Goal: Answer question/provide support: Answer question/provide support

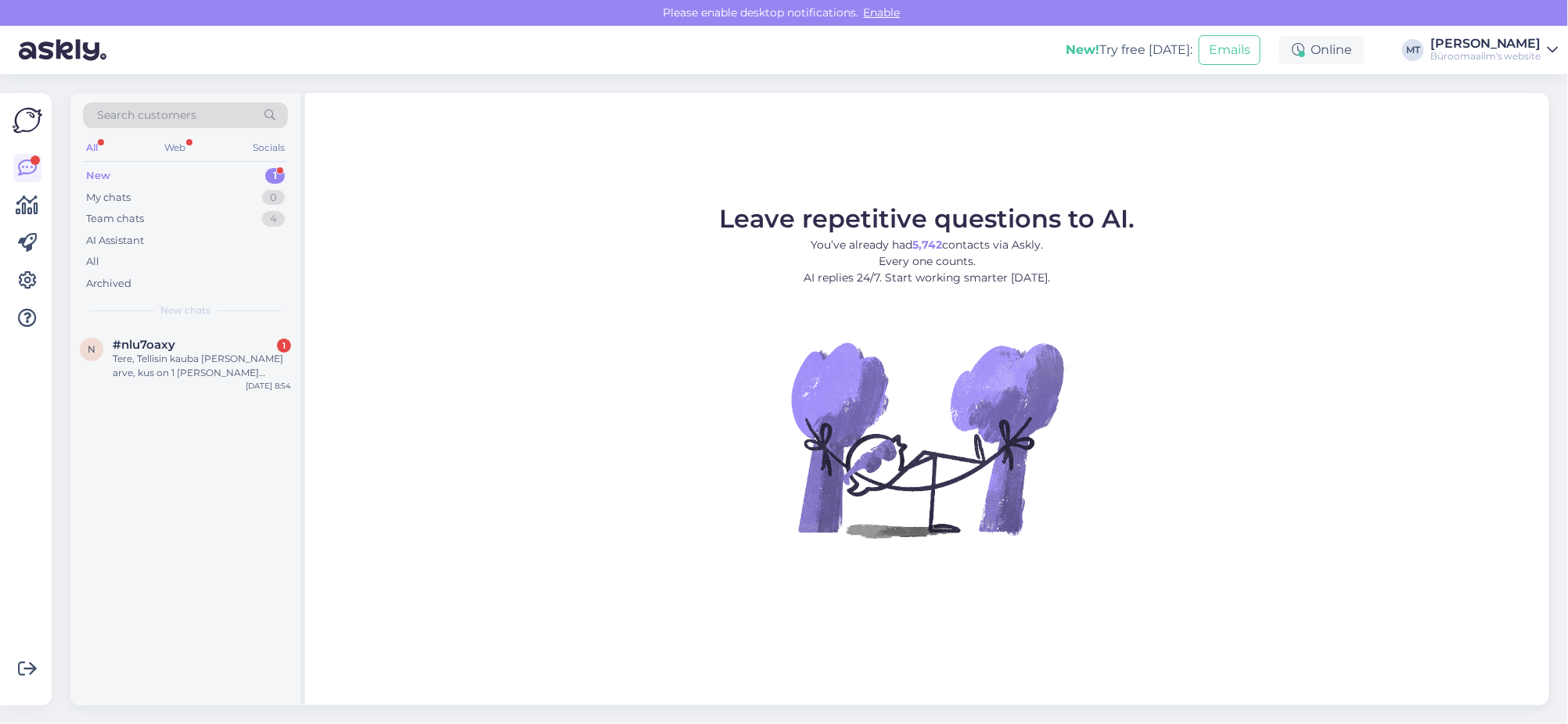
click at [95, 170] on div "New" at bounding box center [98, 175] width 25 height 15
click at [115, 340] on span "#nlu7oaxy" at bounding box center [144, 344] width 63 height 14
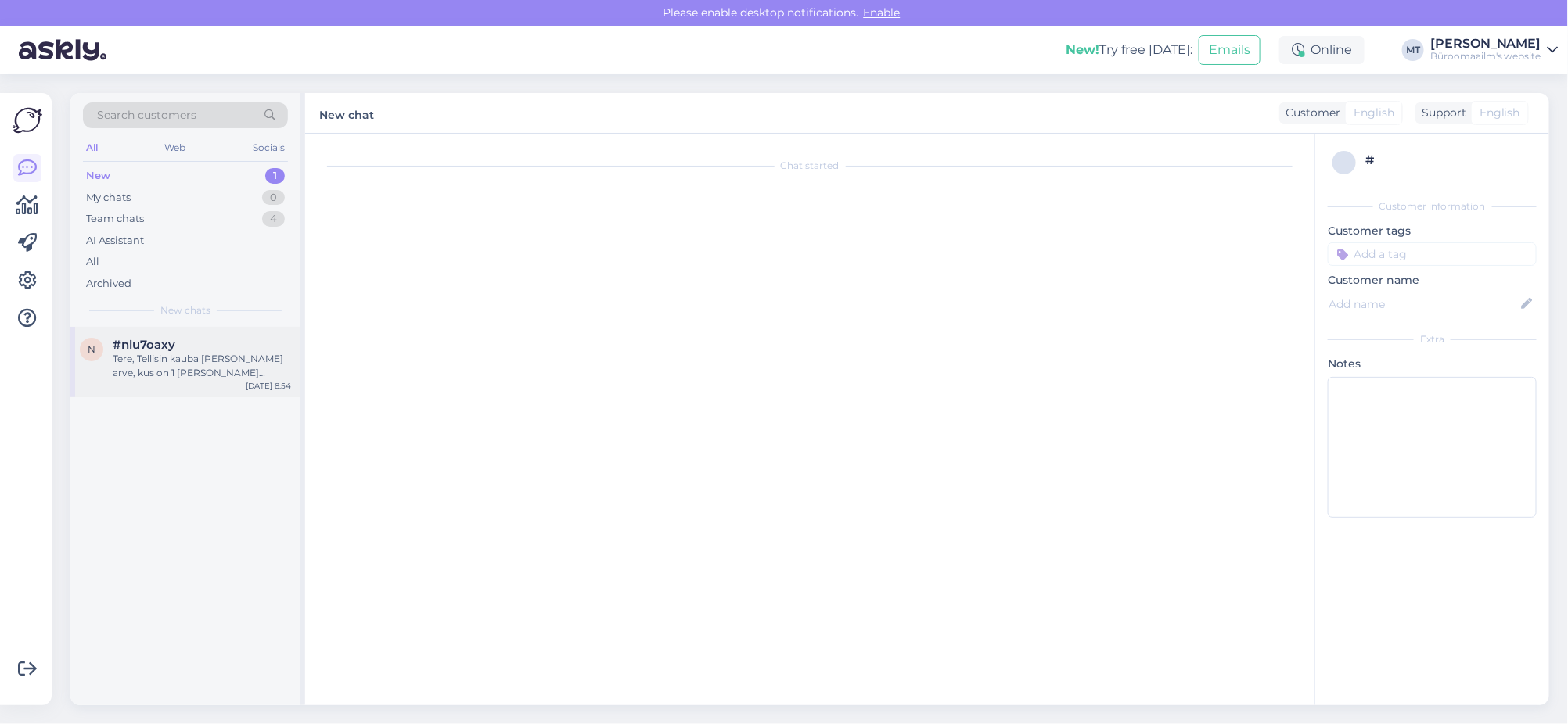
scroll to position [2135, 0]
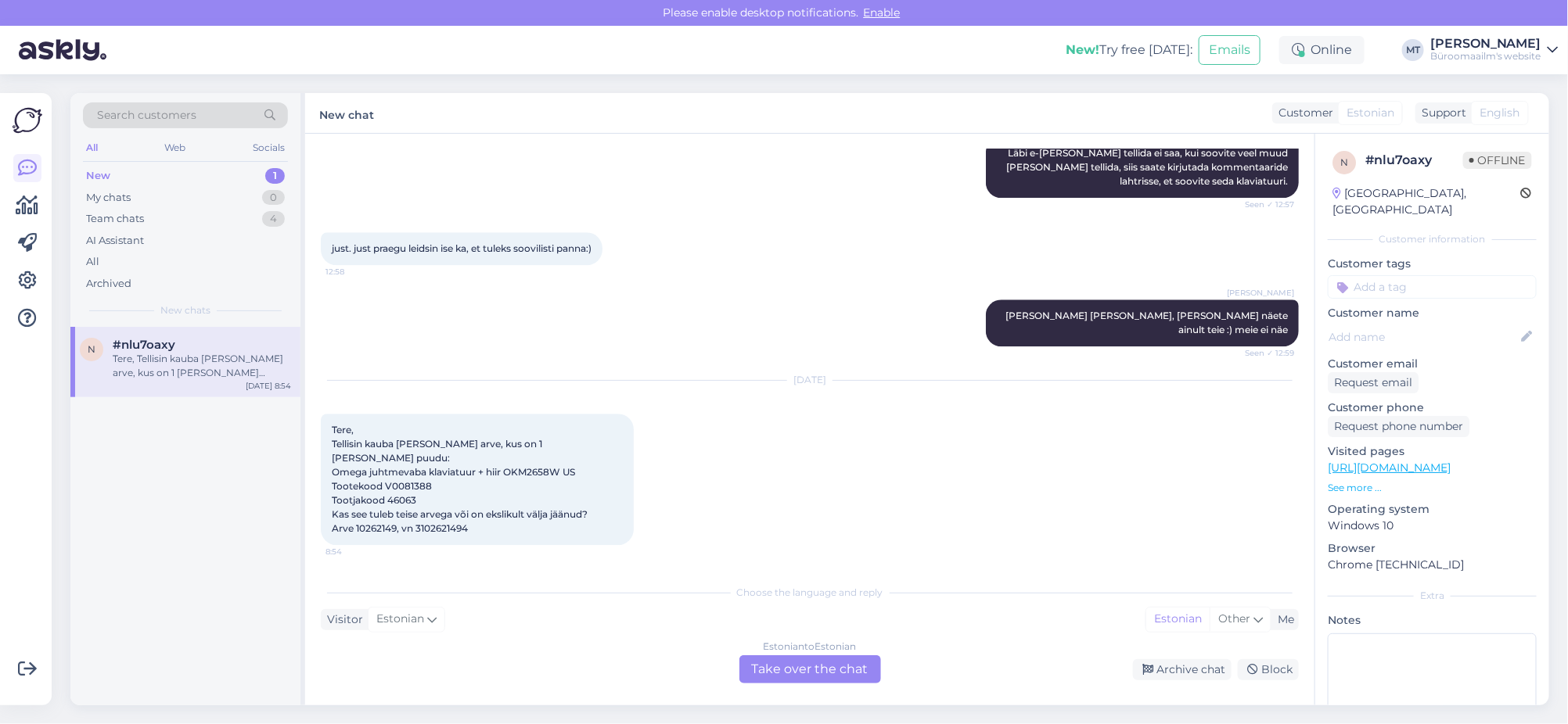
click at [791, 664] on div "Estonian to Estonian Take over the chat" at bounding box center [810, 669] width 142 height 28
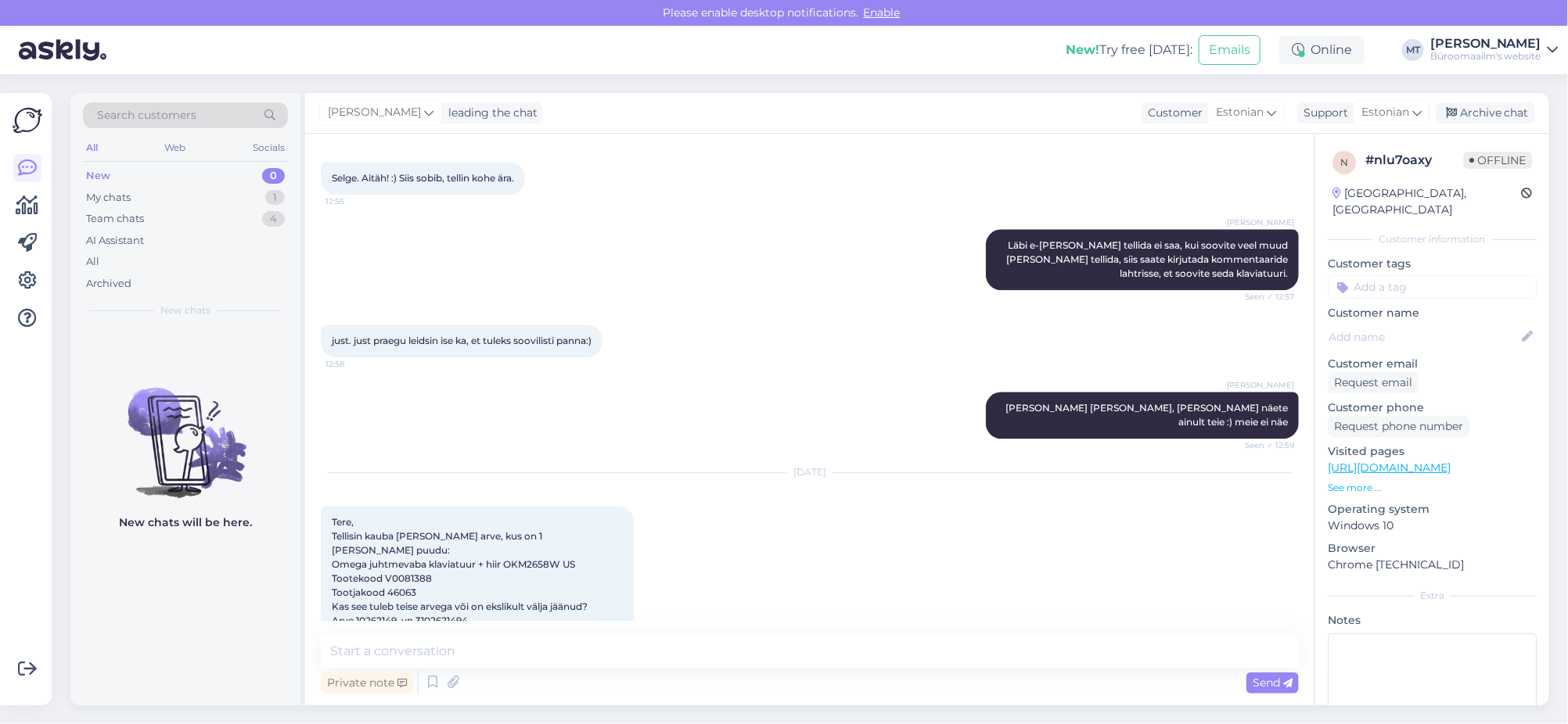
scroll to position [2076, 0]
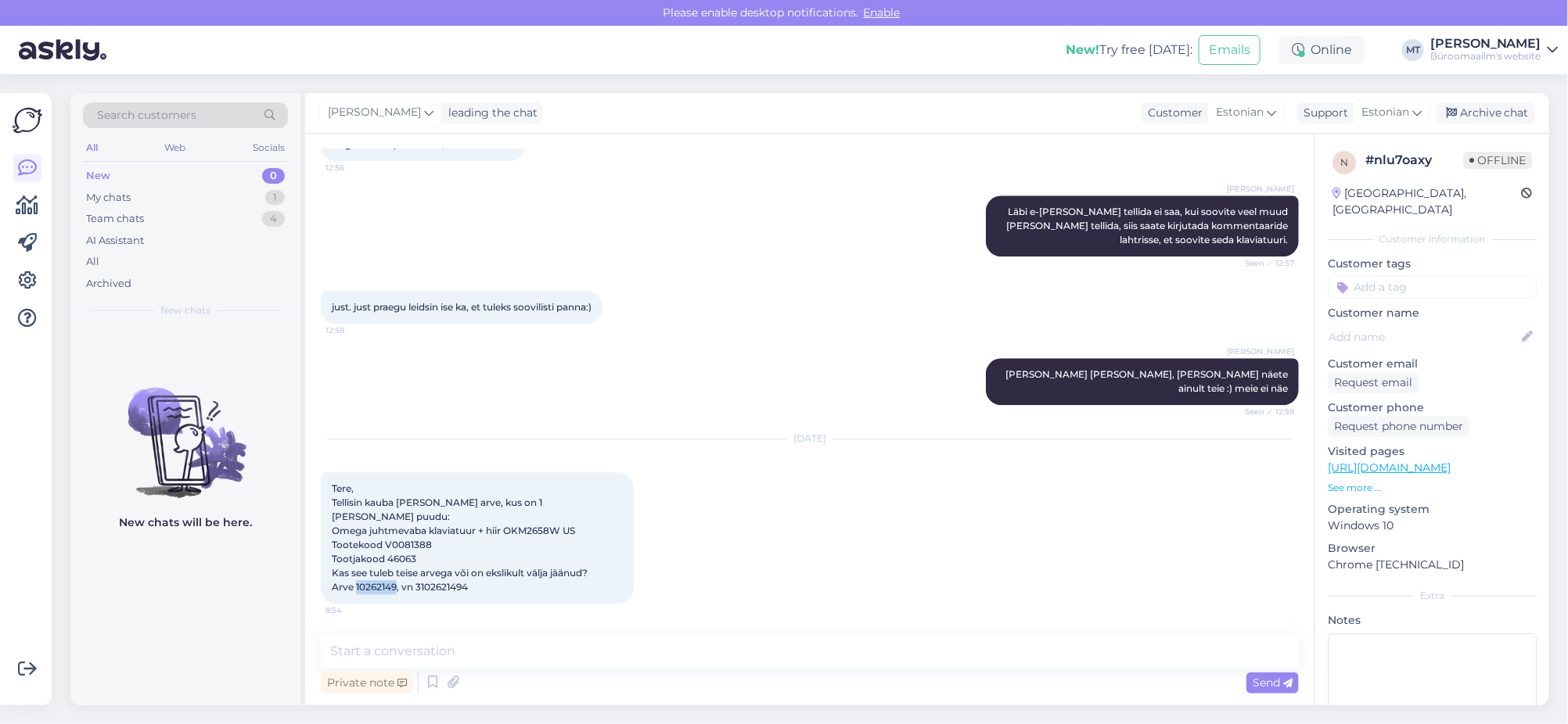
drag, startPoint x: 475, startPoint y: 587, endPoint x: 422, endPoint y: 590, distance: 53.1
click at [426, 590] on div "Tere, Tellisin kauba ja sain arve, kus on 1 kaup puudu: Omega juhtmevaba klavia…" at bounding box center [477, 538] width 313 height 132
drag, startPoint x: 385, startPoint y: 605, endPoint x: 391, endPoint y: 598, distance: 9.2
click at [385, 604] on div "Aug 27 2025 Tere, Tellisin kauba ja sain arve, kus on 1 kaup puudu: Omega juhtm…" at bounding box center [810, 521] width 978 height 199
drag, startPoint x: 397, startPoint y: 589, endPoint x: 357, endPoint y: 592, distance: 40.1
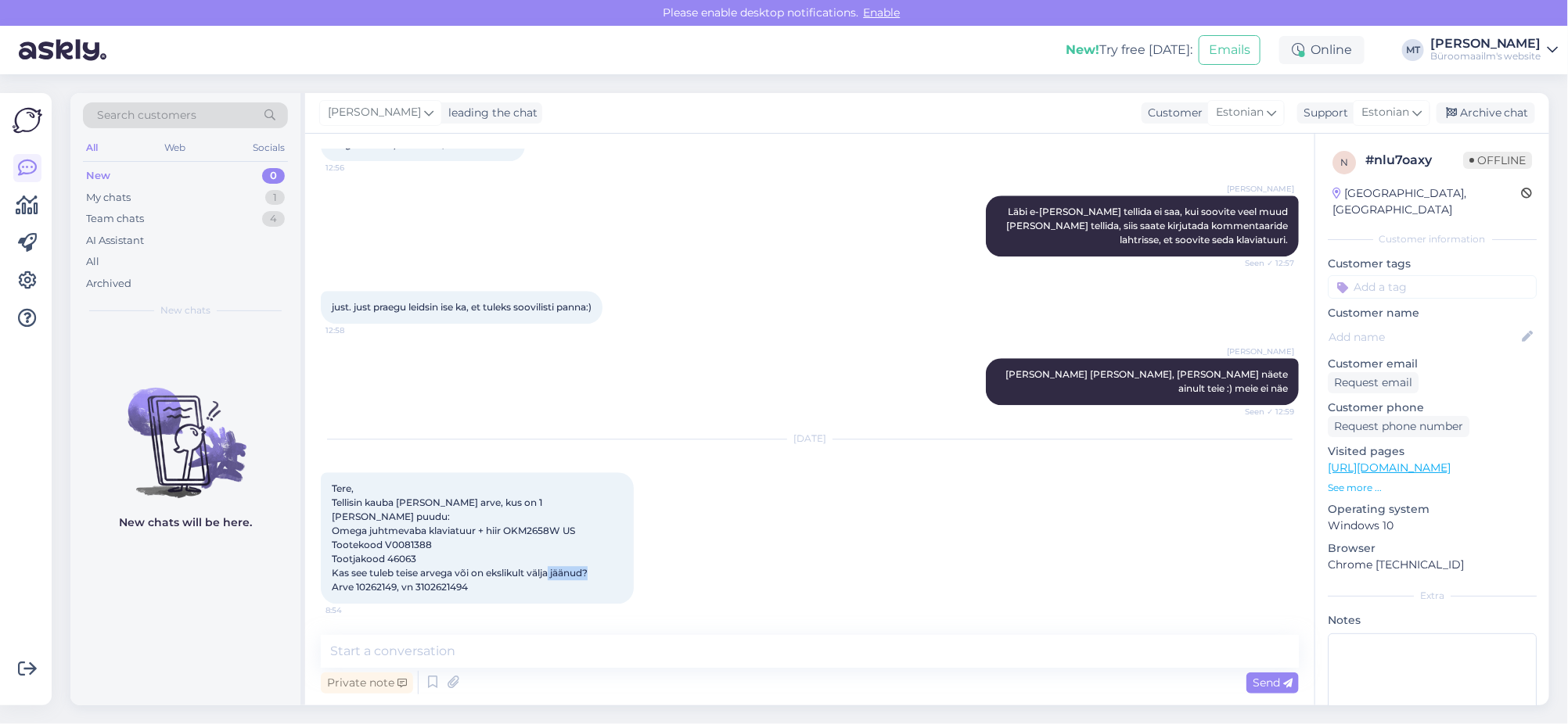
click at [357, 592] on span "Tere, Tellisin kauba ja sain arve, kus on 1 kaup puudu: Omega juhtmevaba klavia…" at bounding box center [459, 537] width 255 height 110
copy span "10262149"
click at [464, 653] on textarea at bounding box center [810, 651] width 978 height 33
type textarea "t"
type textarea "Tere. Uurime asja ja anname teada."
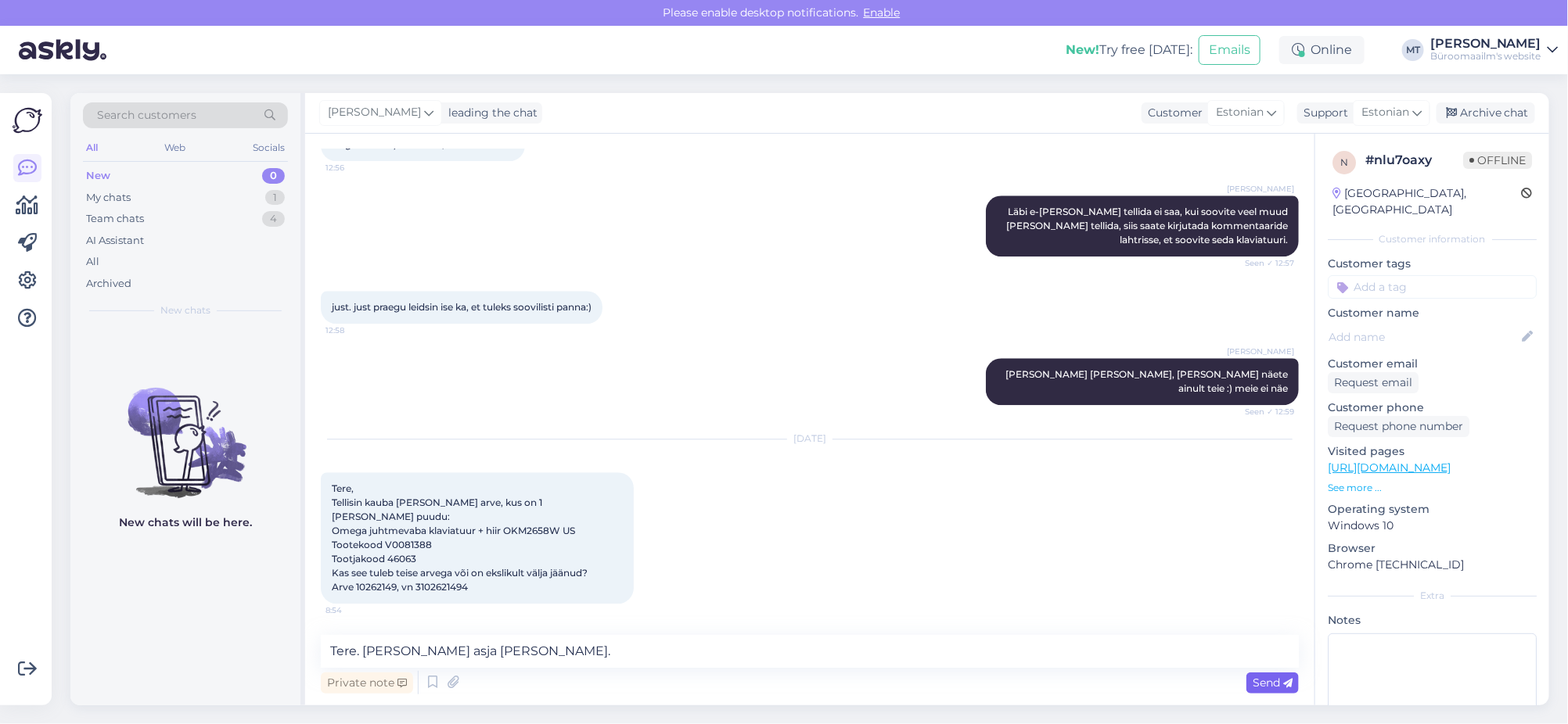
click at [1254, 679] on span "Send" at bounding box center [1273, 682] width 40 height 14
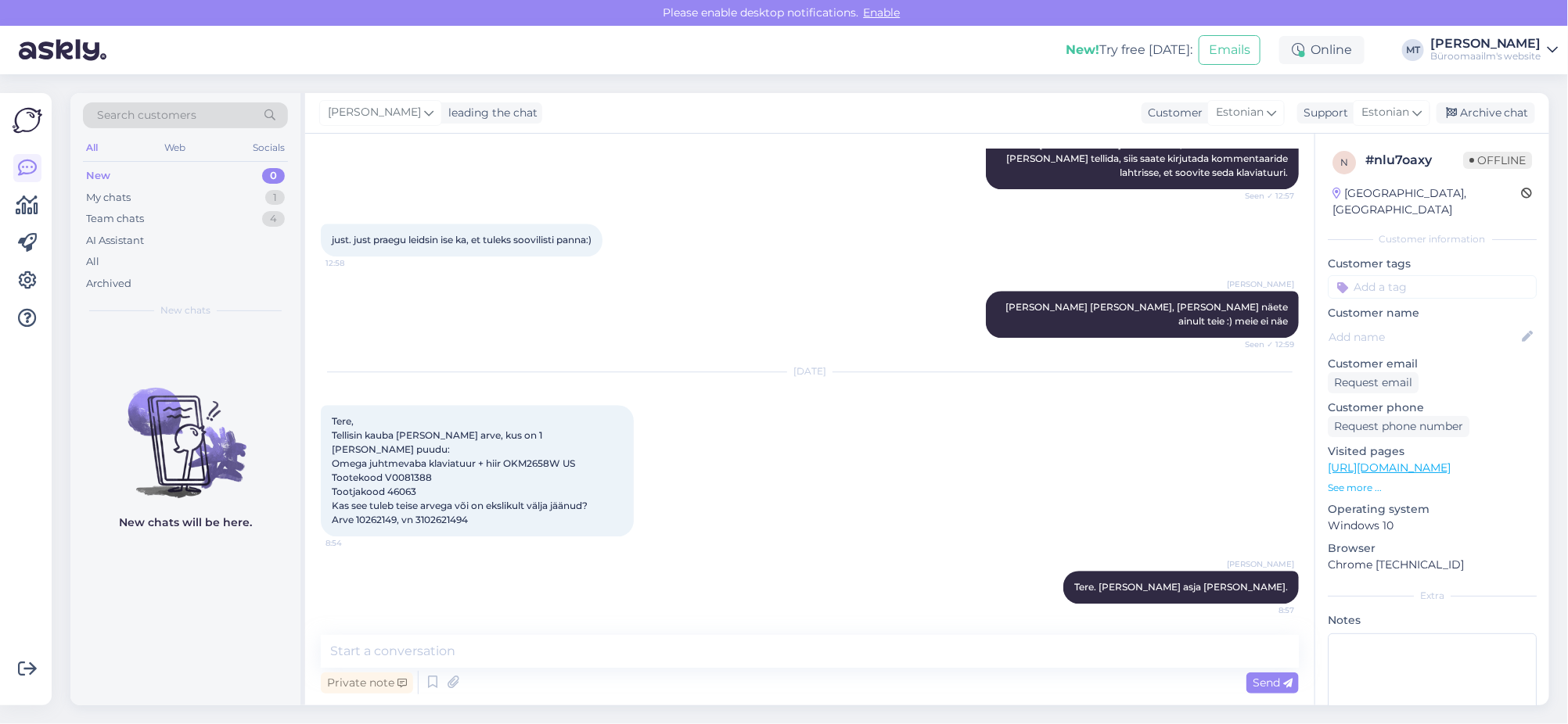
scroll to position [2143, 0]
drag, startPoint x: 1500, startPoint y: 110, endPoint x: 1066, endPoint y: 64, distance: 436.4
click at [1499, 109] on div "Archive chat" at bounding box center [1485, 113] width 98 height 21
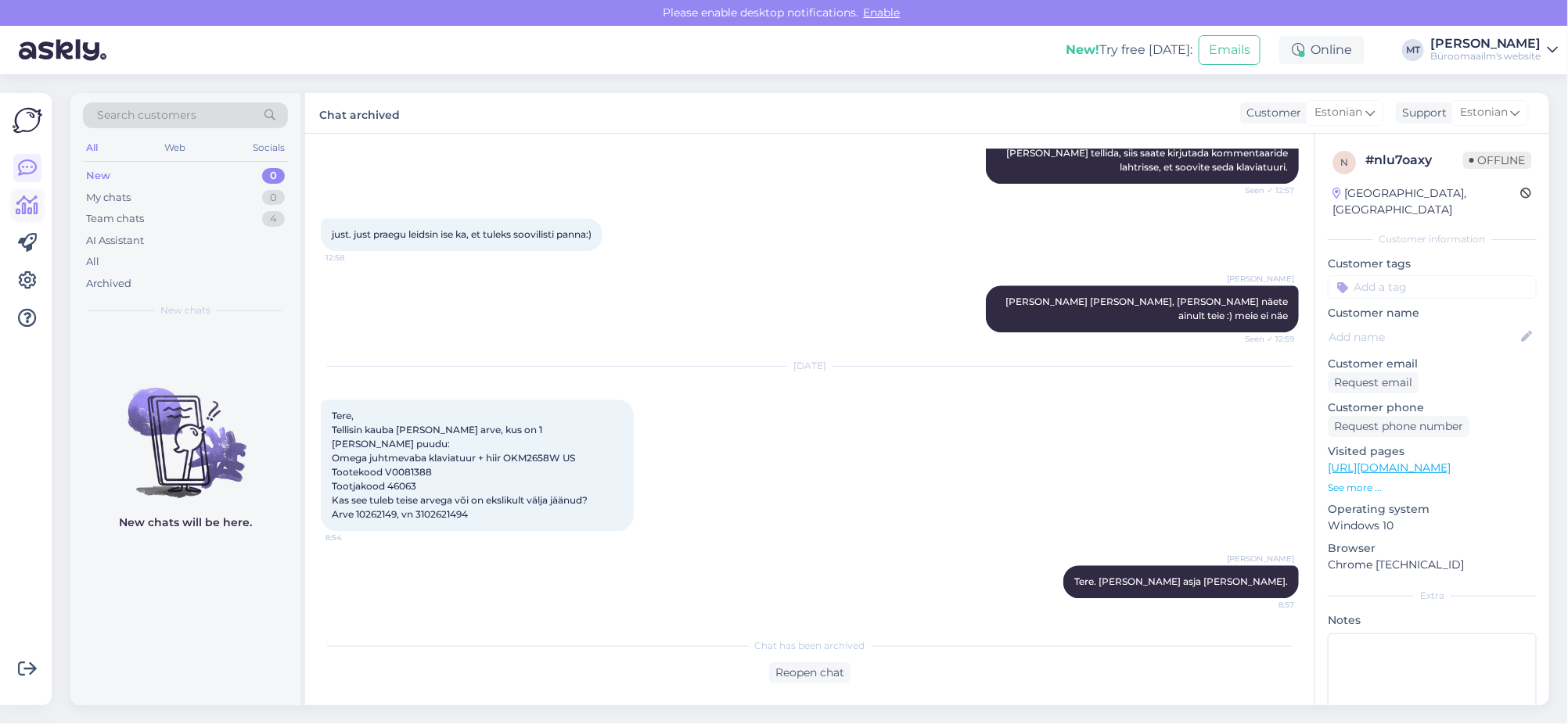
click at [36, 209] on icon at bounding box center [27, 205] width 23 height 19
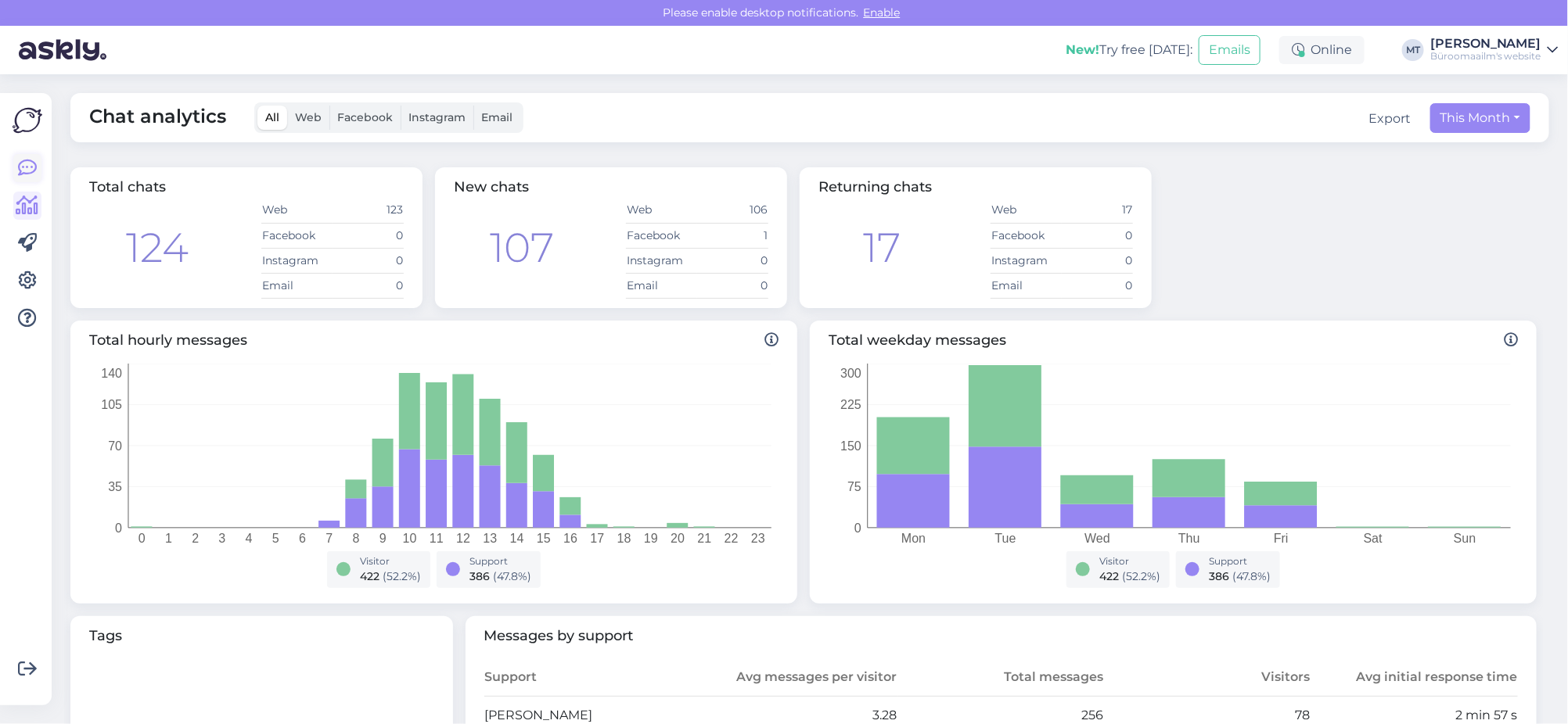
click at [31, 170] on icon at bounding box center [27, 168] width 19 height 19
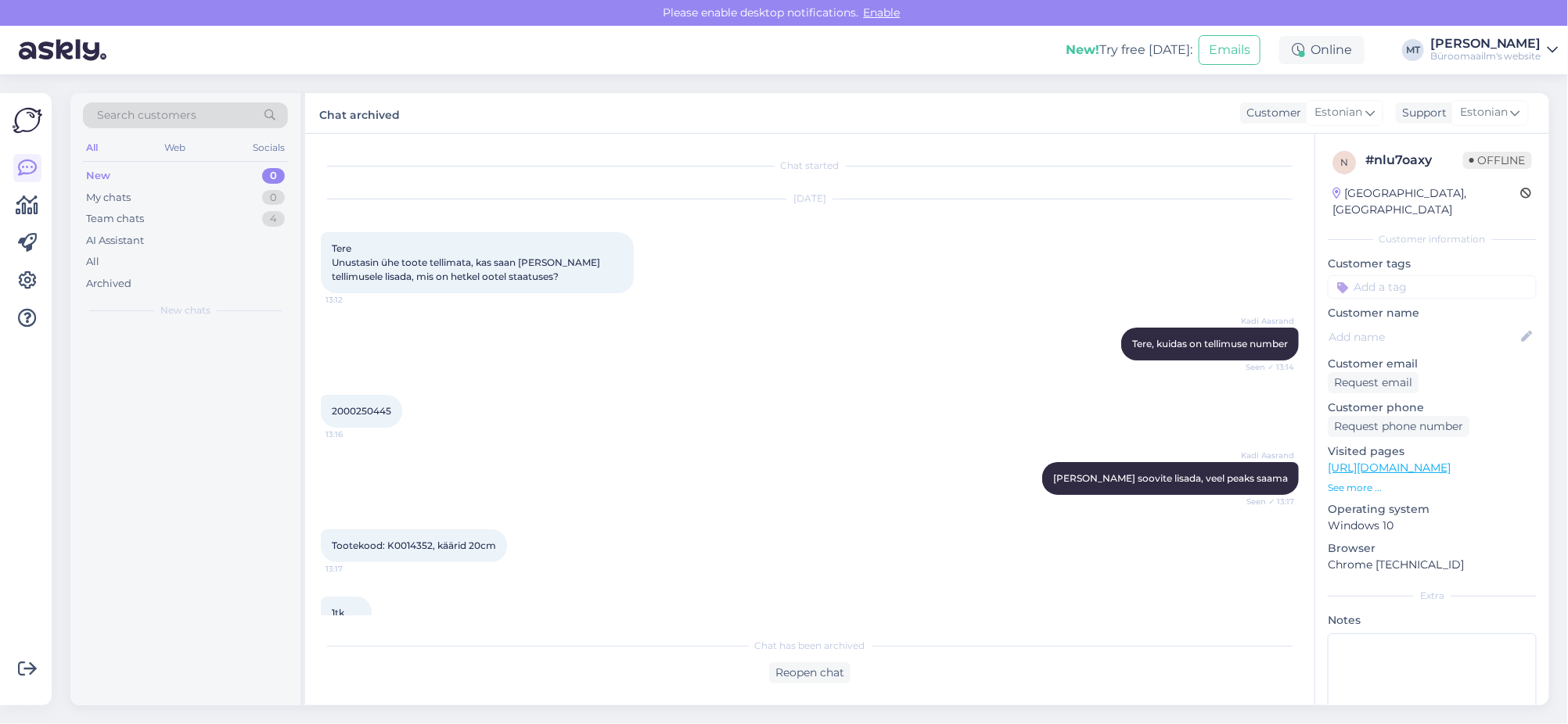
scroll to position [2148, 0]
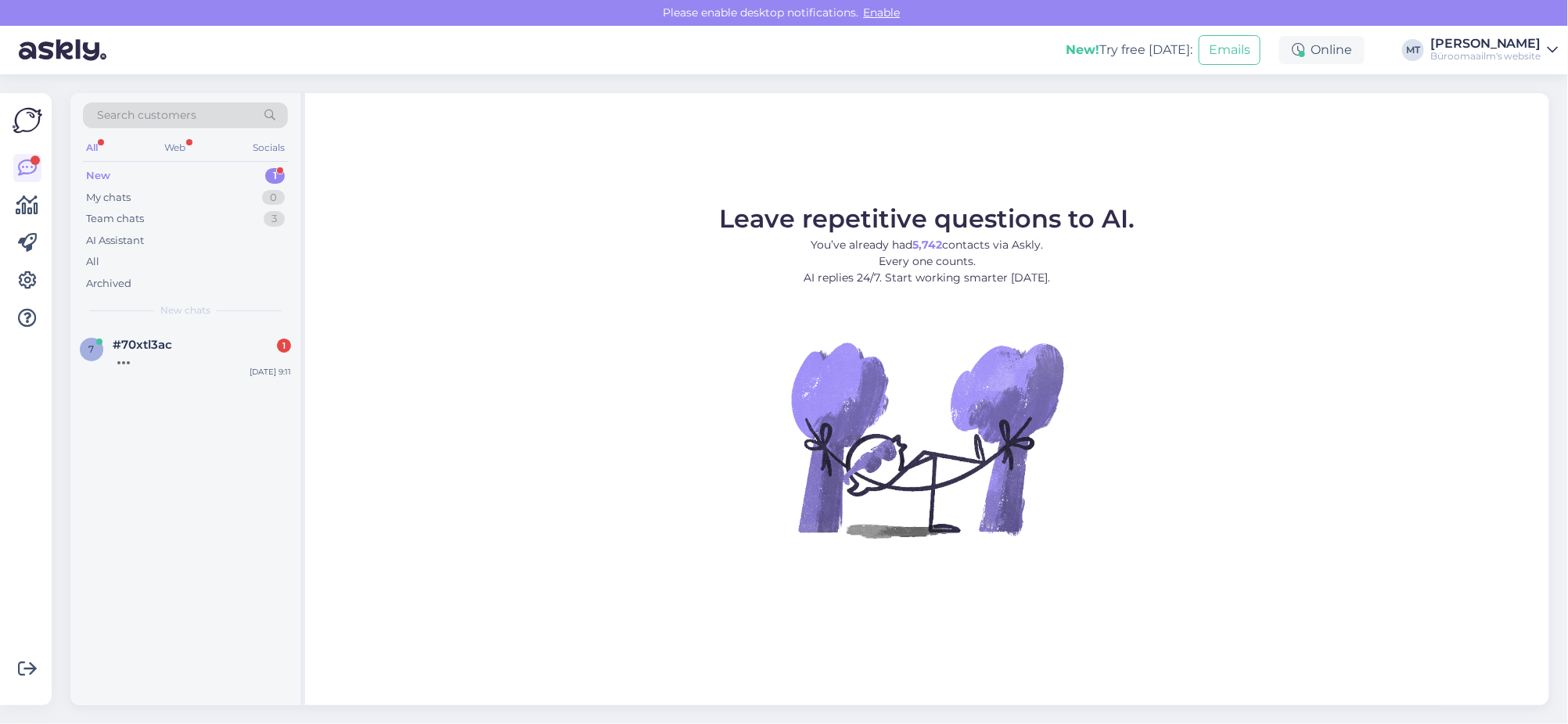
click at [95, 168] on div "New" at bounding box center [98, 175] width 25 height 15
click at [121, 361] on div "Tere, soovisin osta epoest beckmann ninja spordikotti. Panin selle ostukorvi ja…" at bounding box center [202, 365] width 178 height 28
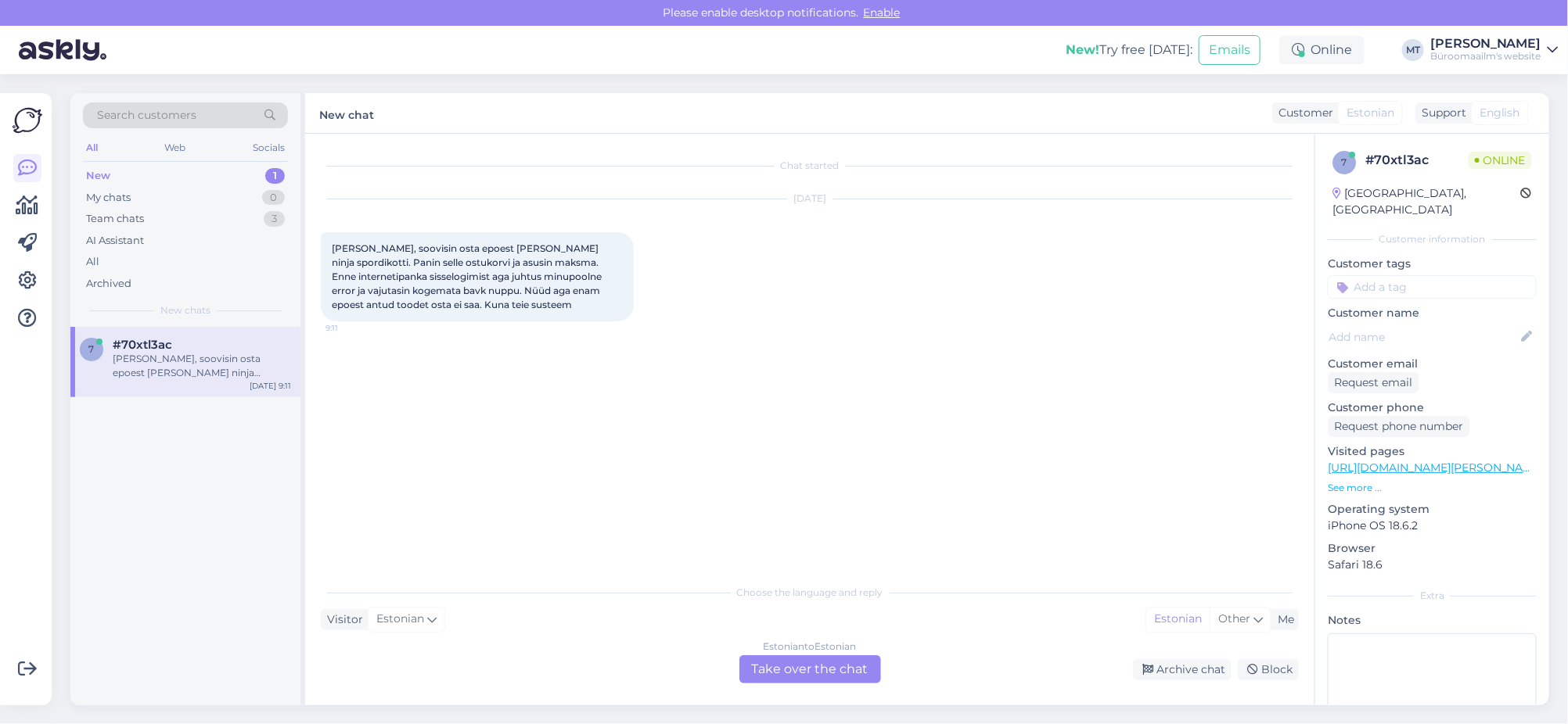
click at [802, 666] on div "Estonian to Estonian Take over the chat" at bounding box center [810, 669] width 142 height 28
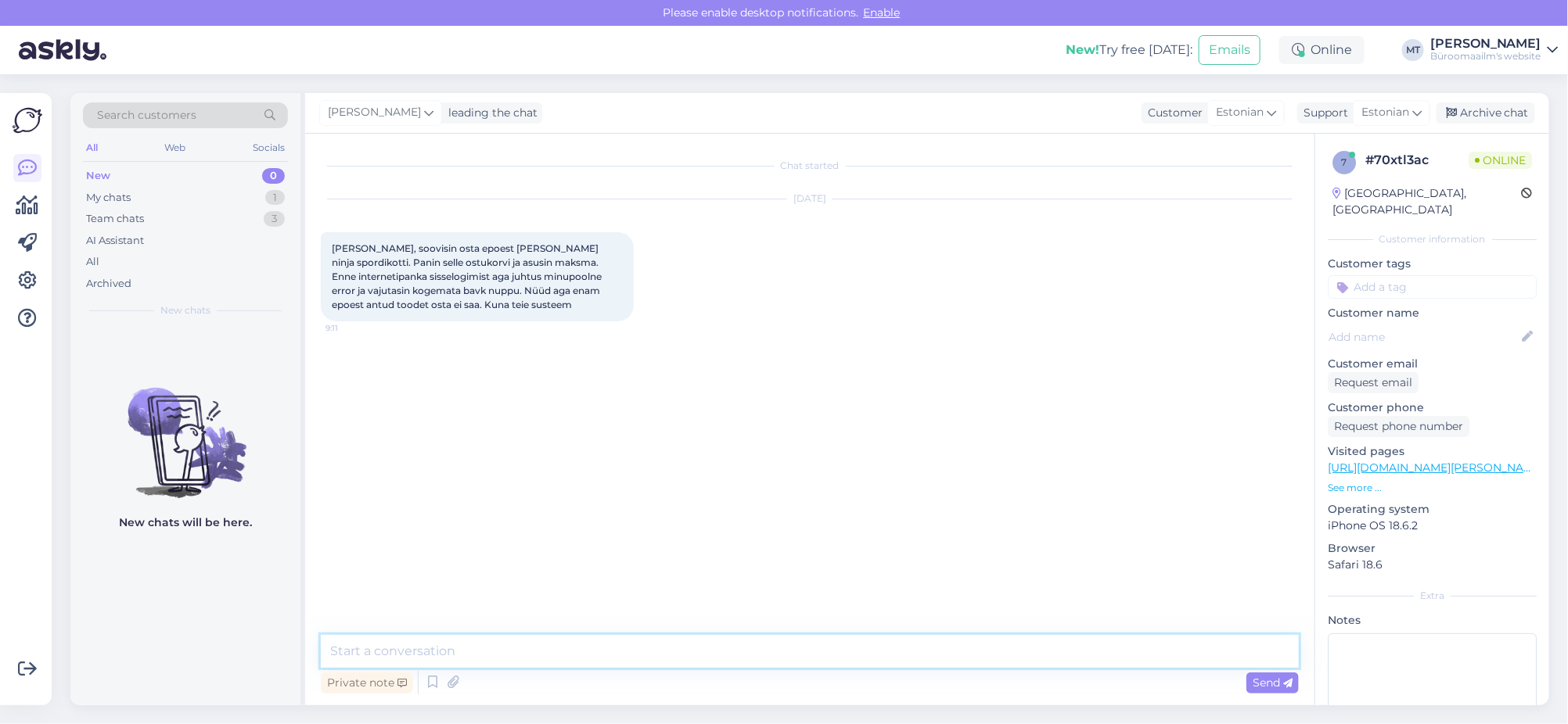
click at [396, 660] on textarea at bounding box center [810, 651] width 978 height 33
click at [419, 656] on textarea at bounding box center [810, 651] width 978 height 33
type textarea "t"
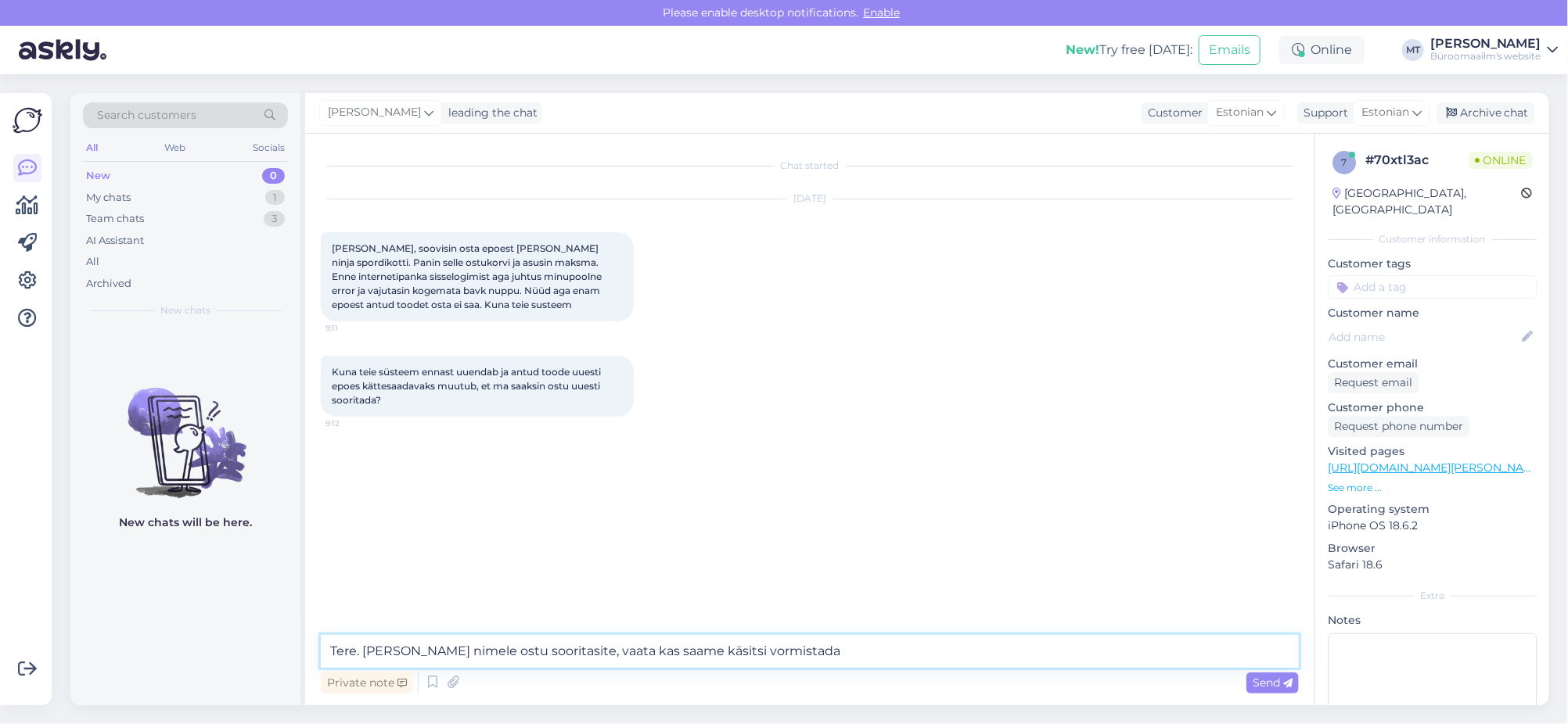
type textarea "Tere. Kelle nimele ostu sooritasite, vaata kas saame käsitsi vormistada."
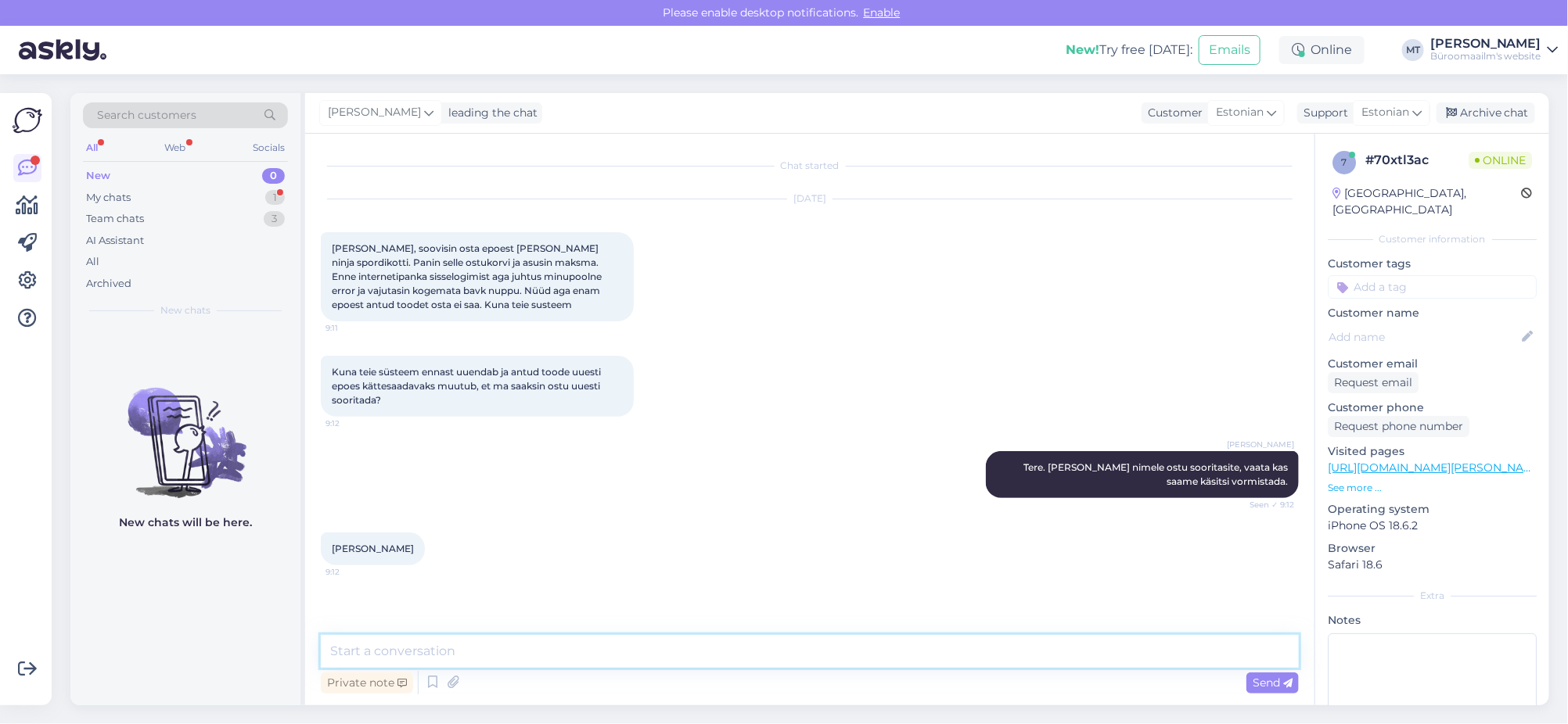
click at [423, 654] on textarea at bounding box center [810, 651] width 978 height 33
type textarea "Aitäh, näen seda tellimust ja saan käsitsi vormistada. Saadan teie meilile hetk…"
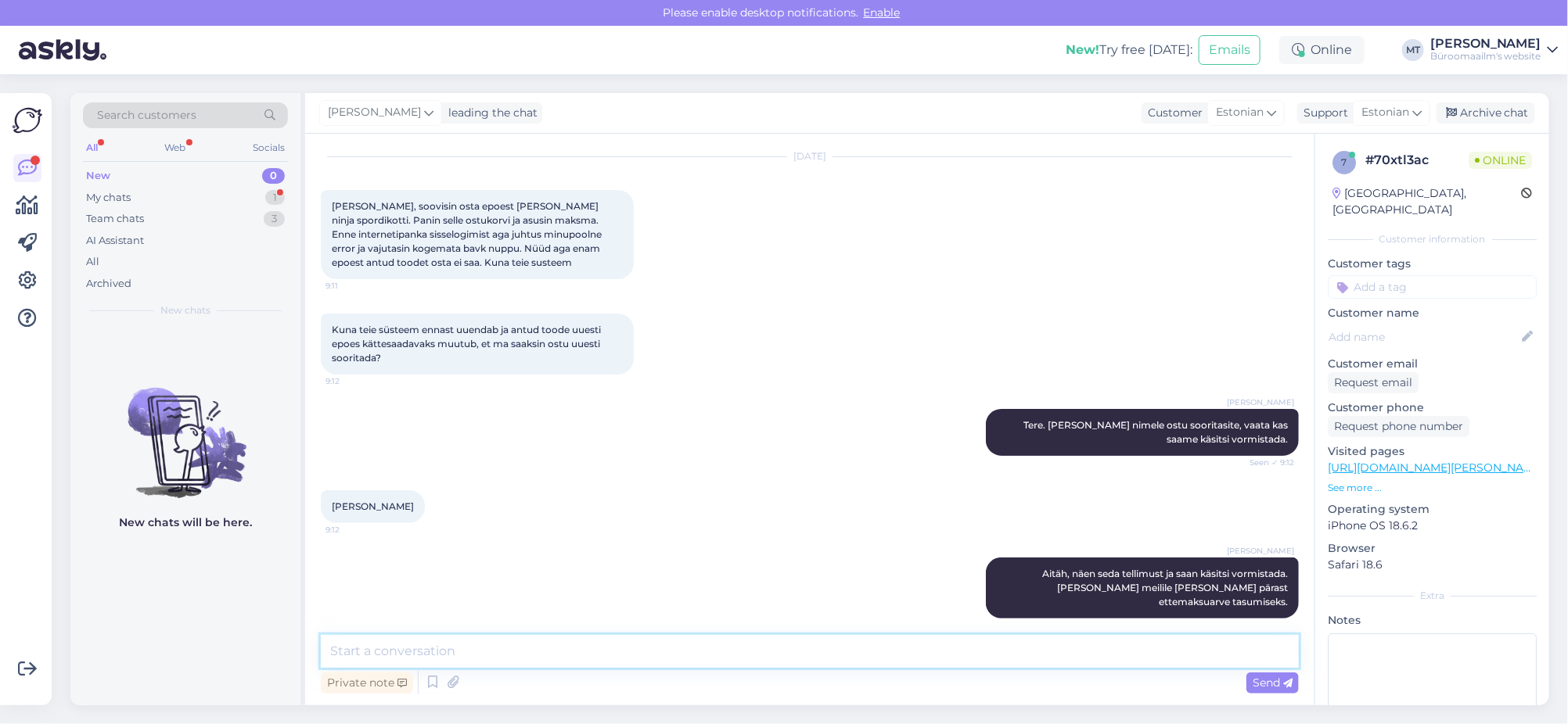
scroll to position [109, 0]
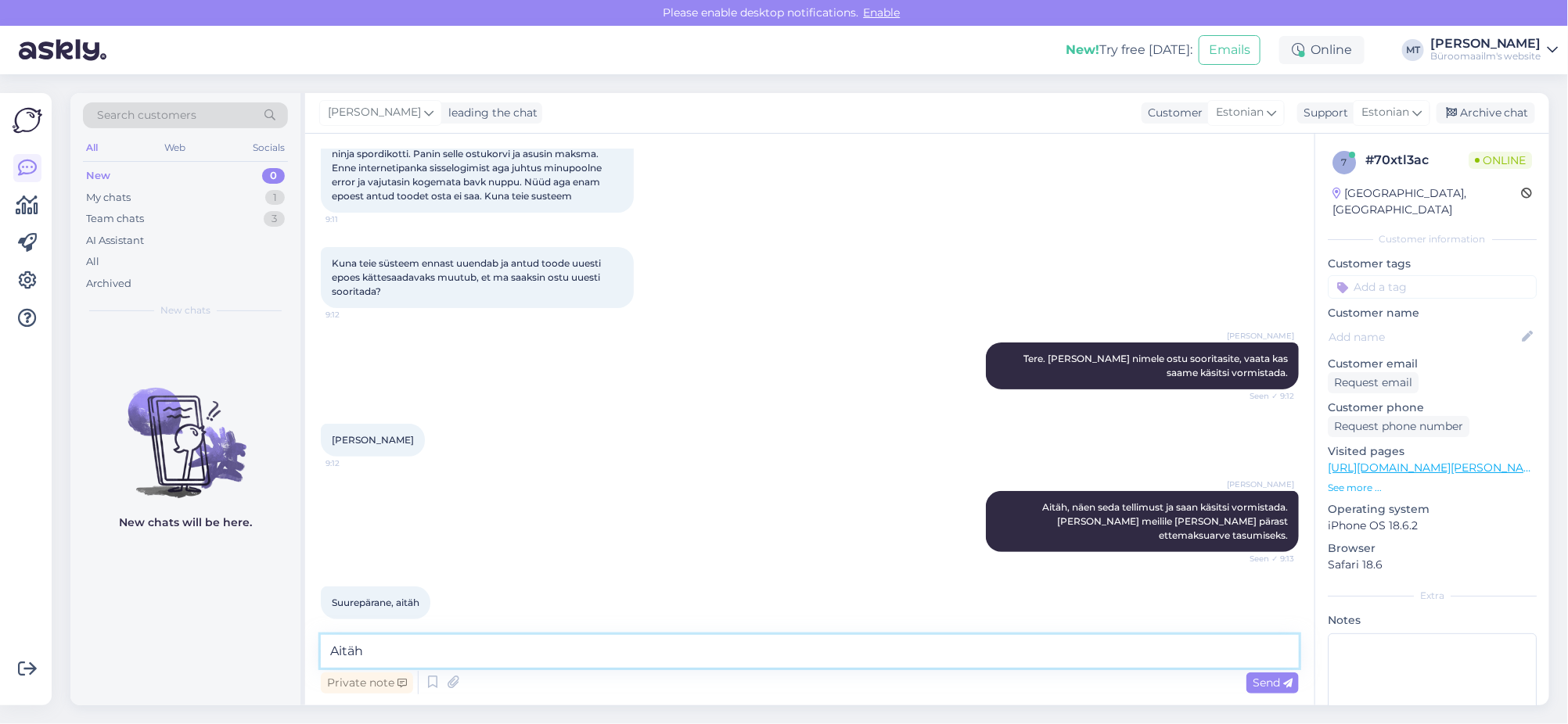
type textarea "Aitäh."
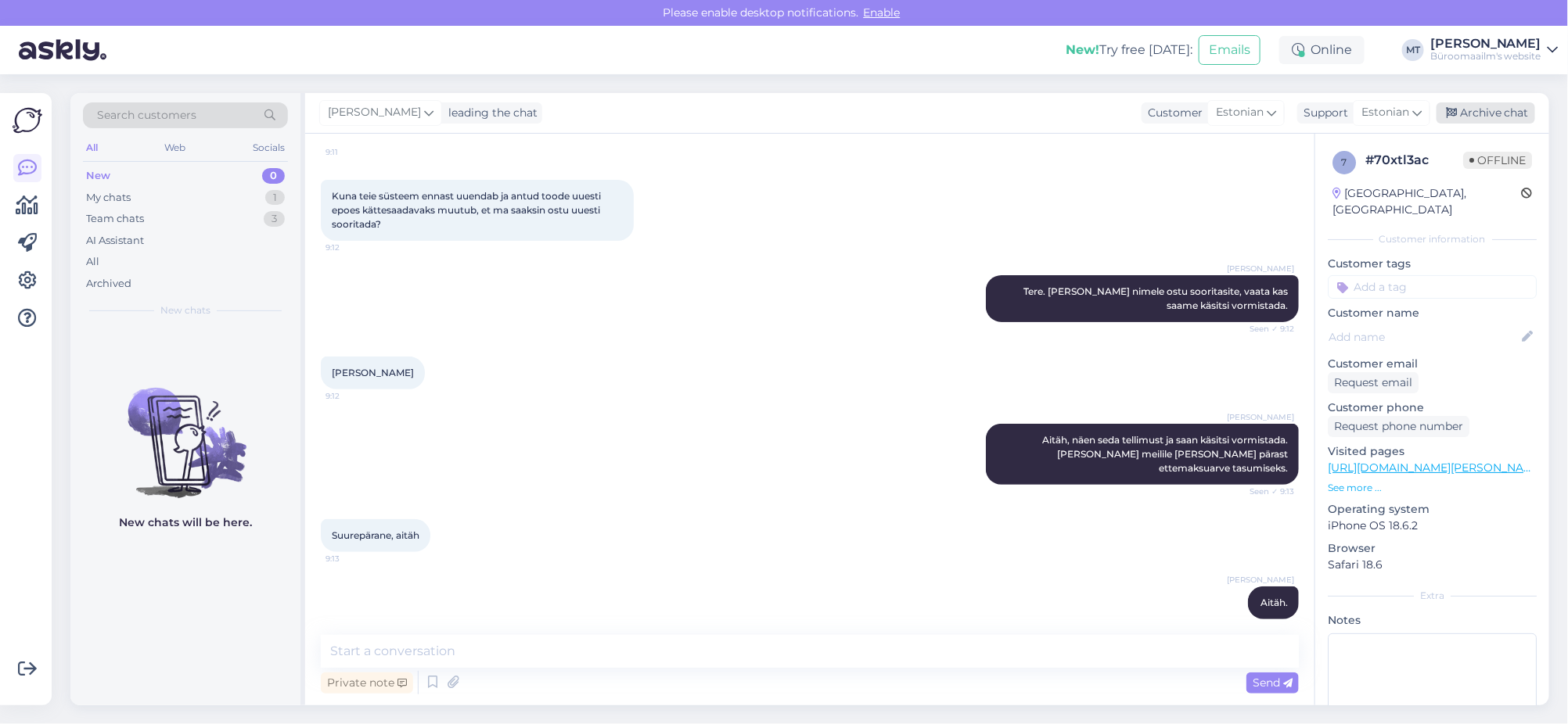
click at [1493, 115] on div "Archive chat" at bounding box center [1485, 113] width 98 height 21
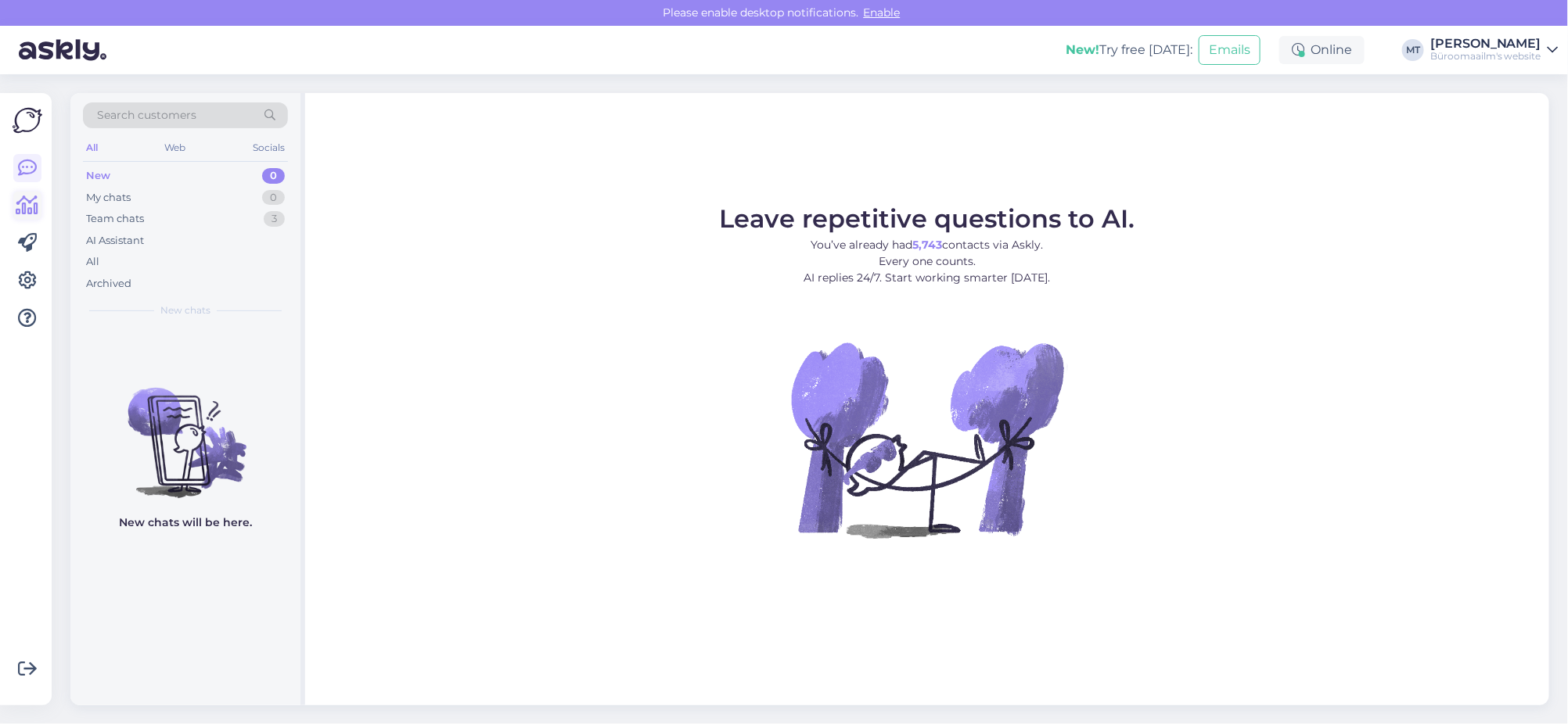
click at [22, 212] on icon at bounding box center [27, 205] width 23 height 19
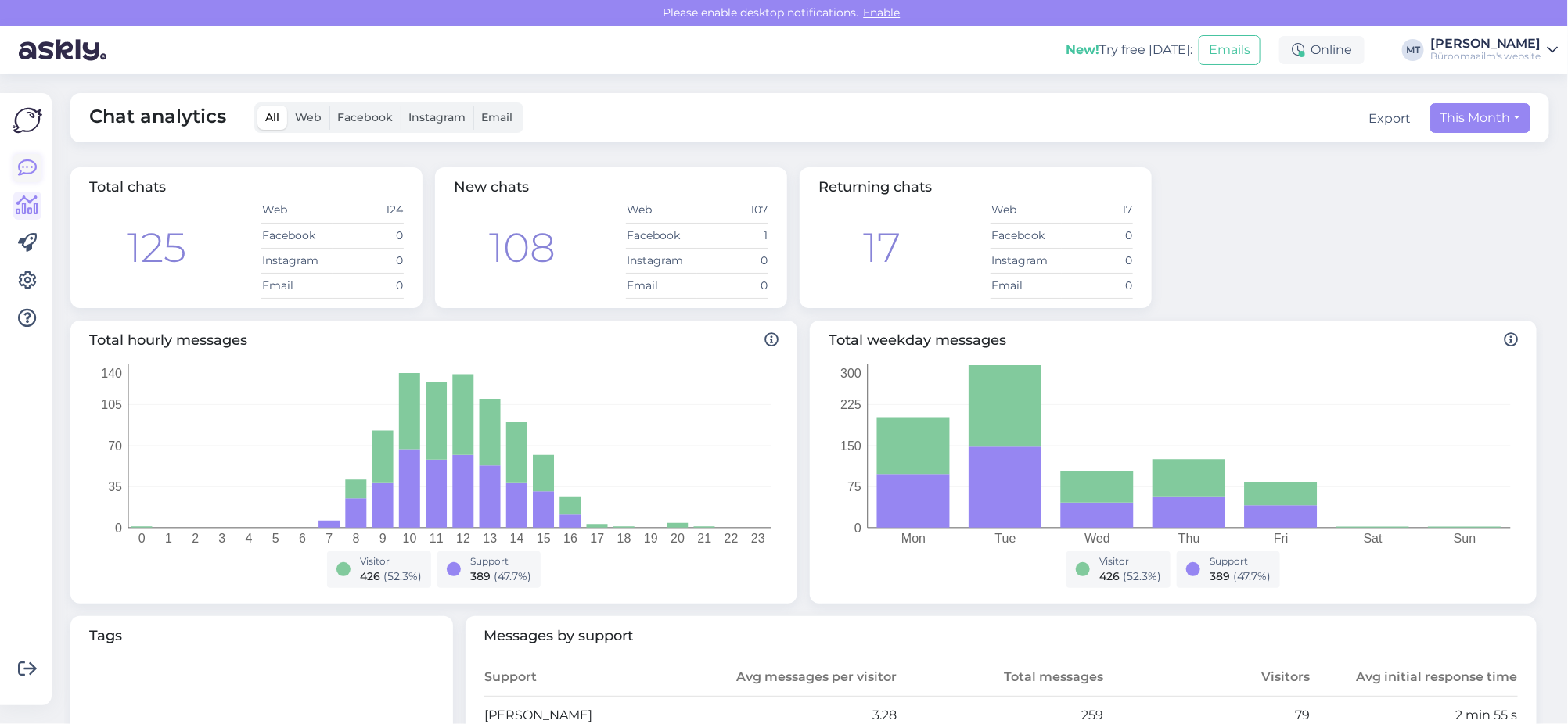
click at [22, 165] on icon at bounding box center [27, 168] width 19 height 19
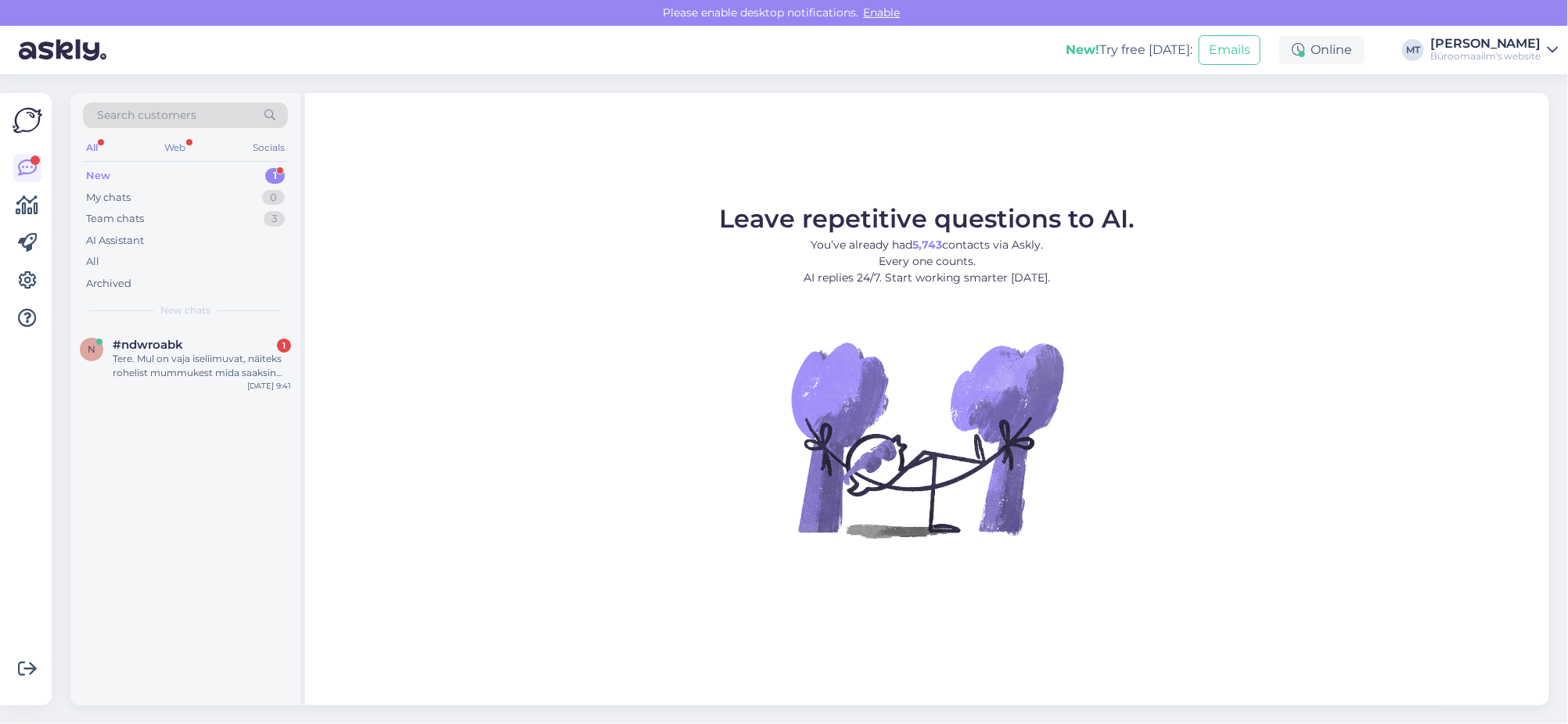
click at [100, 171] on div "New" at bounding box center [98, 175] width 25 height 15
click at [147, 363] on div "Tere. Mul on vaja iseliimuvat, näiteks rohelist mummukest mida saaksin kleepida…" at bounding box center [202, 365] width 178 height 28
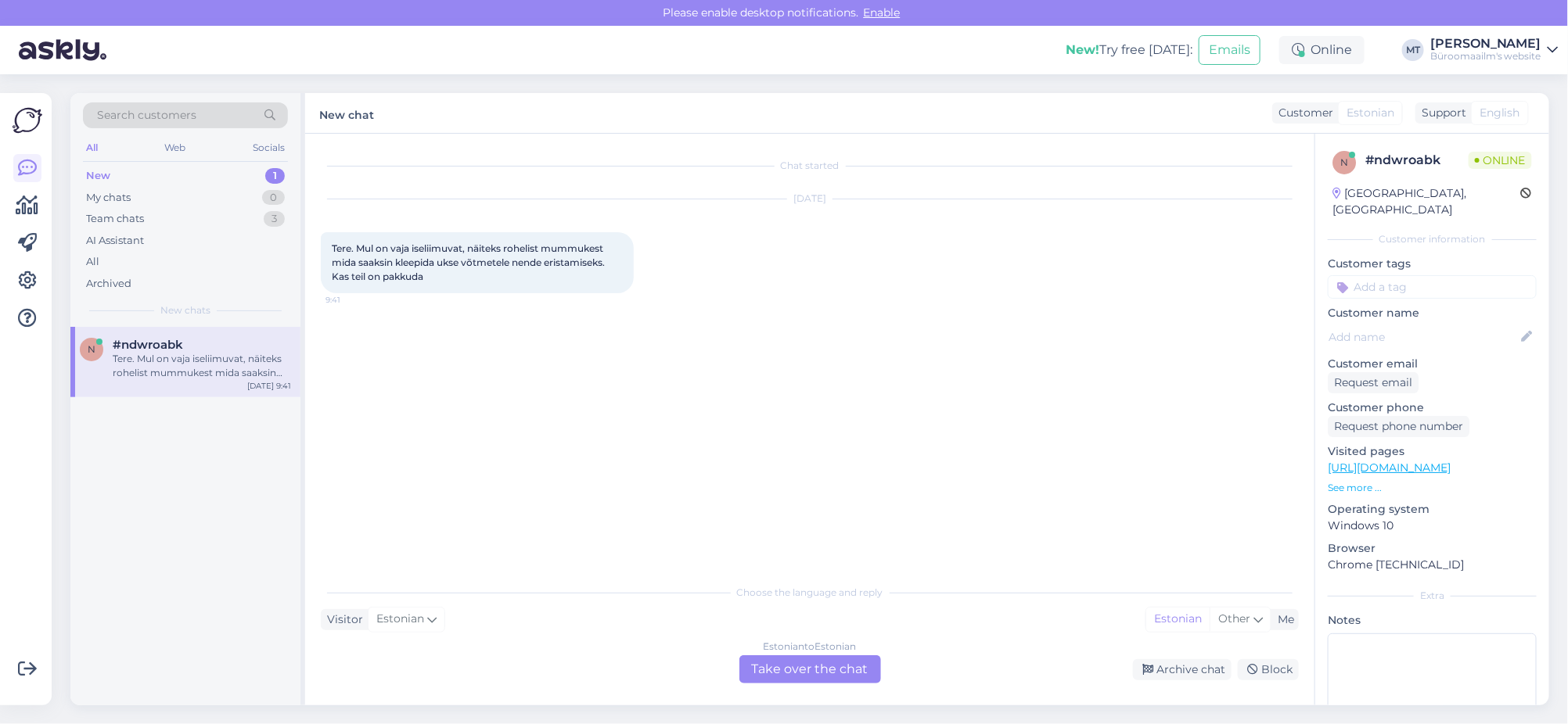
click at [823, 675] on div "Estonian to Estonian Take over the chat" at bounding box center [810, 669] width 142 height 28
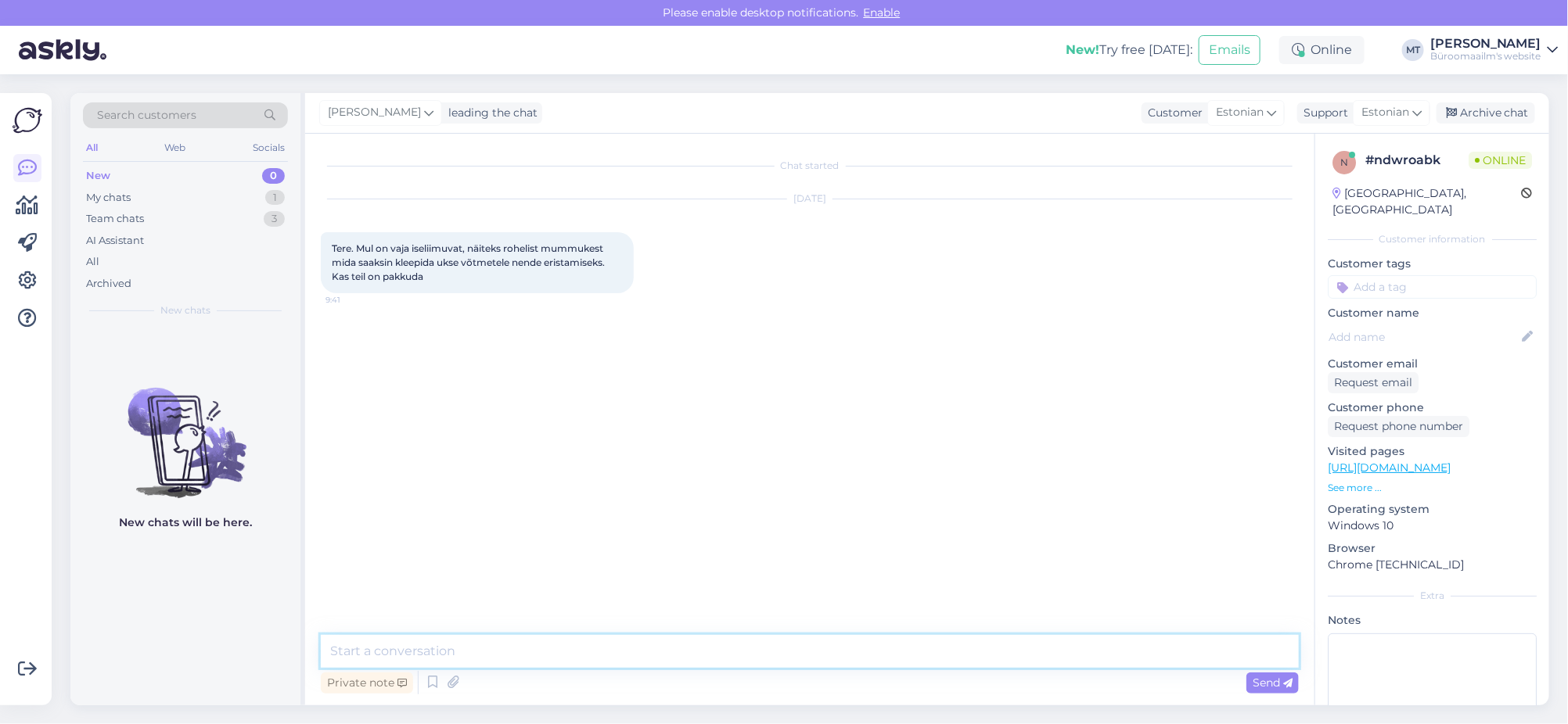
click at [444, 653] on textarea at bounding box center [810, 651] width 978 height 33
paste textarea "[URL][DOMAIN_NAME]"
type textarea "Tere. On pakkuda järgmised markeerimispunktid, erineva läbimõõduga [URL][DOMAIN…"
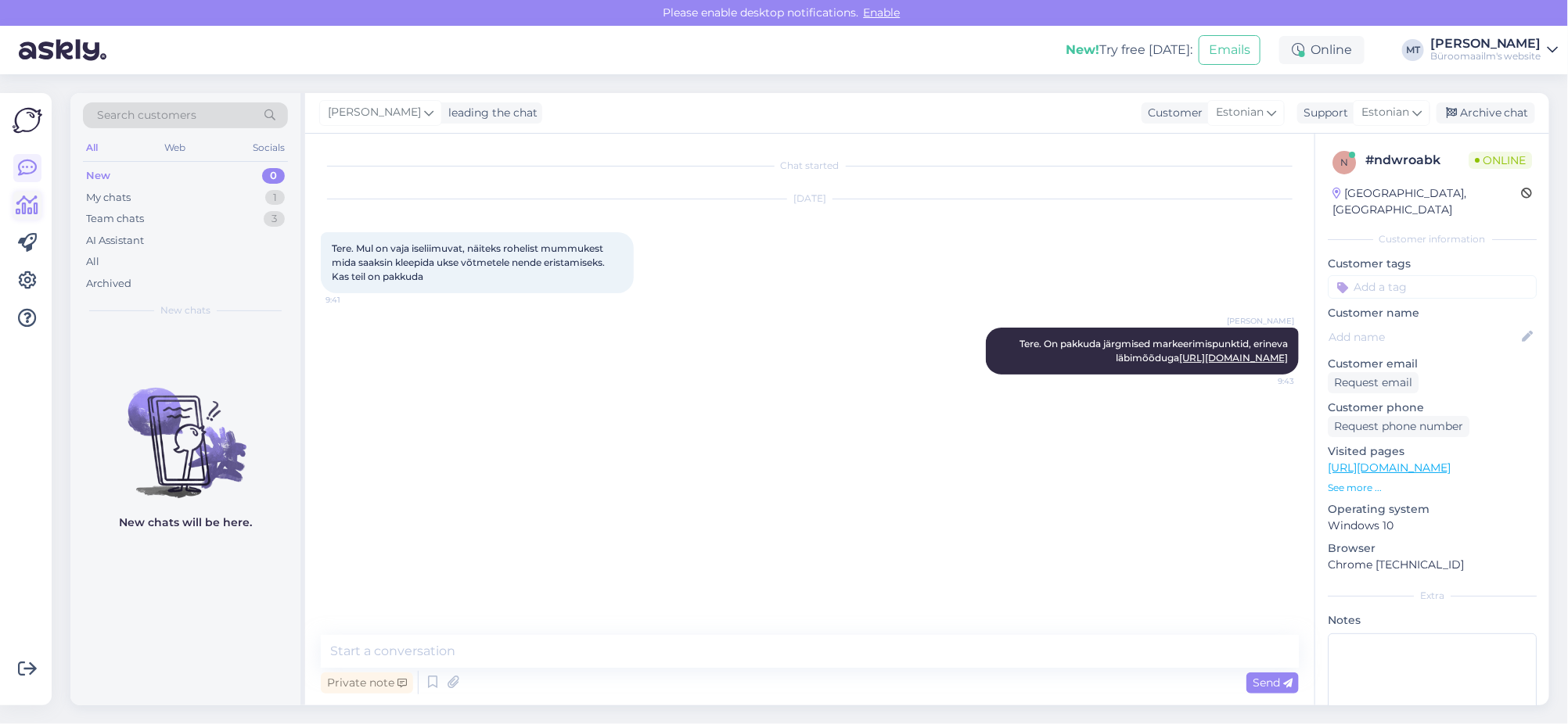
click at [36, 206] on icon at bounding box center [27, 205] width 23 height 19
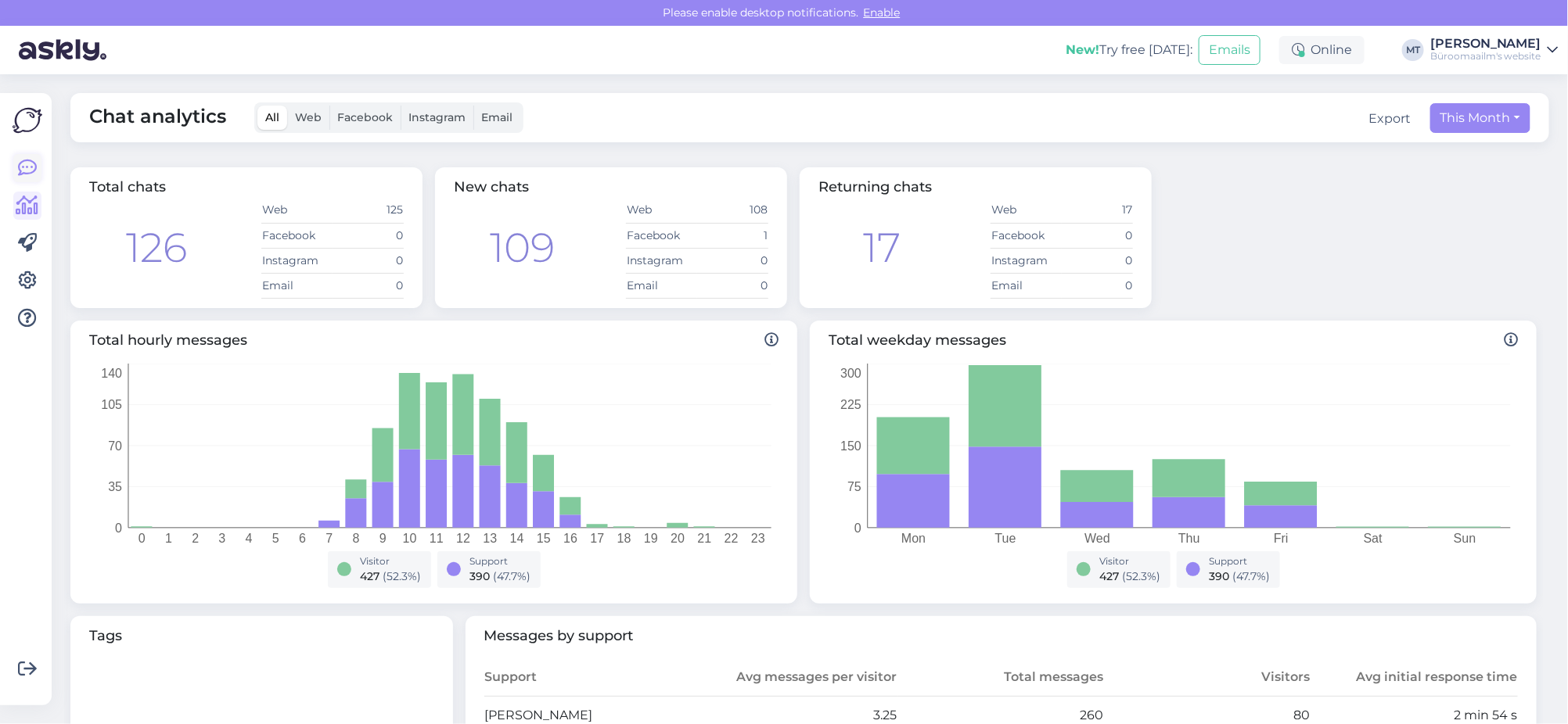
click at [20, 170] on icon at bounding box center [27, 168] width 19 height 19
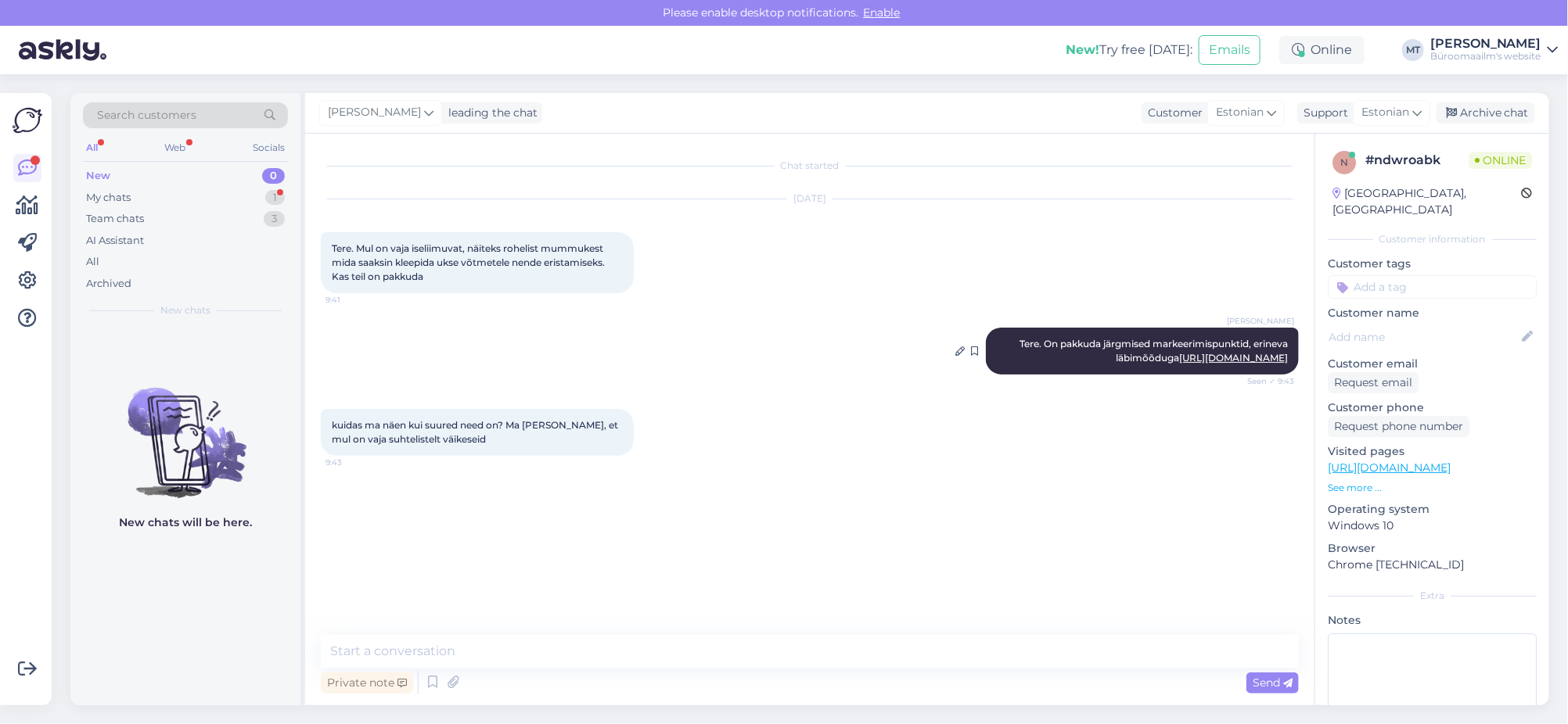
click at [1211, 363] on link "https://www.byroomaailm.ee/catalogsearch/result/?q=markeerimispunkt+roheline" at bounding box center [1233, 357] width 109 height 12
click at [373, 649] on textarea at bounding box center [810, 651] width 978 height 33
paste textarea "https://www.byroomaailm.ee/etikett-umar-8mm-roheline-ref-2047-288tk-pk-markeeri…"
type textarea "kõige väiksem 8mm läbimõõt https://www.byroomaailm.ee/etikett-umar-8mm-roheline…"
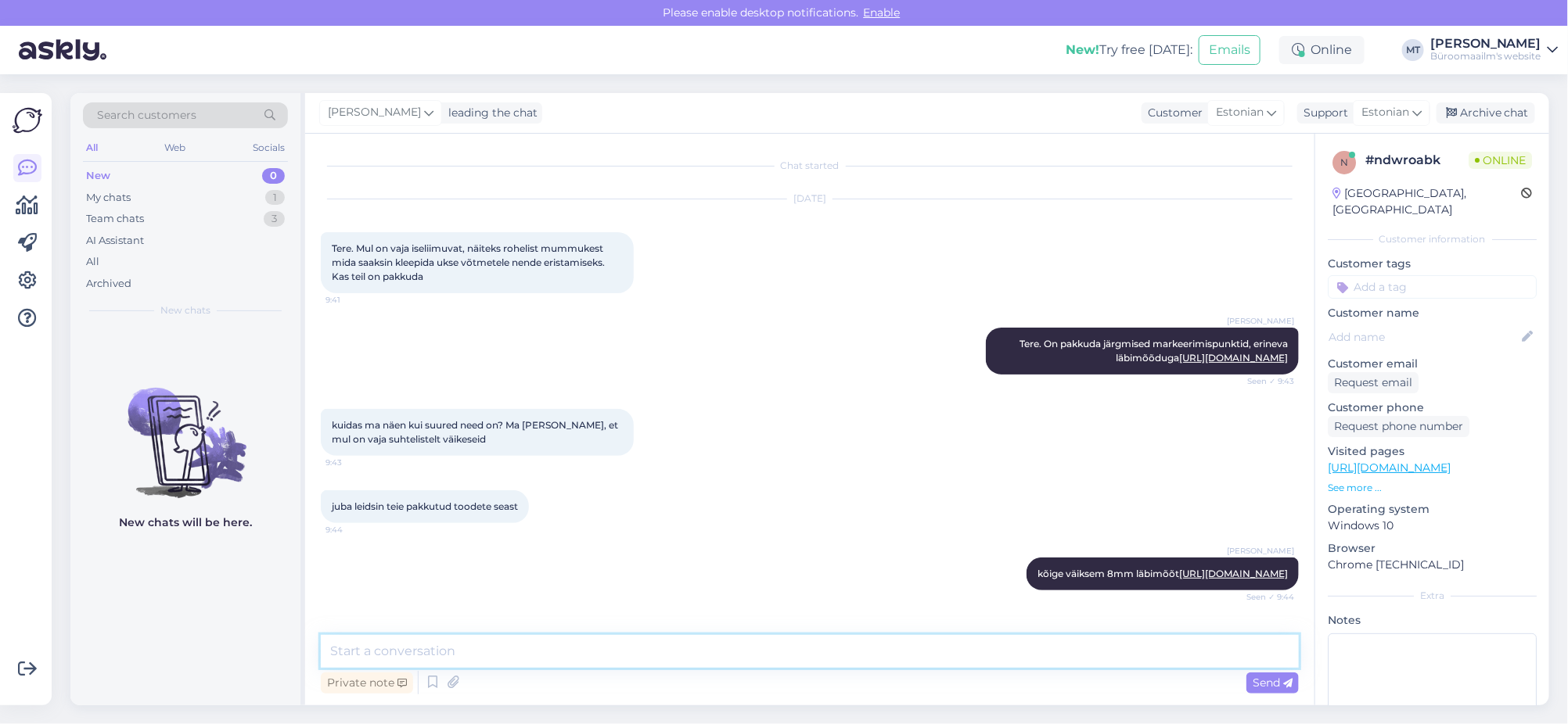
scroll to position [109, 0]
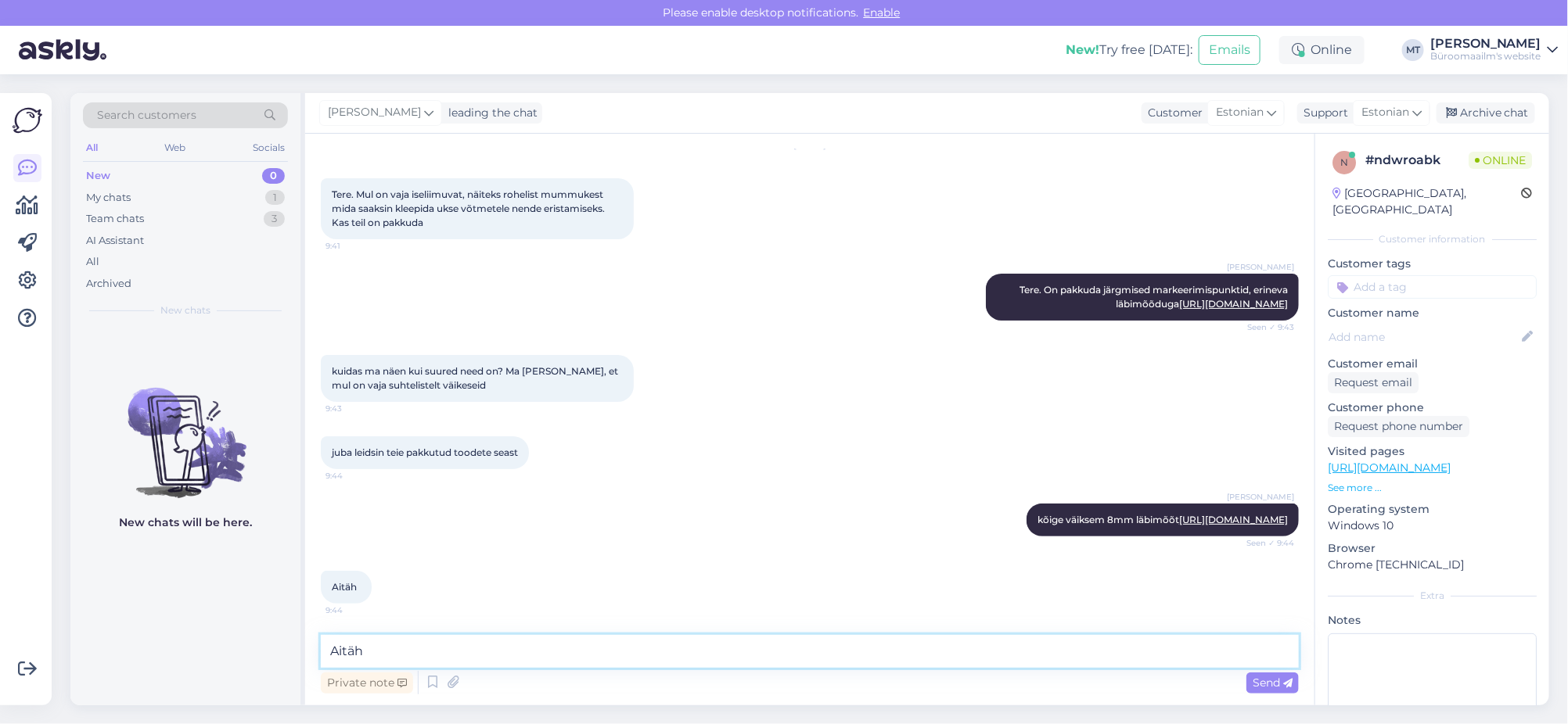
type textarea "Aitäh."
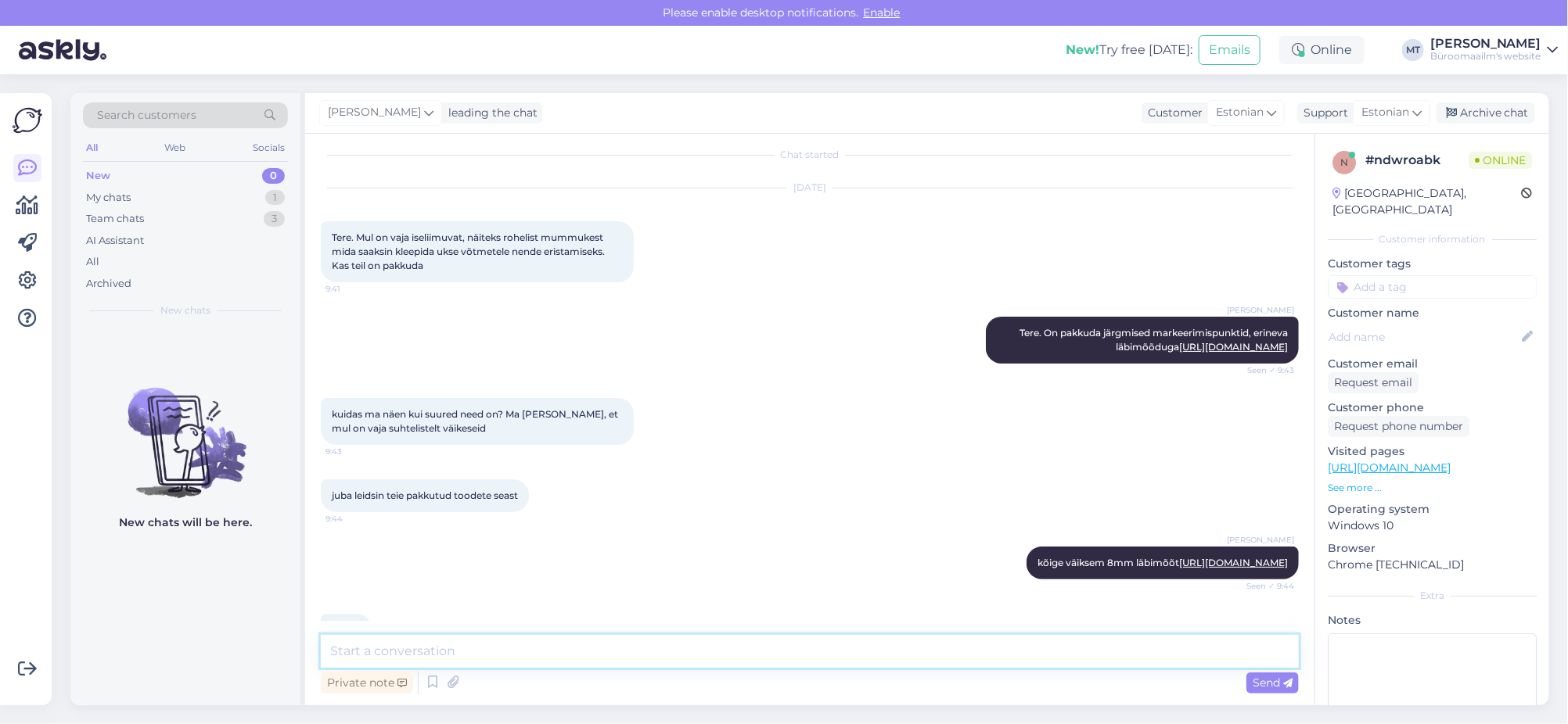
scroll to position [0, 0]
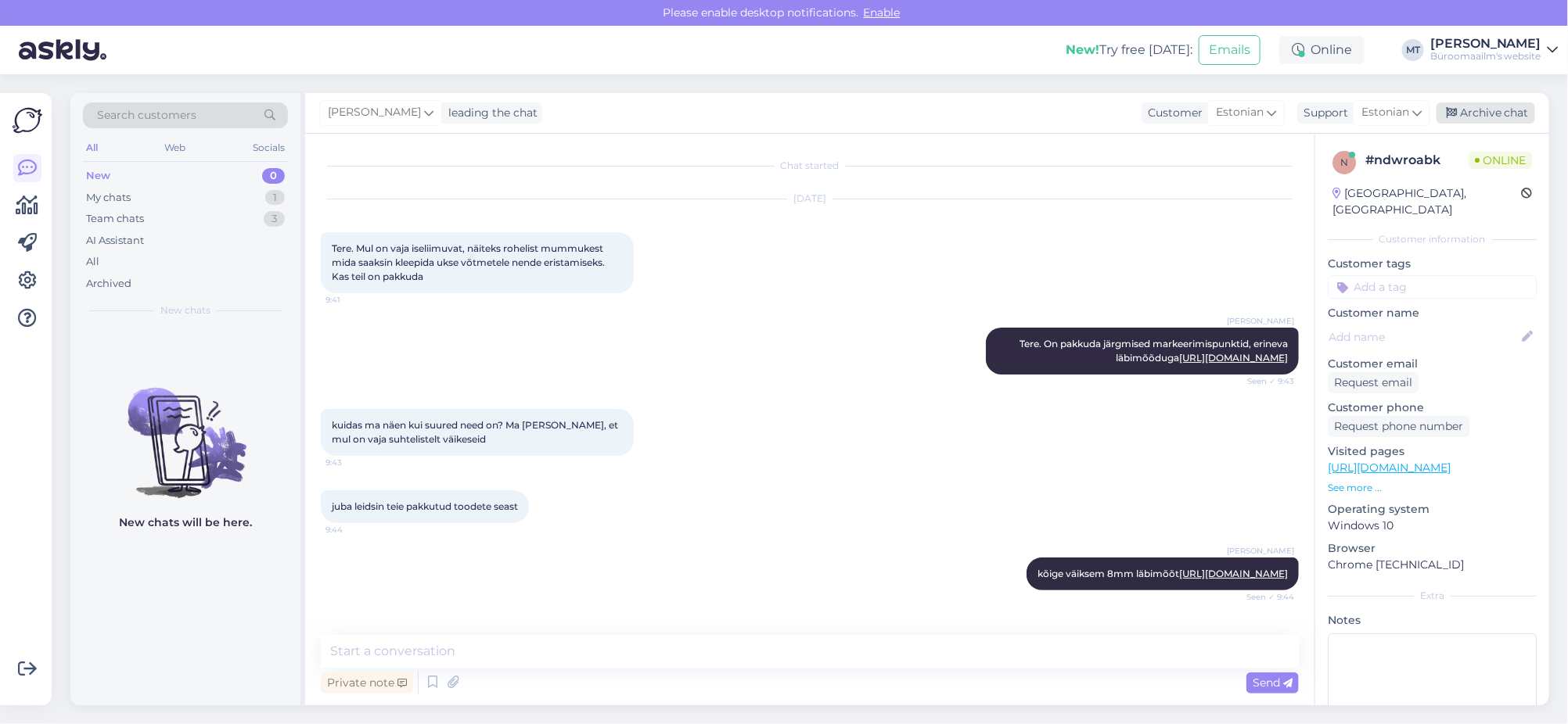
click at [1467, 109] on div "Archive chat" at bounding box center [1485, 113] width 98 height 21
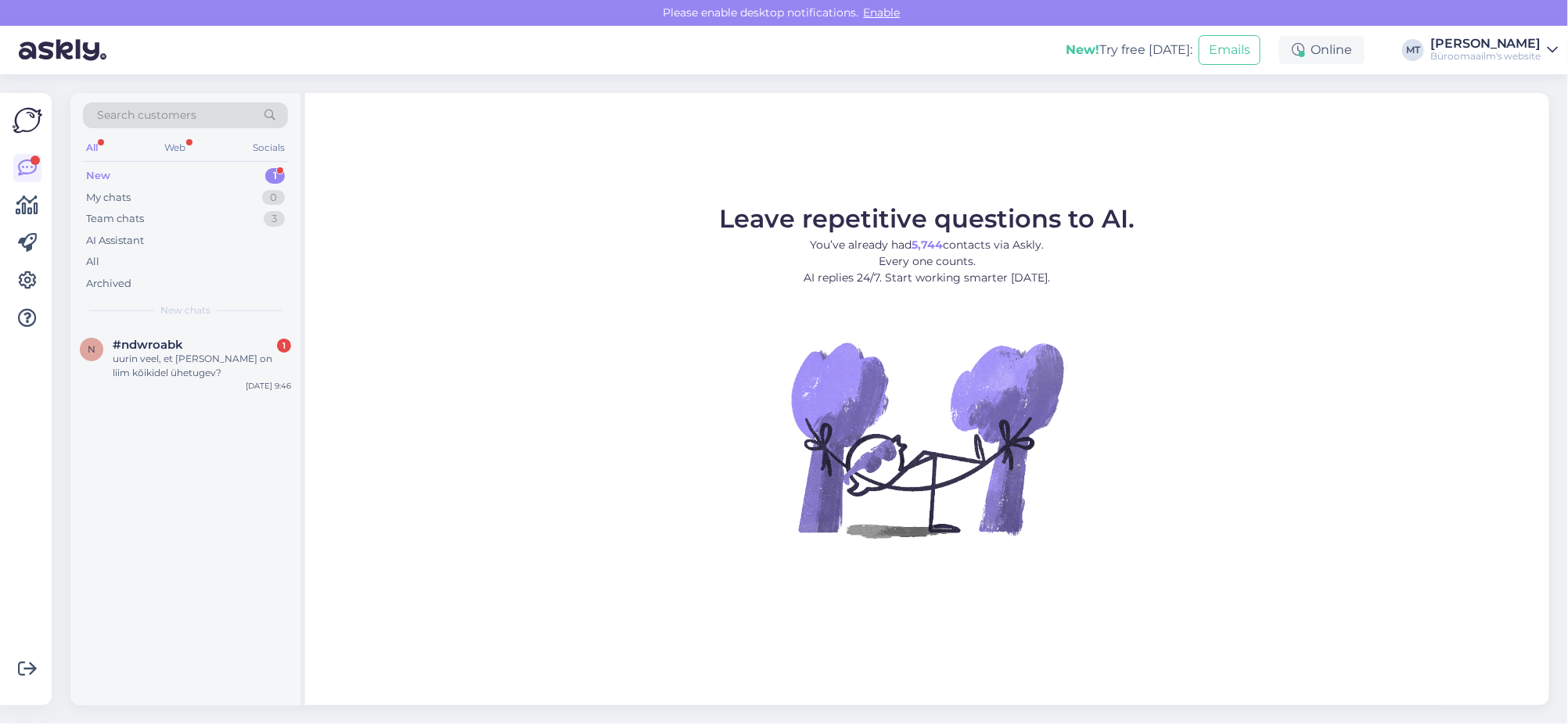
click at [95, 171] on div "New" at bounding box center [98, 175] width 25 height 15
click at [124, 353] on div "uurin veel, et neil on liim kõikidel ühetugev?" at bounding box center [202, 365] width 178 height 28
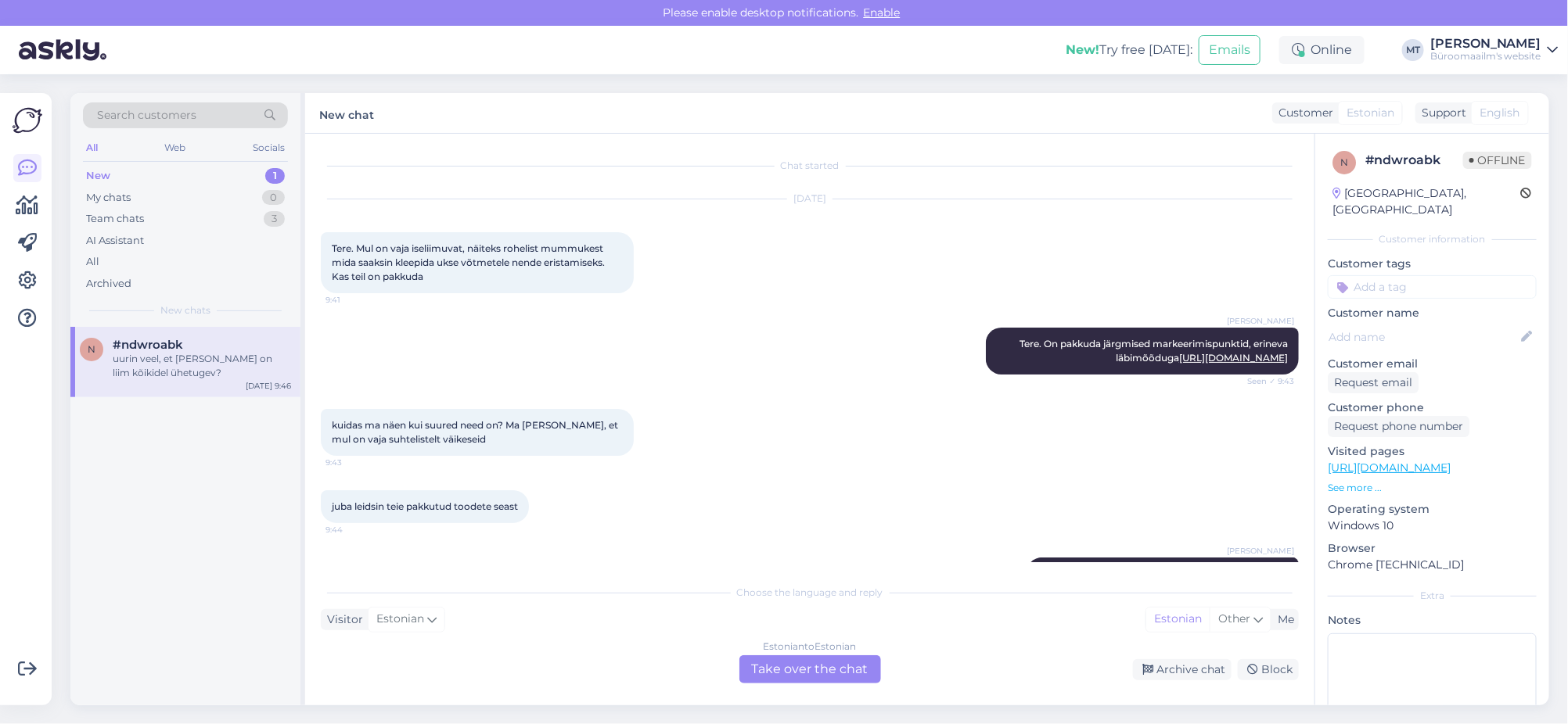
scroll to position [302, 0]
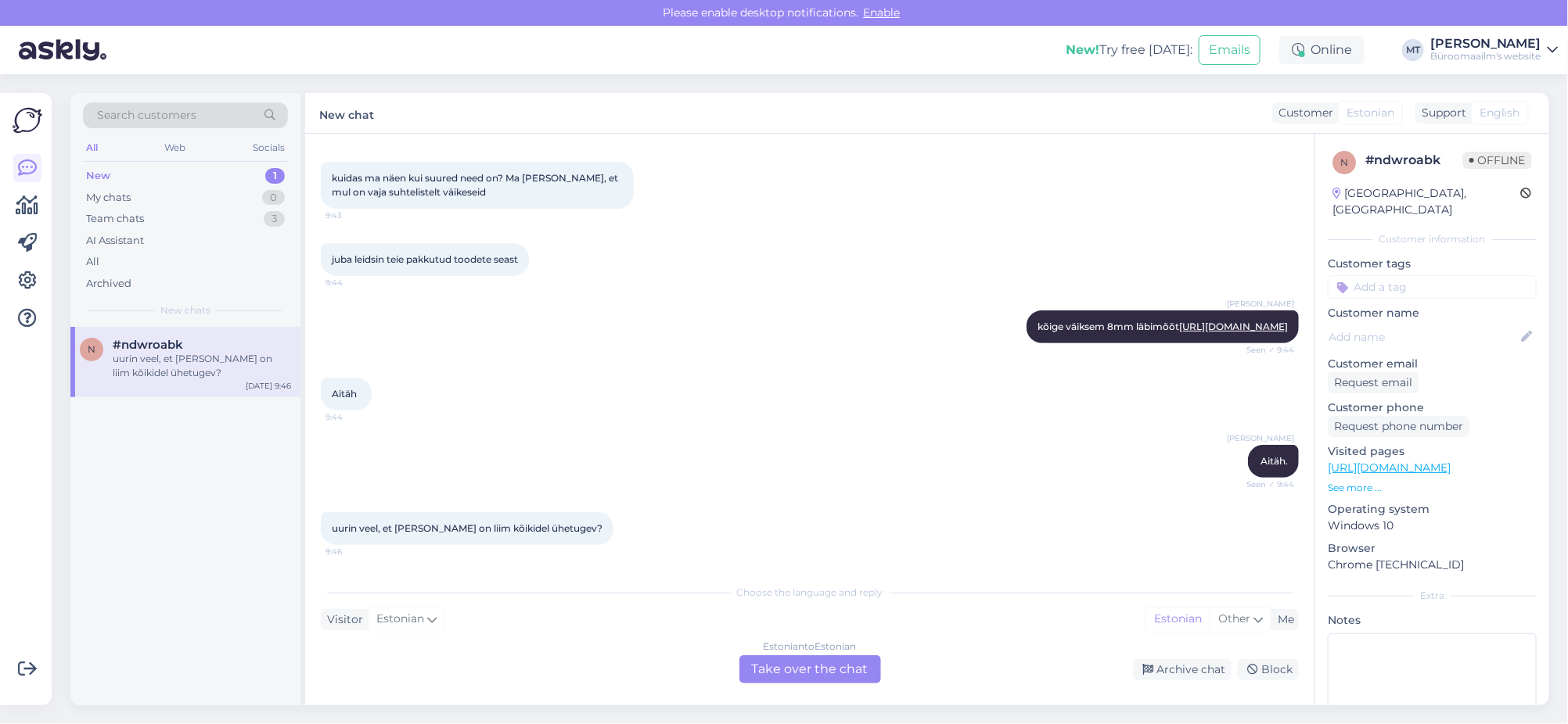
click at [798, 664] on div "Estonian to Estonian Take over the chat" at bounding box center [810, 669] width 142 height 28
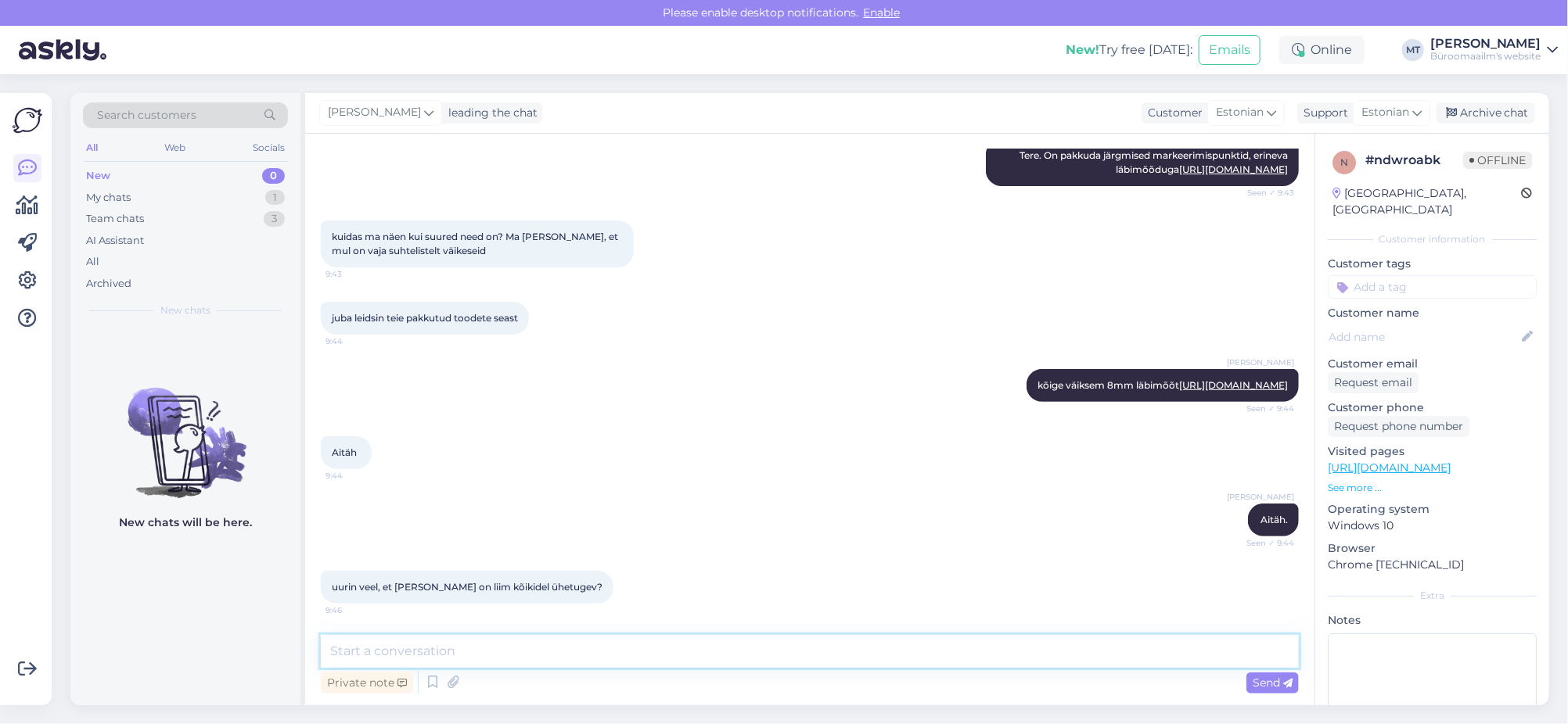
click at [424, 660] on textarea at bounding box center [810, 651] width 978 height 33
type textarea "Jah, ühesuguse liimiga kõik."
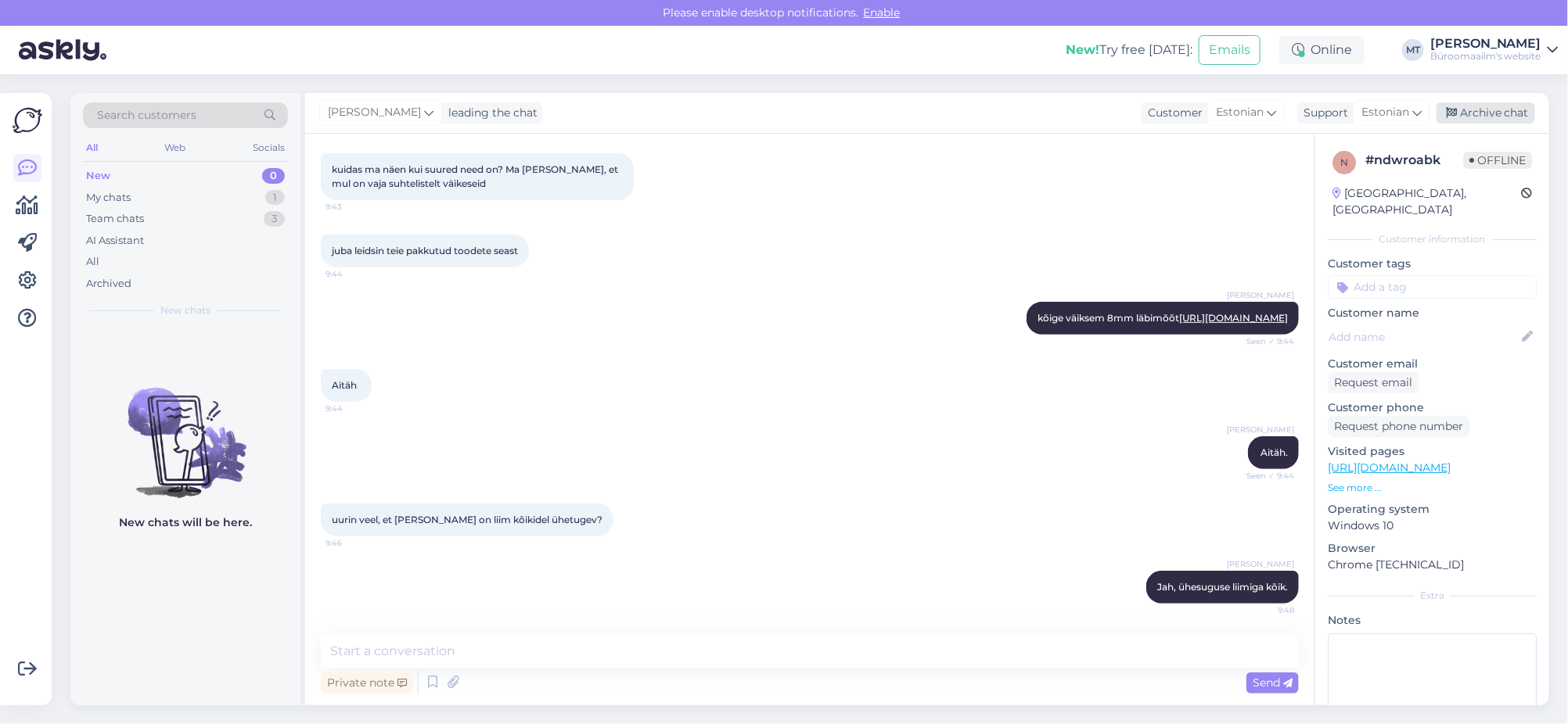
click at [1482, 116] on div "Archive chat" at bounding box center [1485, 113] width 98 height 21
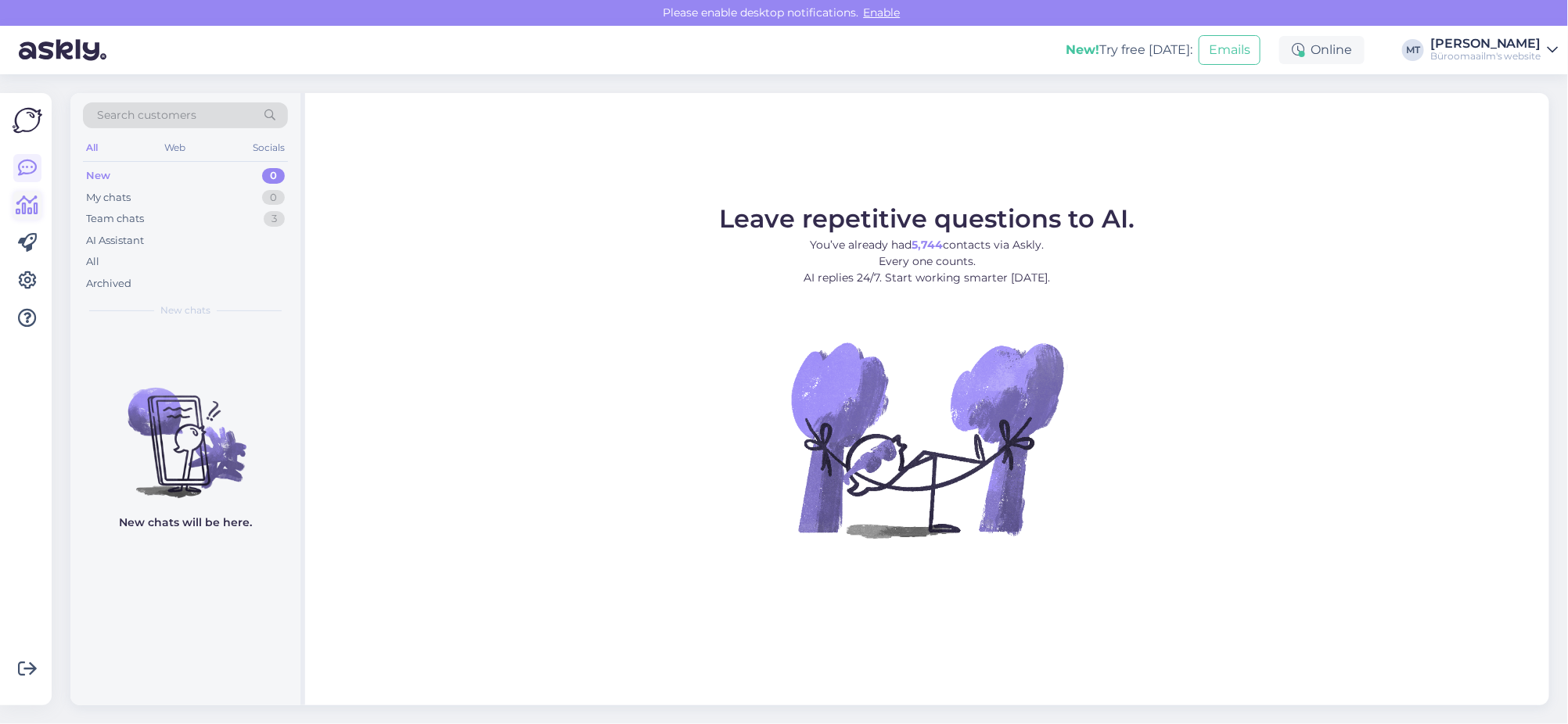
click at [25, 199] on icon at bounding box center [27, 205] width 23 height 19
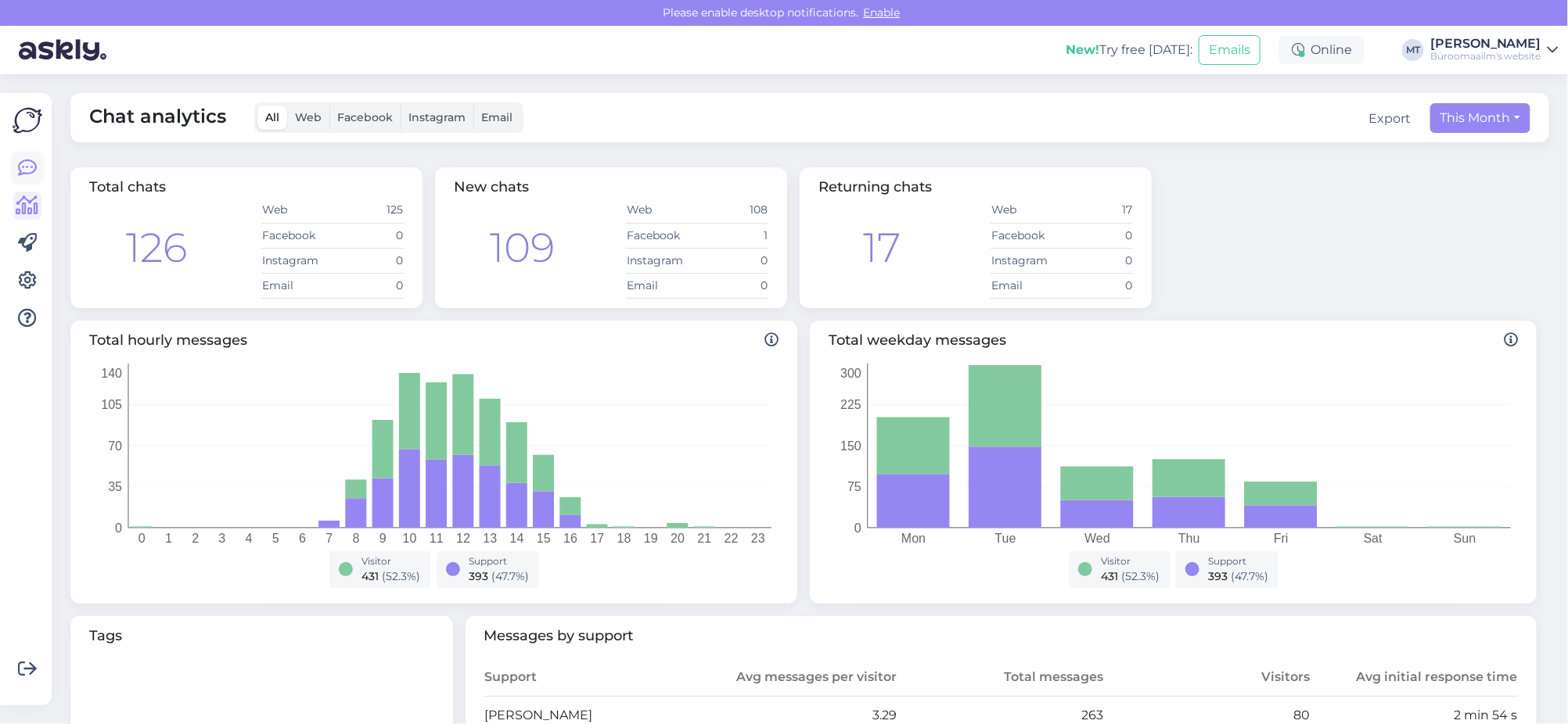
click at [26, 173] on icon at bounding box center [27, 168] width 19 height 19
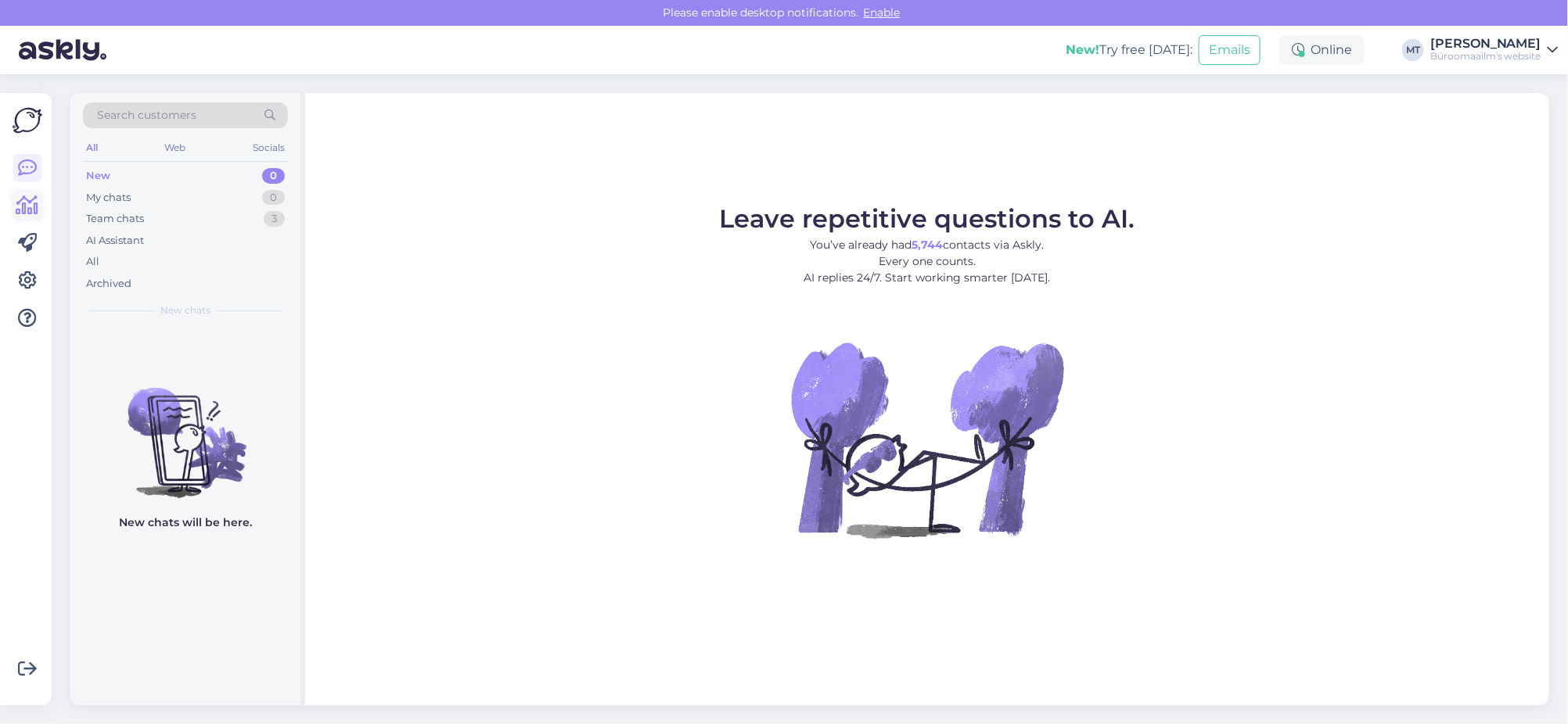
click at [33, 206] on icon at bounding box center [27, 205] width 23 height 19
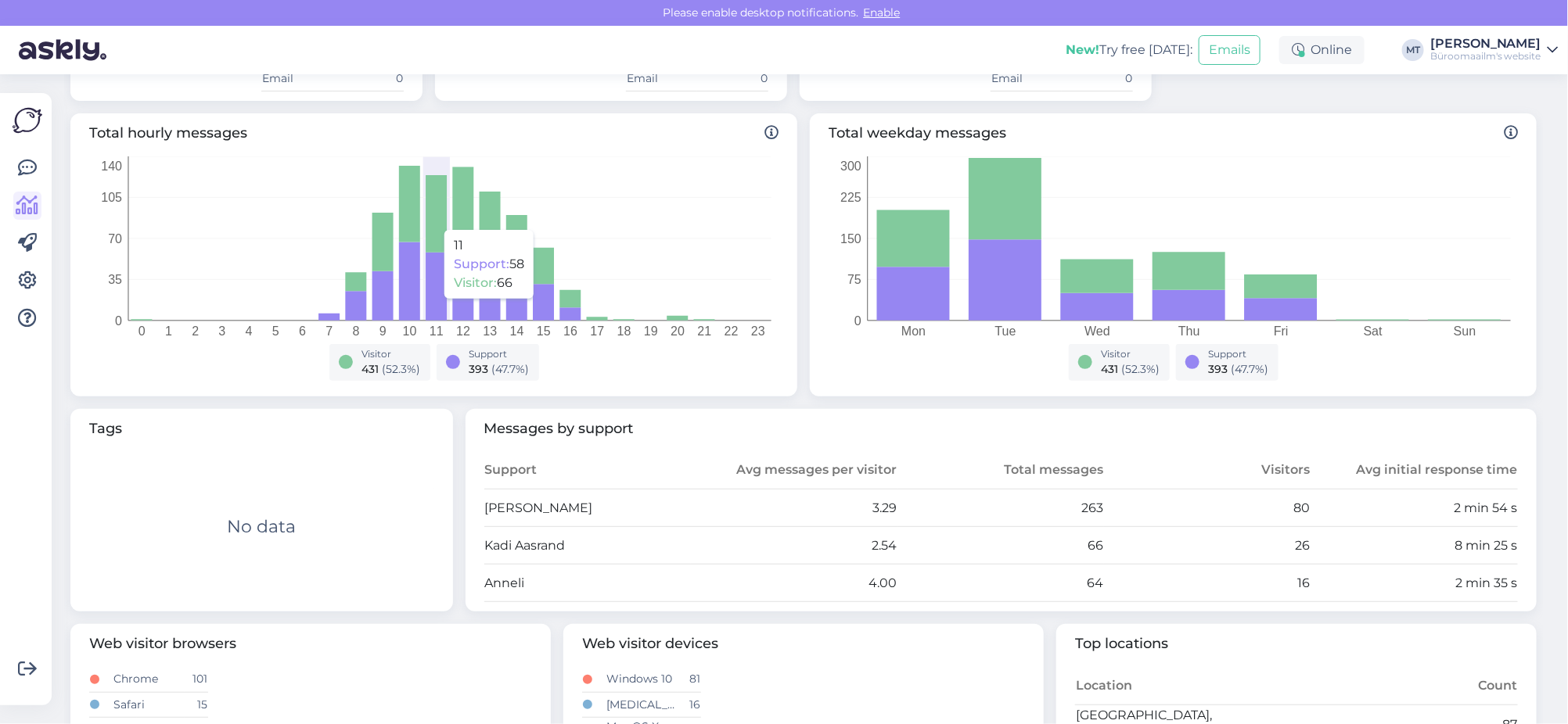
scroll to position [195, 0]
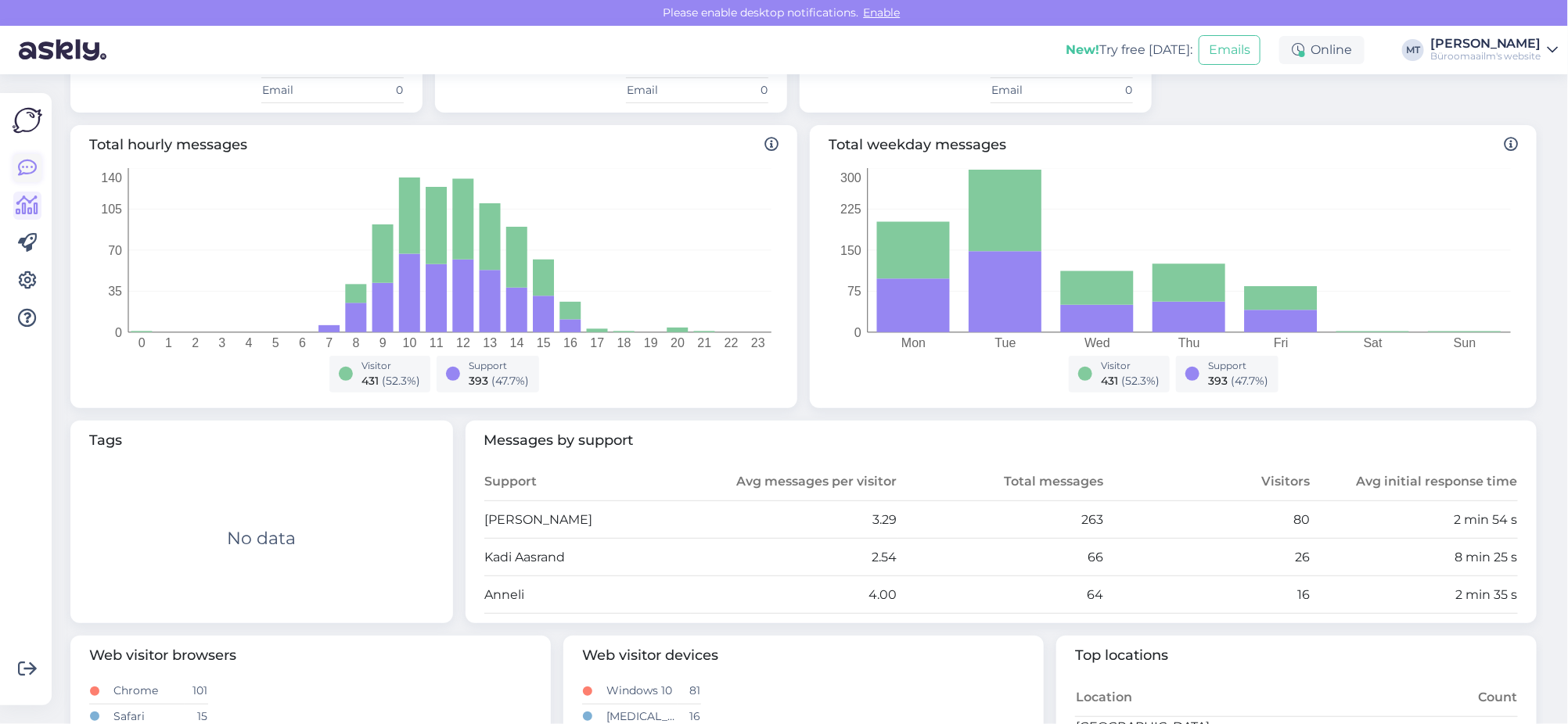
click at [20, 155] on link at bounding box center [27, 168] width 28 height 28
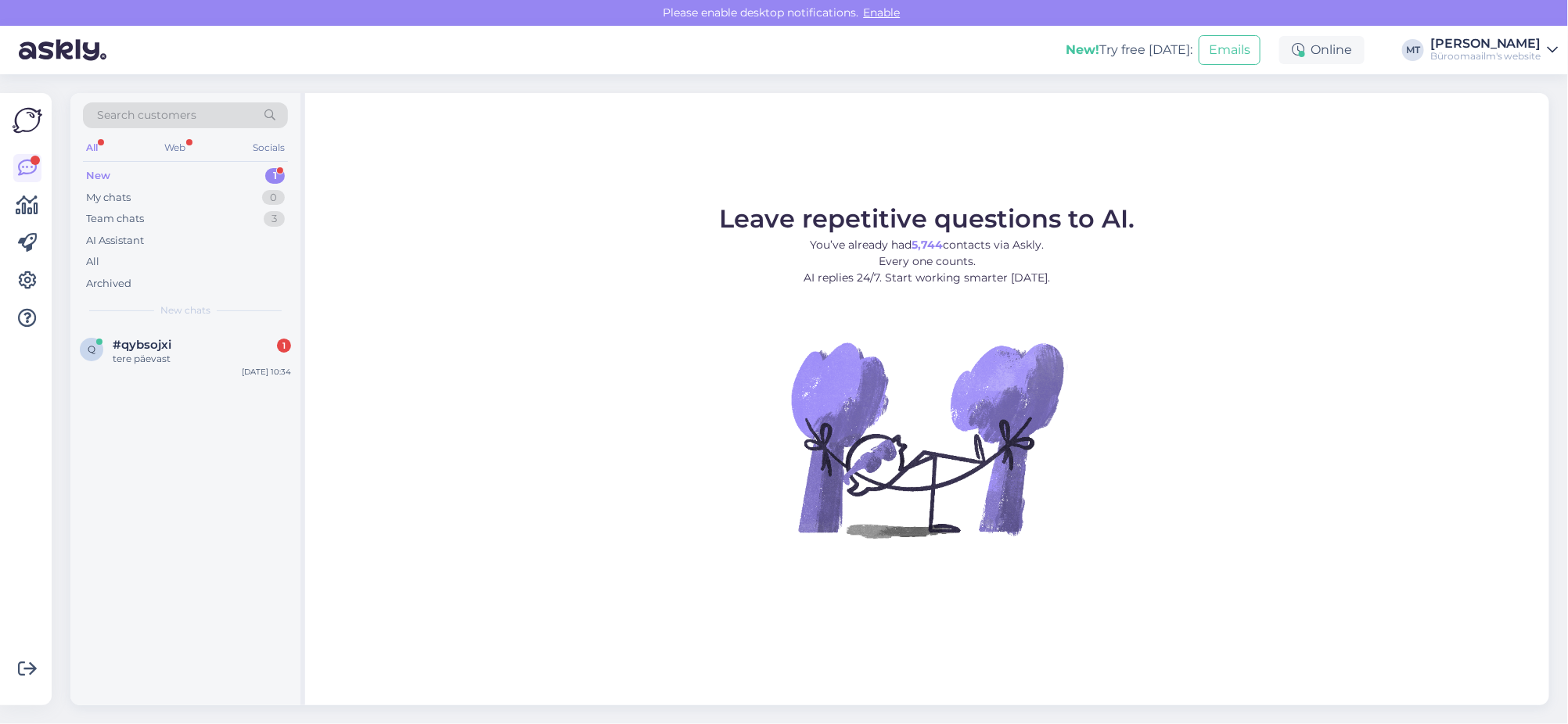
click at [115, 175] on div "New 1" at bounding box center [185, 176] width 205 height 22
click at [151, 351] on span "#qybsojxi" at bounding box center [142, 344] width 59 height 14
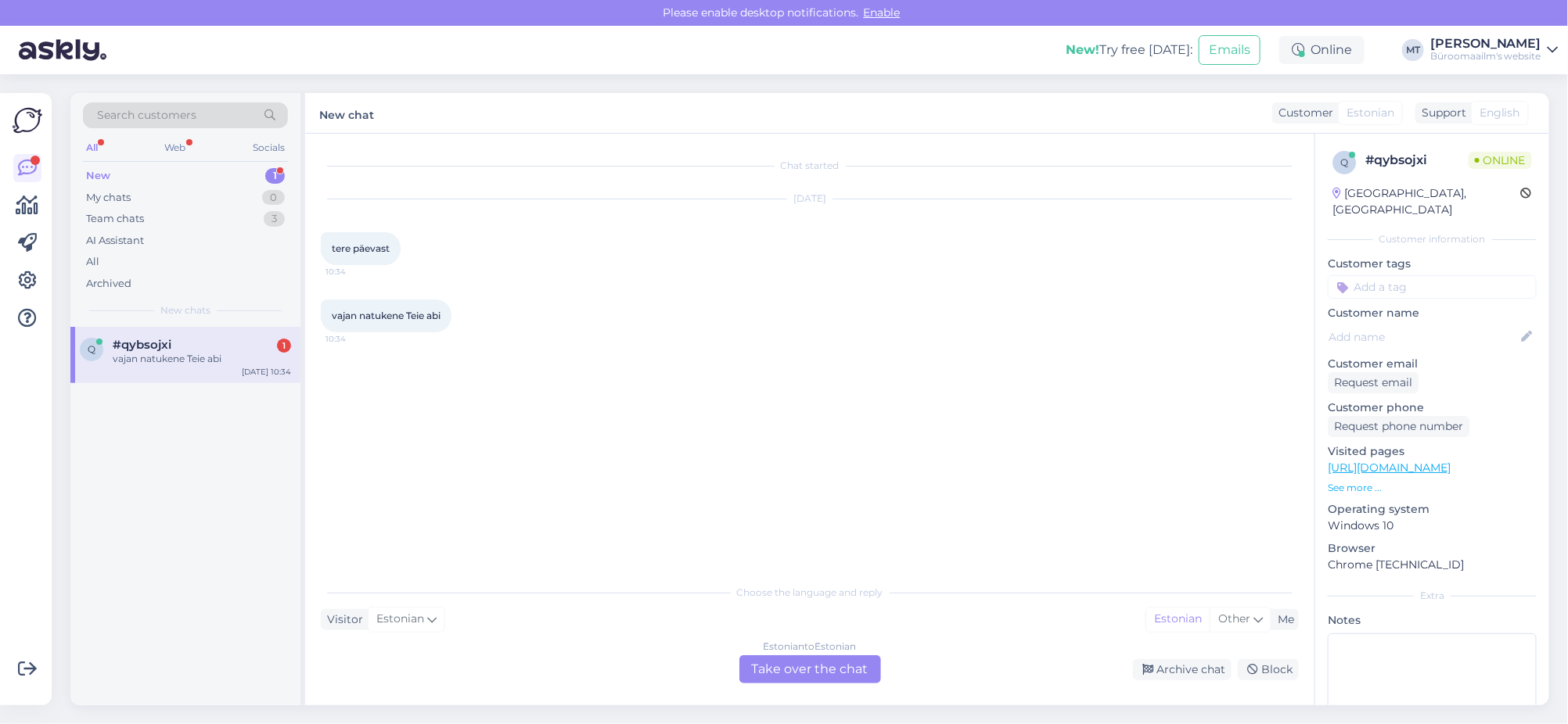
click at [831, 669] on div "Estonian to Estonian Take over the chat" at bounding box center [810, 669] width 142 height 28
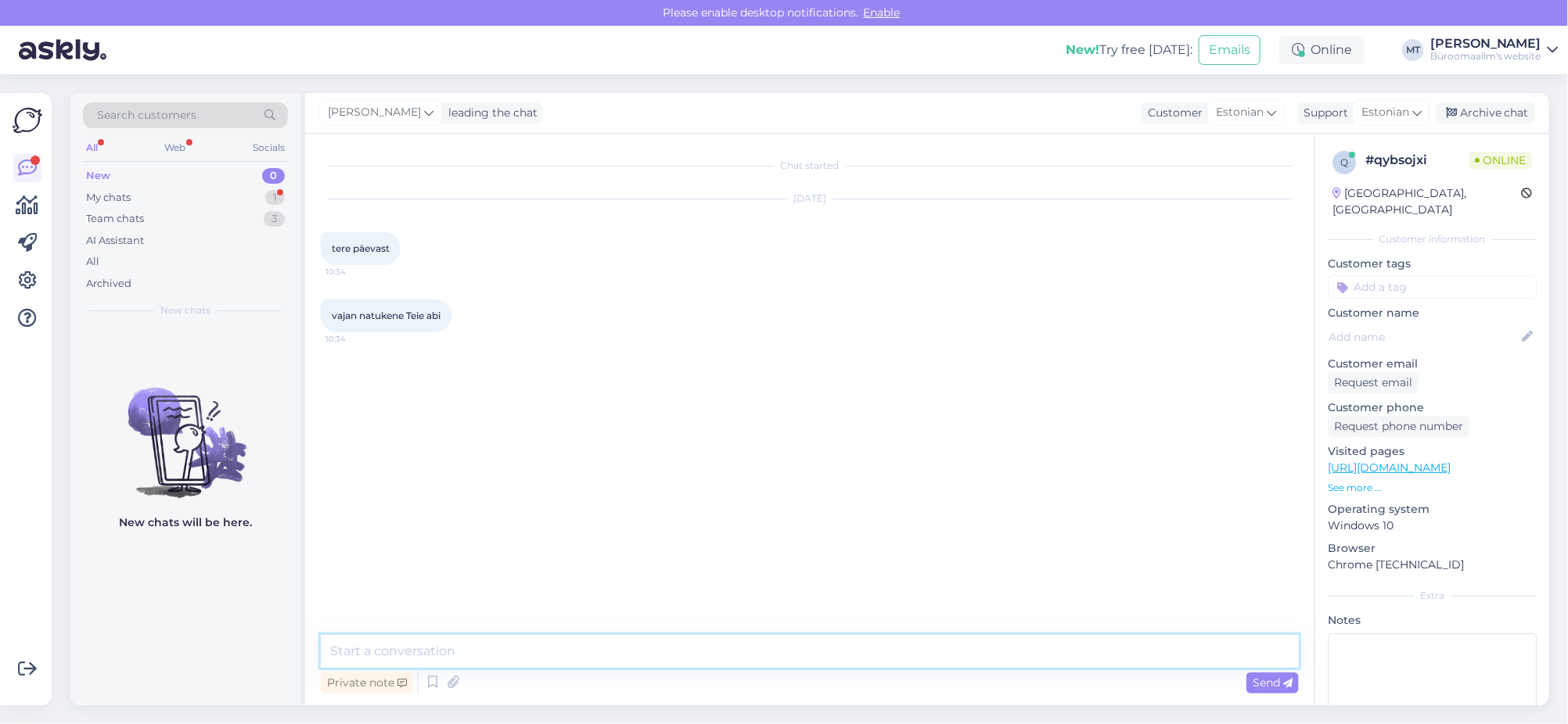
click at [392, 649] on textarea at bounding box center [810, 651] width 978 height 33
type textarea "Tere."
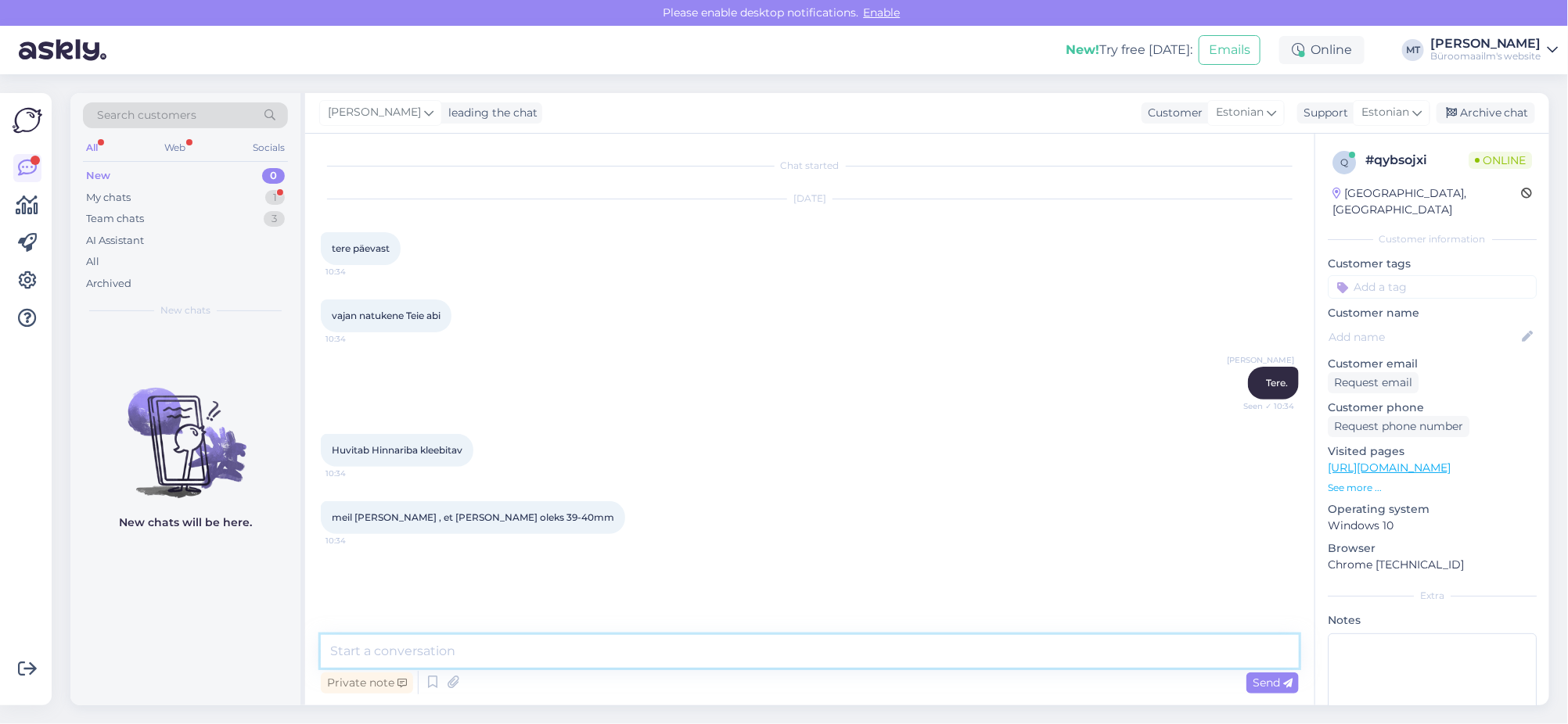
click at [514, 650] on textarea at bounding box center [810, 651] width 978 height 33
click at [407, 660] on textarea at bounding box center [810, 651] width 978 height 33
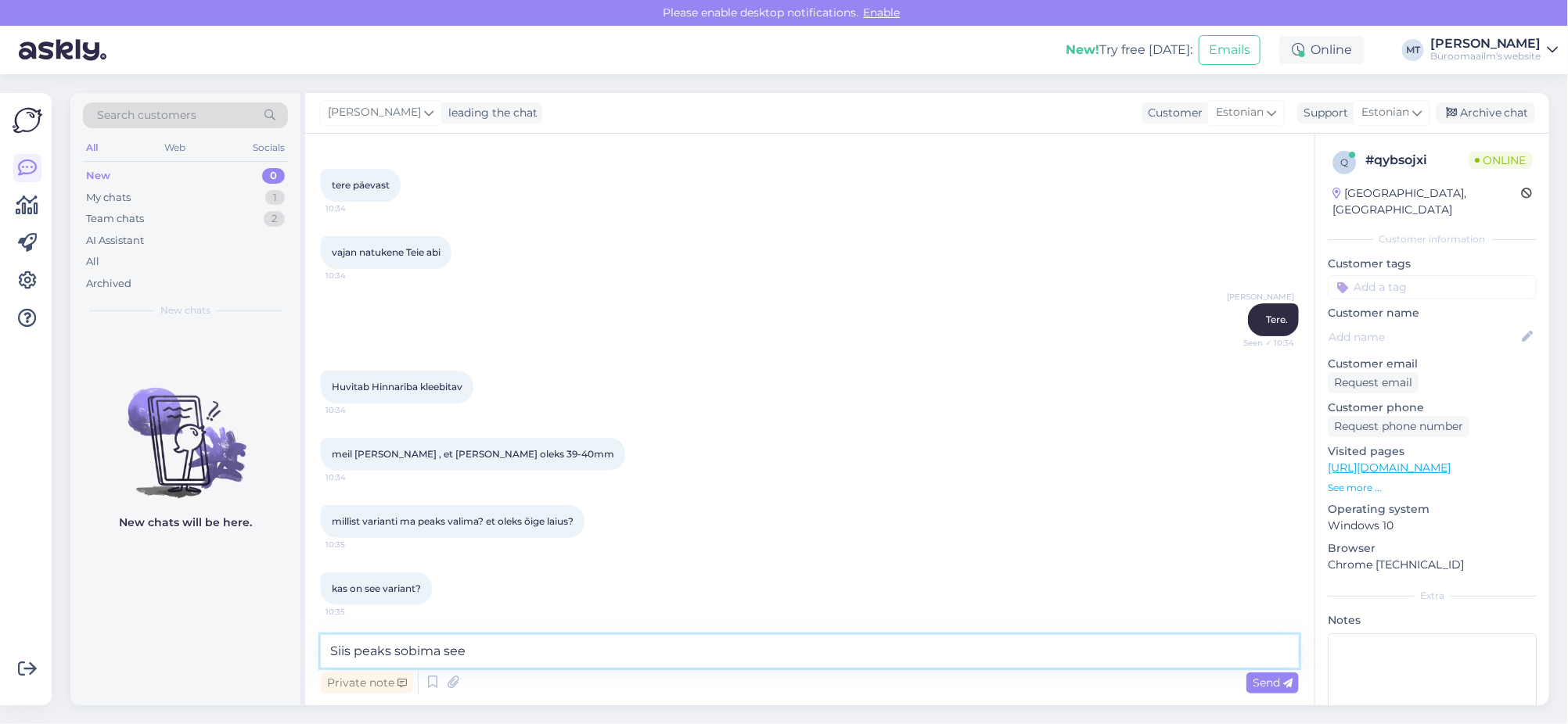
scroll to position [132, 0]
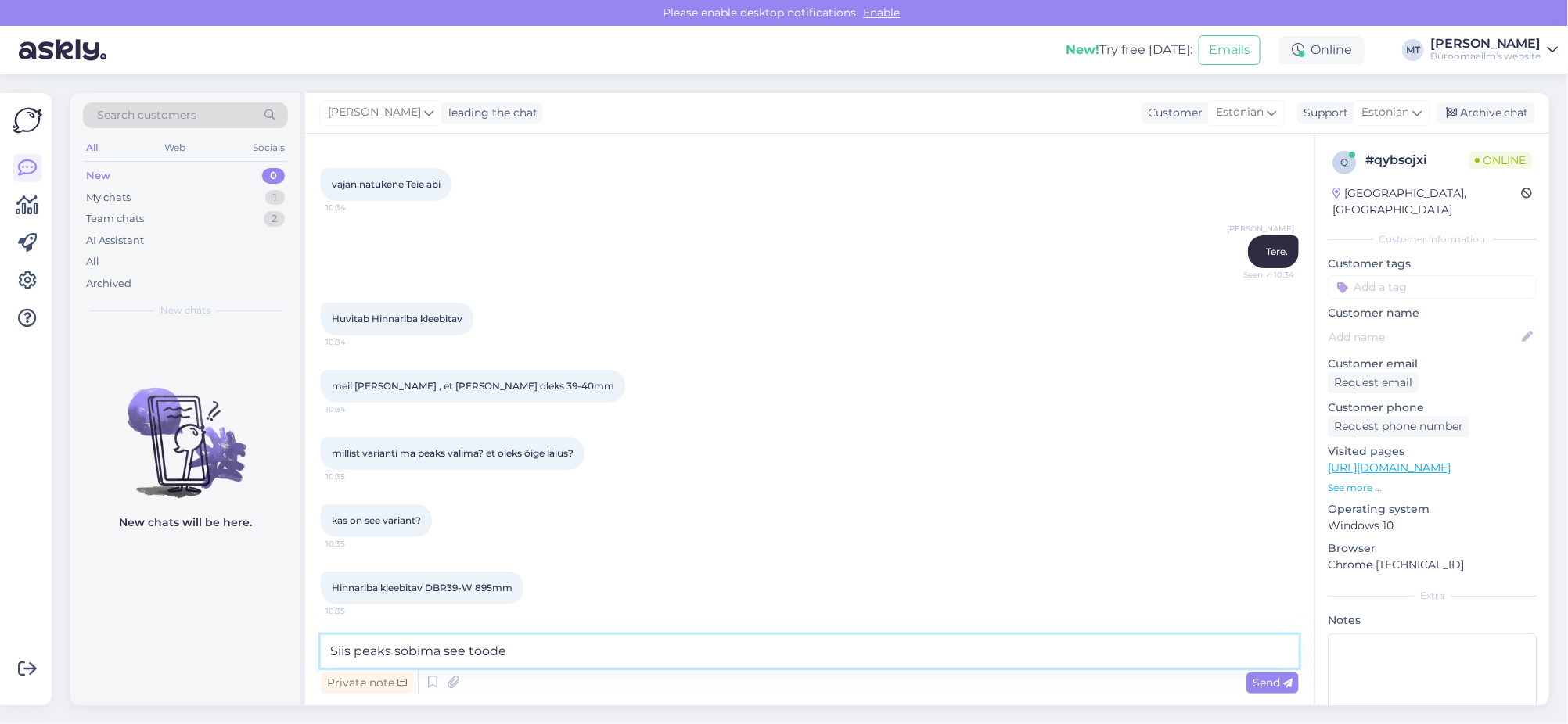
paste textarea "https://www.byroomaailm.ee/hinnariba-kleebitav-dbr39-l-1245mm-labipaistev-1tk?s…"
type textarea "Siis peaks sobima see toode https://www.byroomaailm.ee/hinnariba-kleebitav-dbr3…"
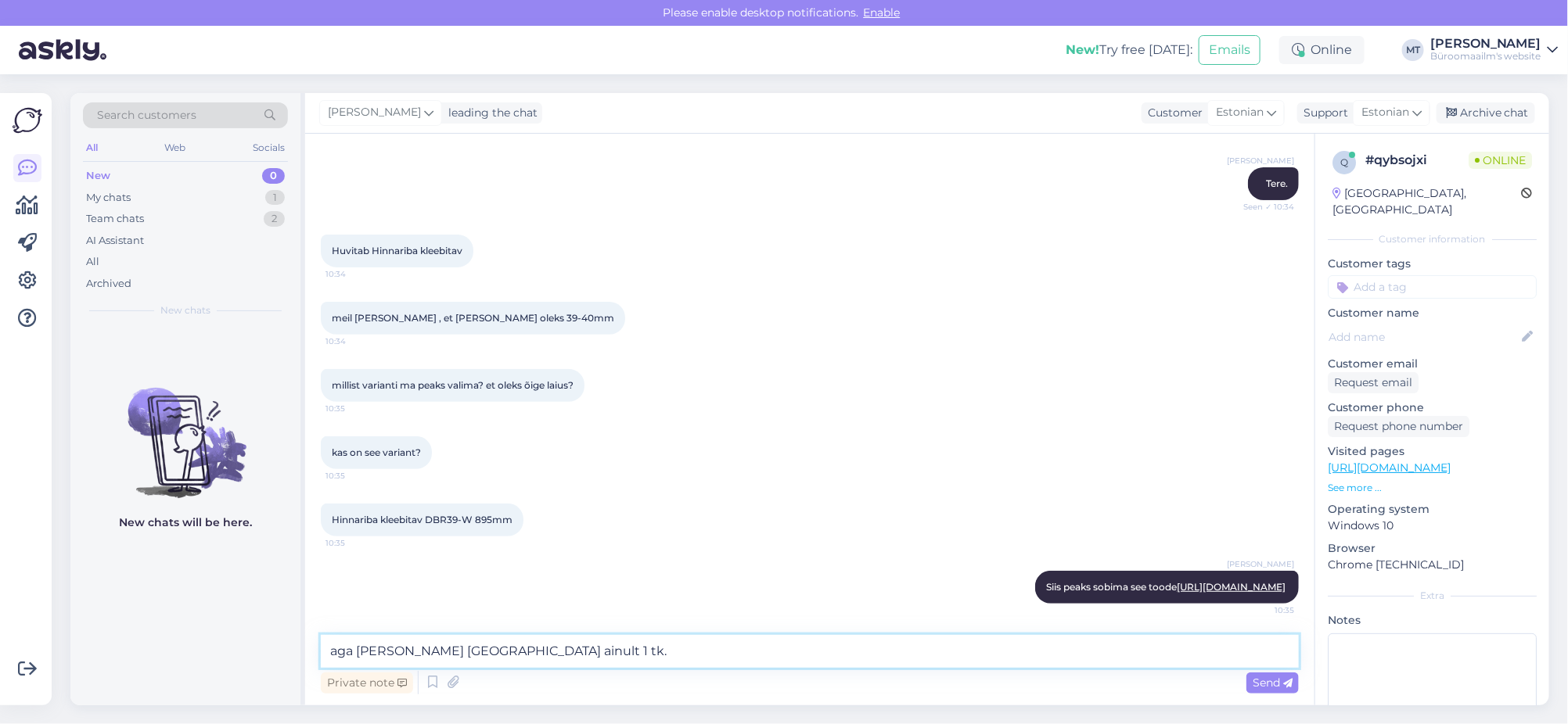
type textarea "aga seda meil laos ainult 1 tk."
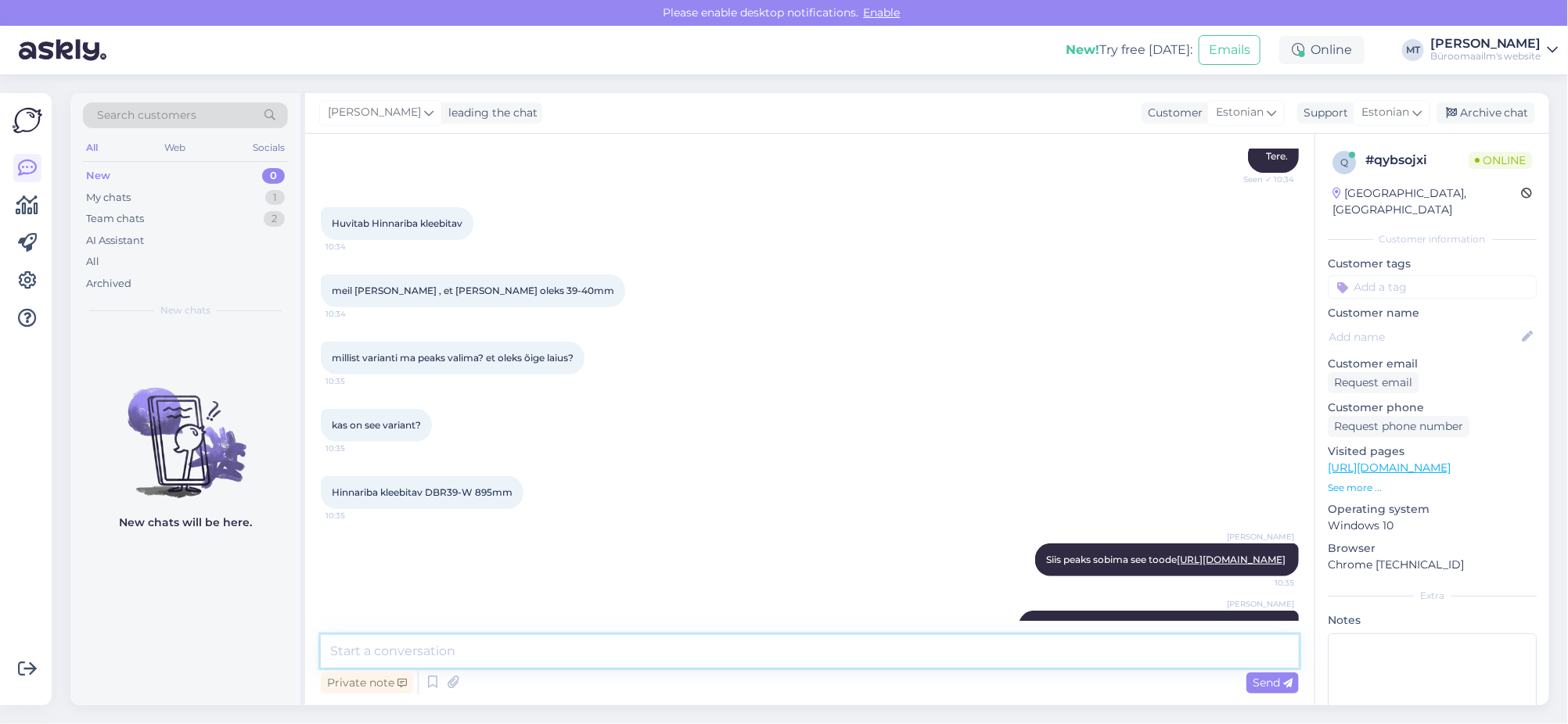
scroll to position [293, 0]
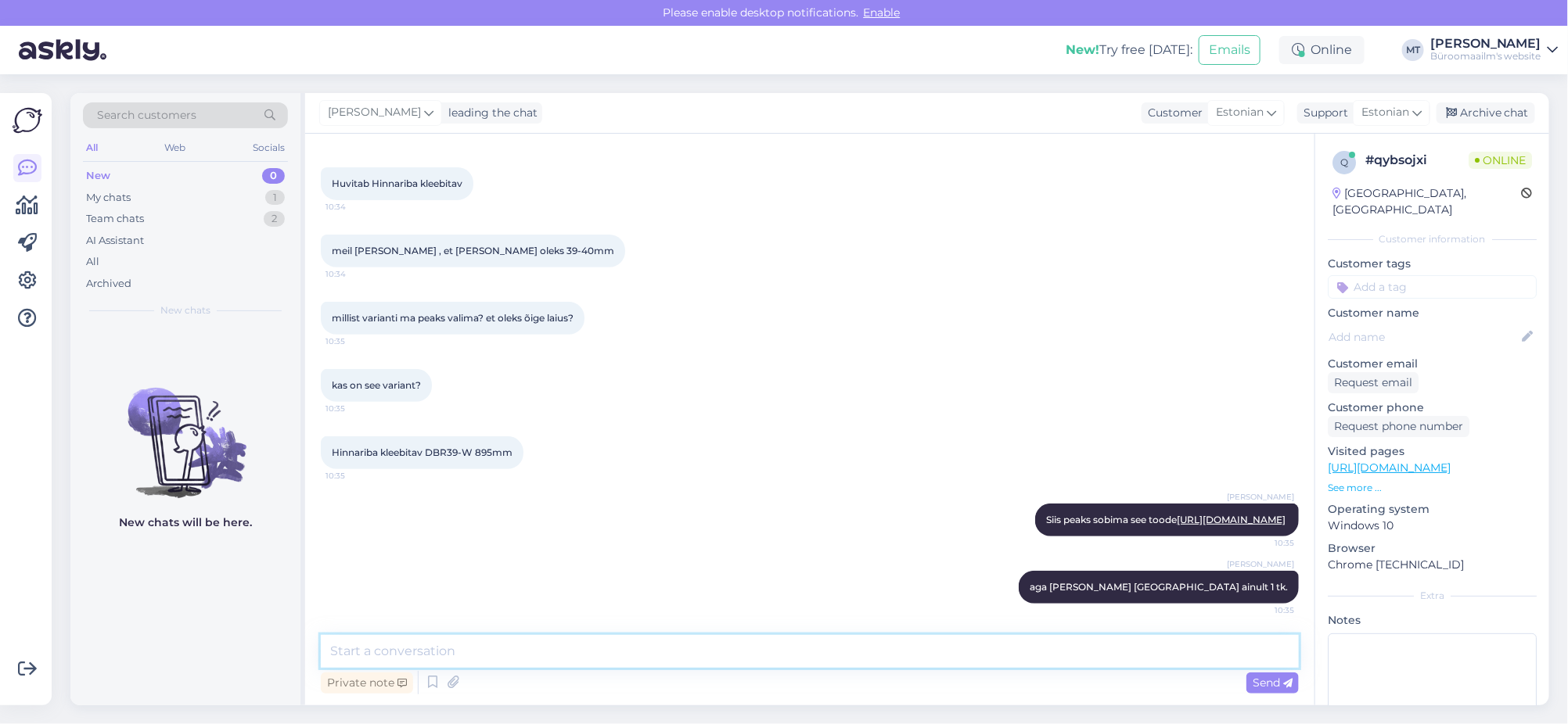
type textarea "A"
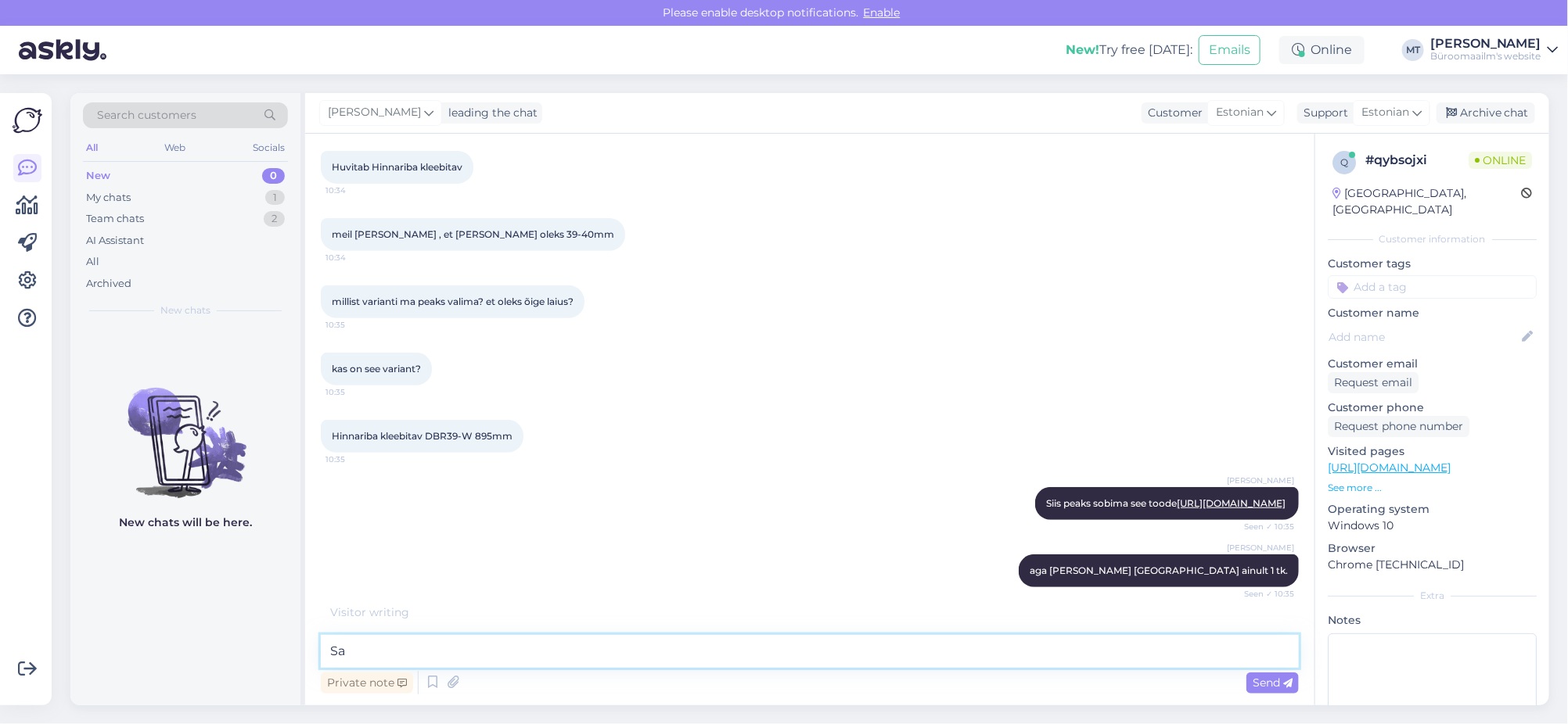
type textarea "S"
type textarea "kui palju vaja on ?"
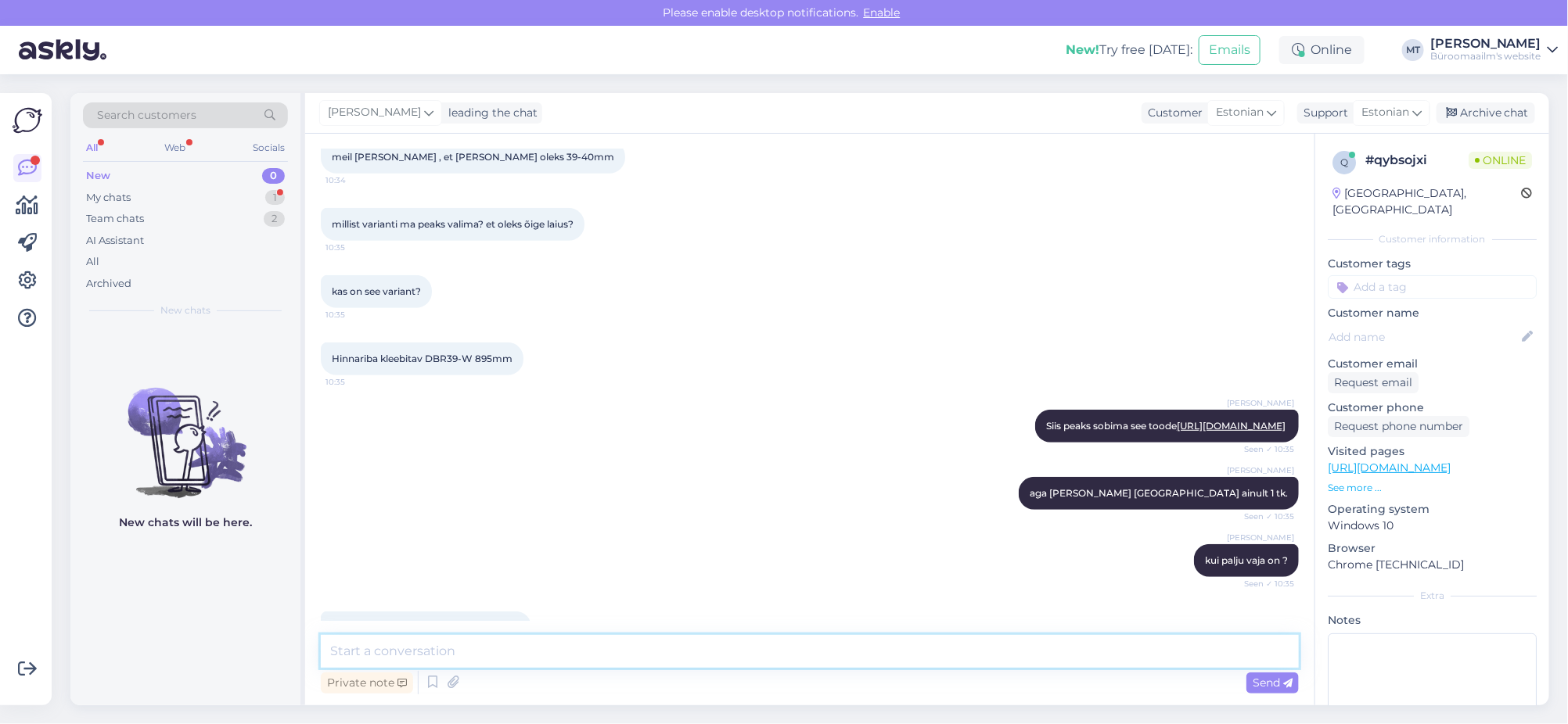
scroll to position [428, 0]
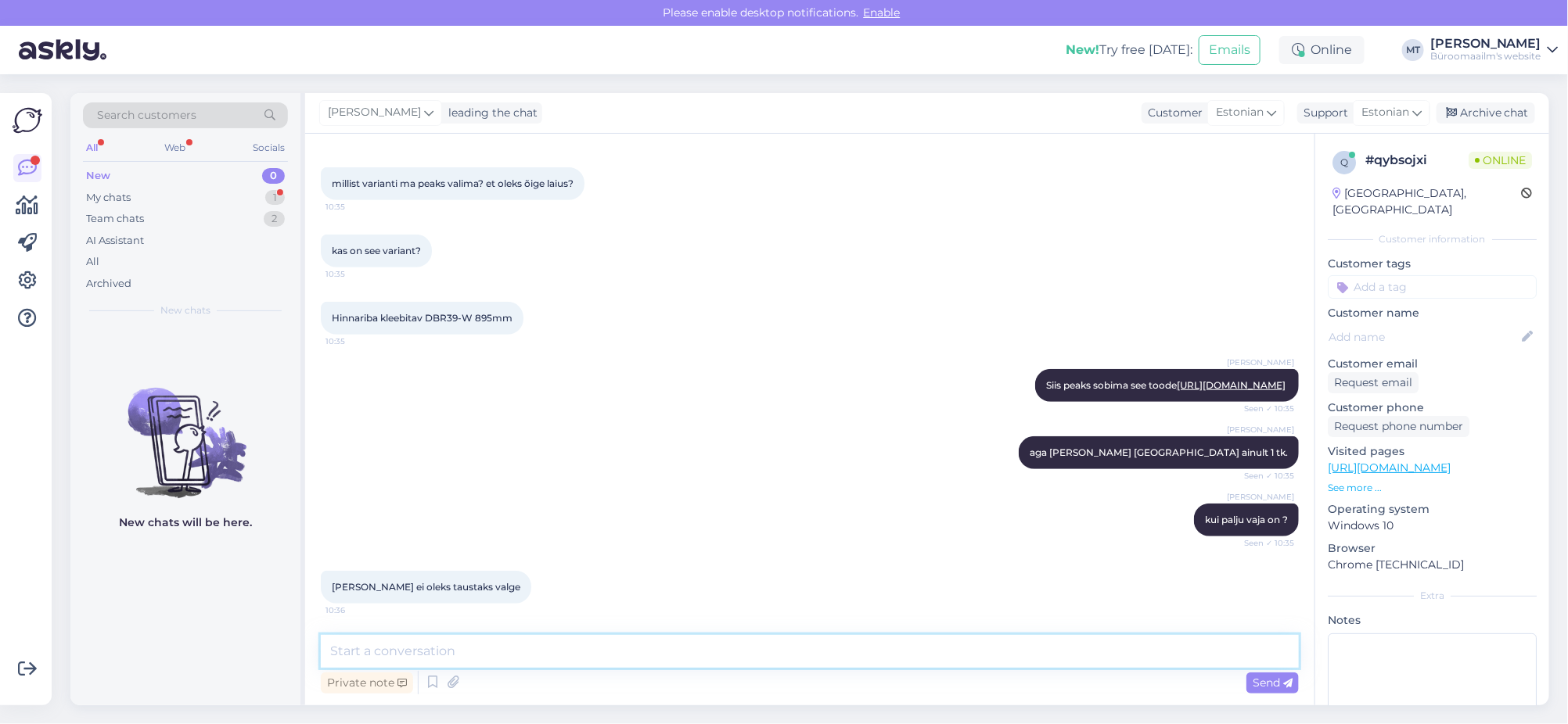
click at [416, 644] on textarea at bounding box center [810, 651] width 978 height 33
paste textarea "https://www.byroomaailm.ee/hinnariba-kleebitav-dbr39-w-895mm-valge-1tk?sku=K001…"
type textarea "Kui valge taustaga siis see toode https://www.byroomaailm.ee/hinnariba-kleebita…"
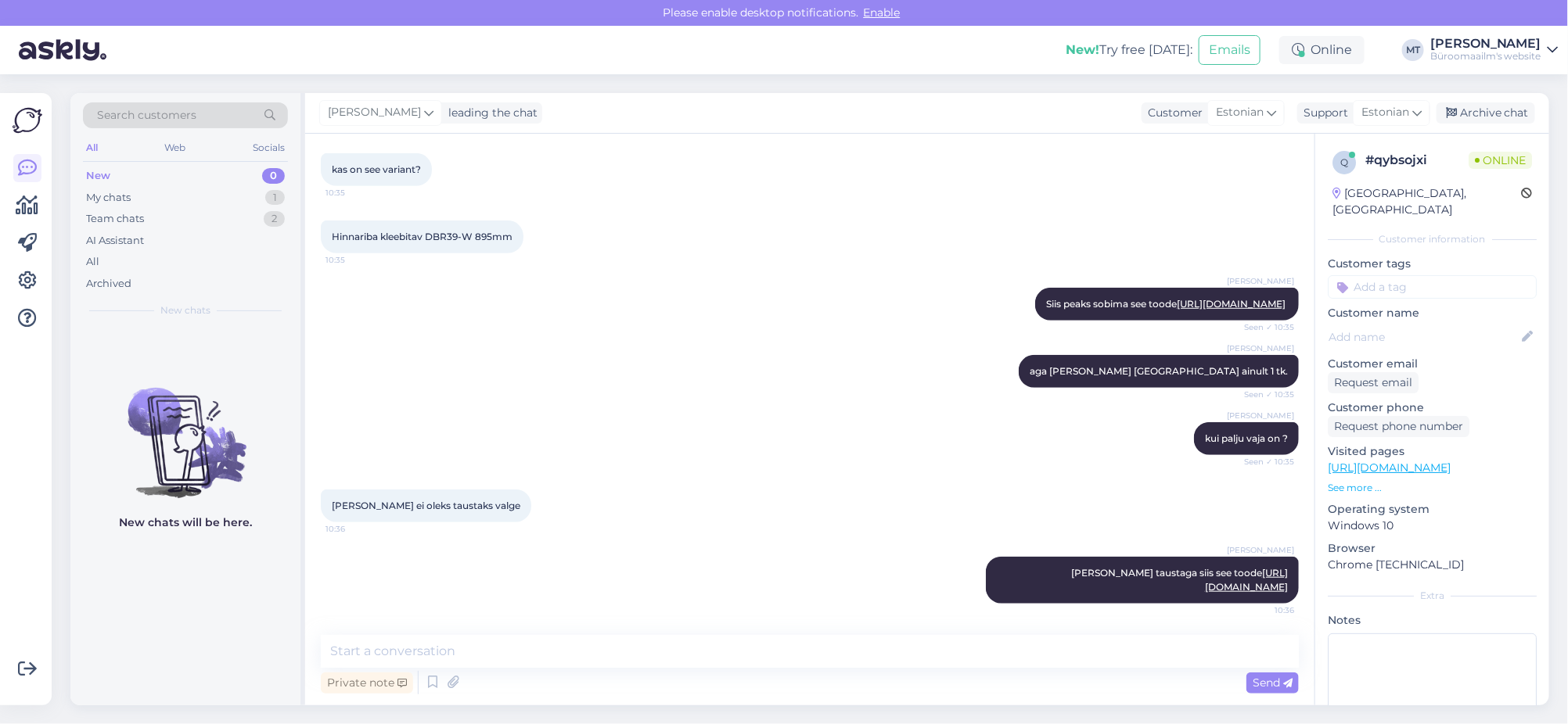
click at [11, 200] on div "Get more Your checklist to get more value from Askly. Close Connect FB and IG m…" at bounding box center [25, 399] width 52 height 612
click at [34, 201] on icon at bounding box center [27, 205] width 23 height 19
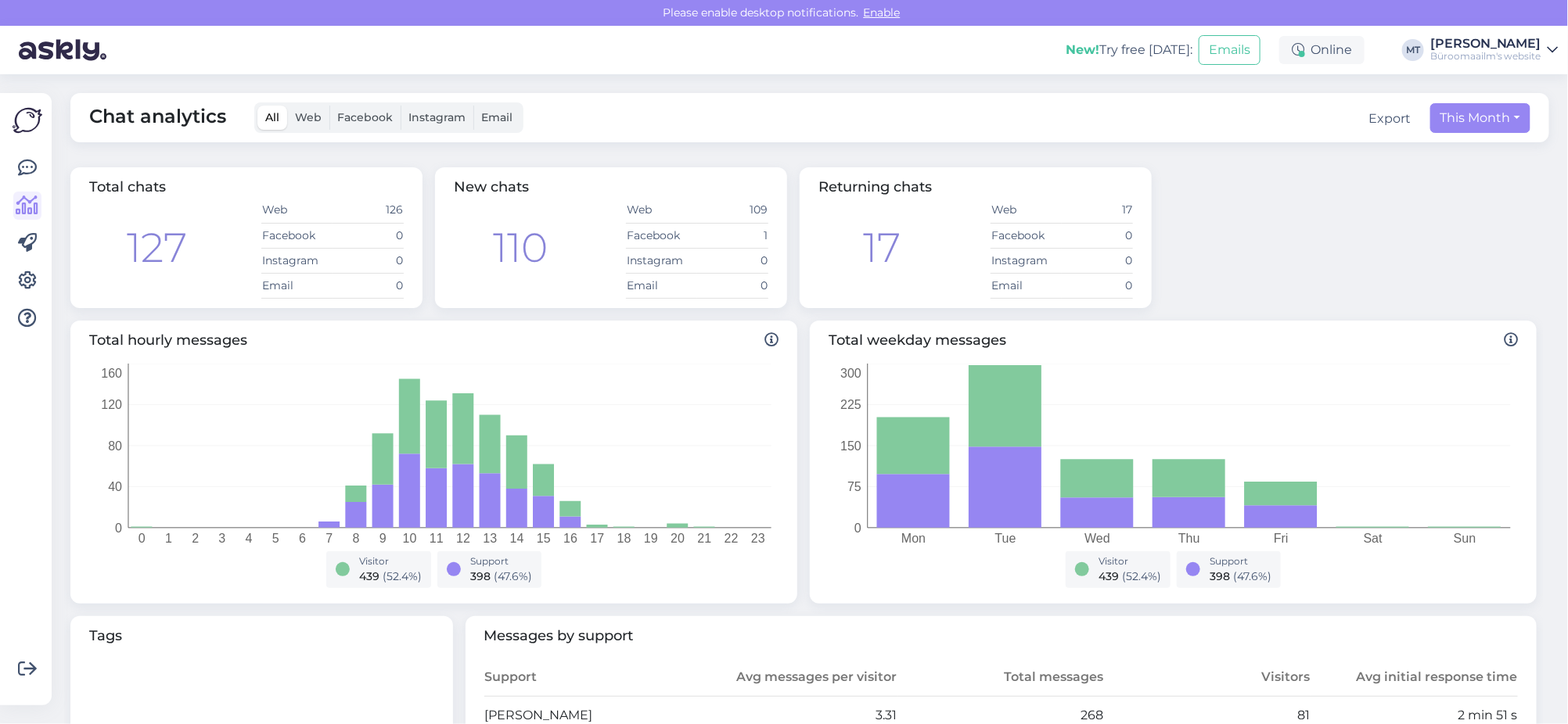
scroll to position [391, 0]
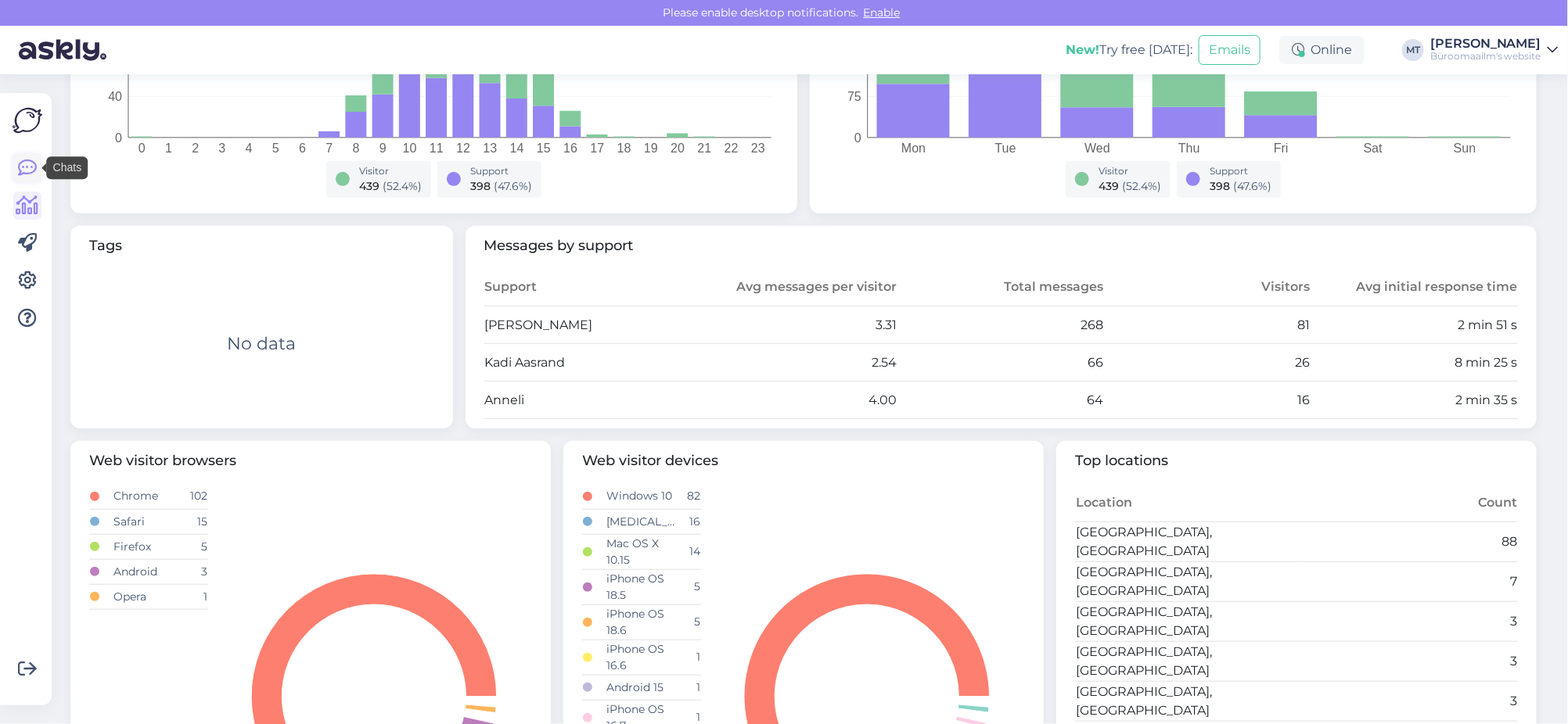
click at [25, 174] on icon at bounding box center [27, 168] width 19 height 19
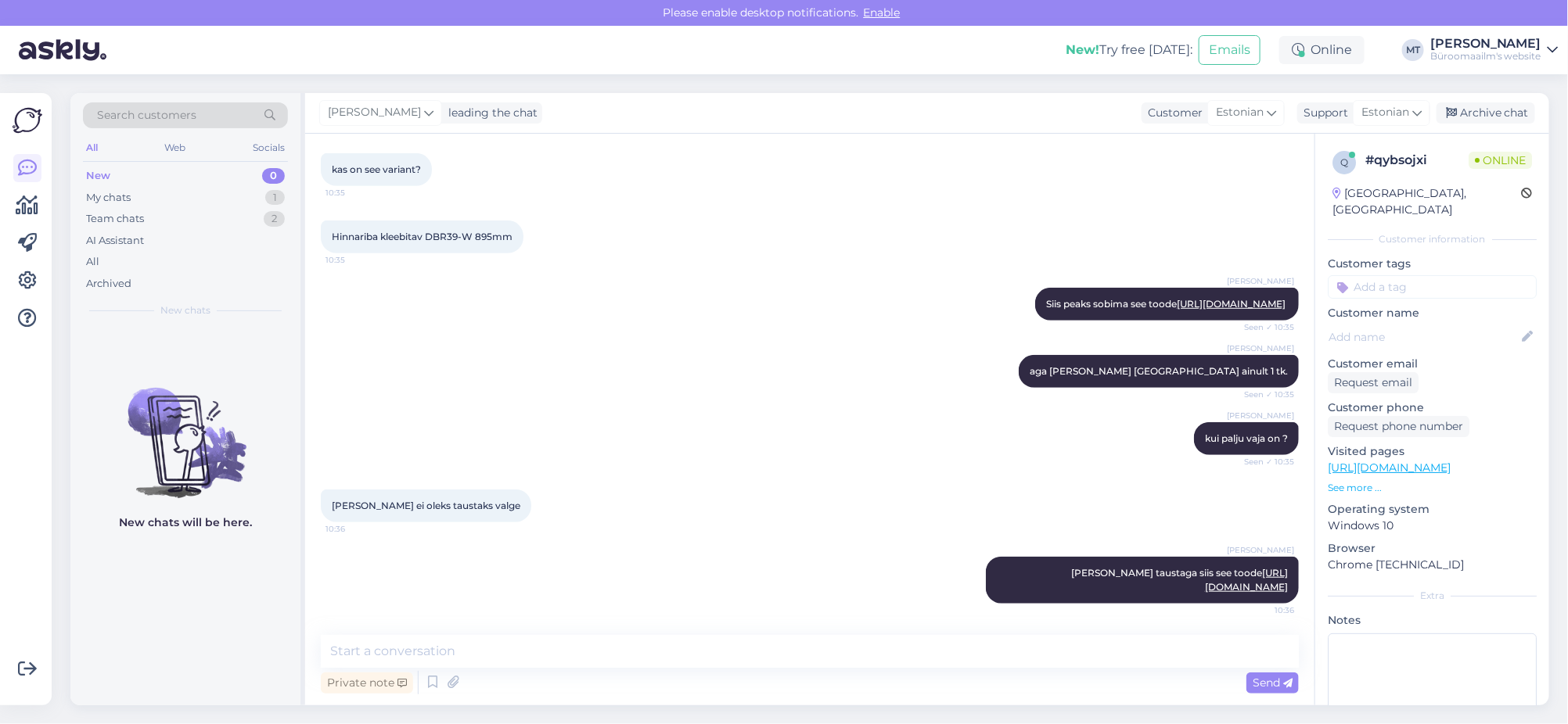
scroll to position [523, 0]
click at [1205, 586] on link "https://www.byroomaailm.ee/hinnariba-kleebitav-dbr39-w-895mm-valge-1tk?sku=K001…" at bounding box center [1246, 580] width 83 height 25
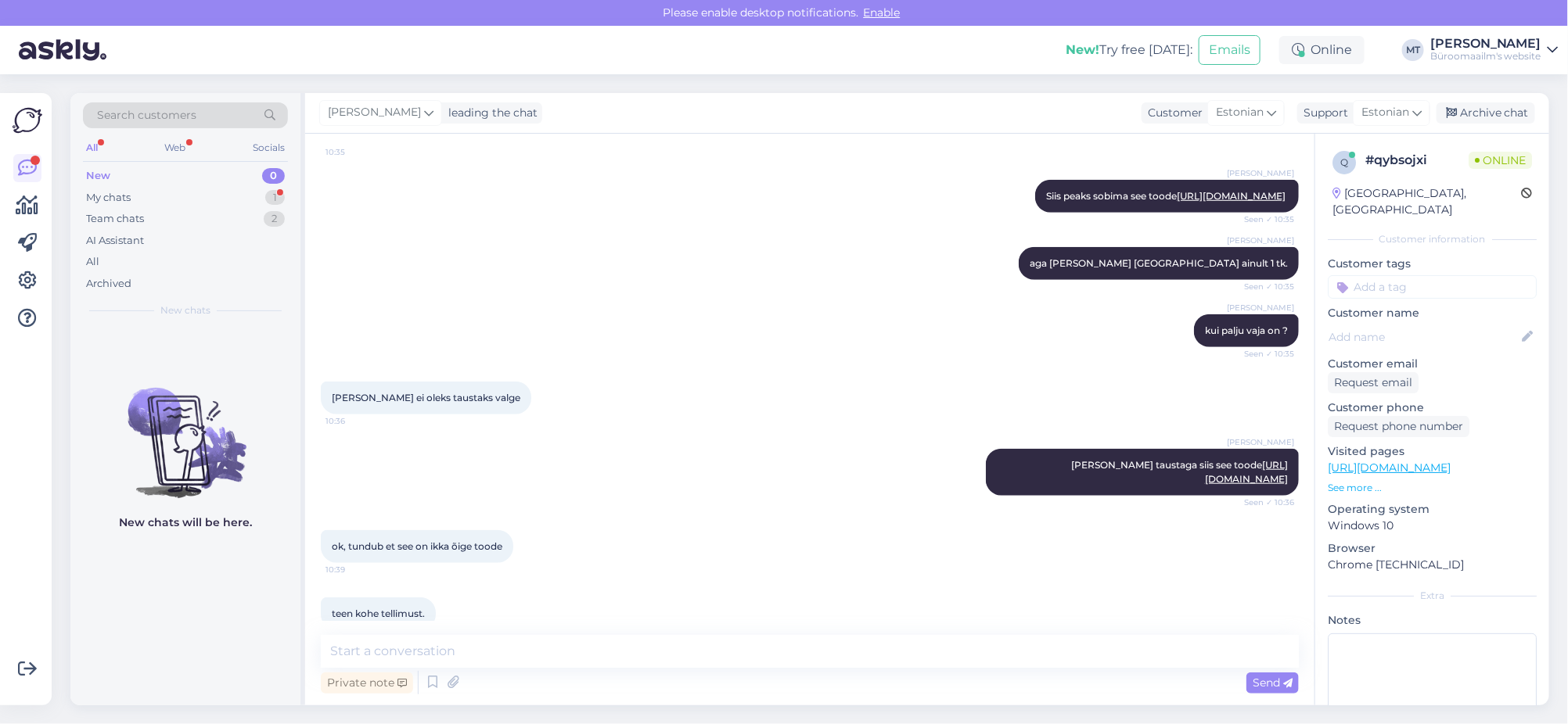
scroll to position [659, 0]
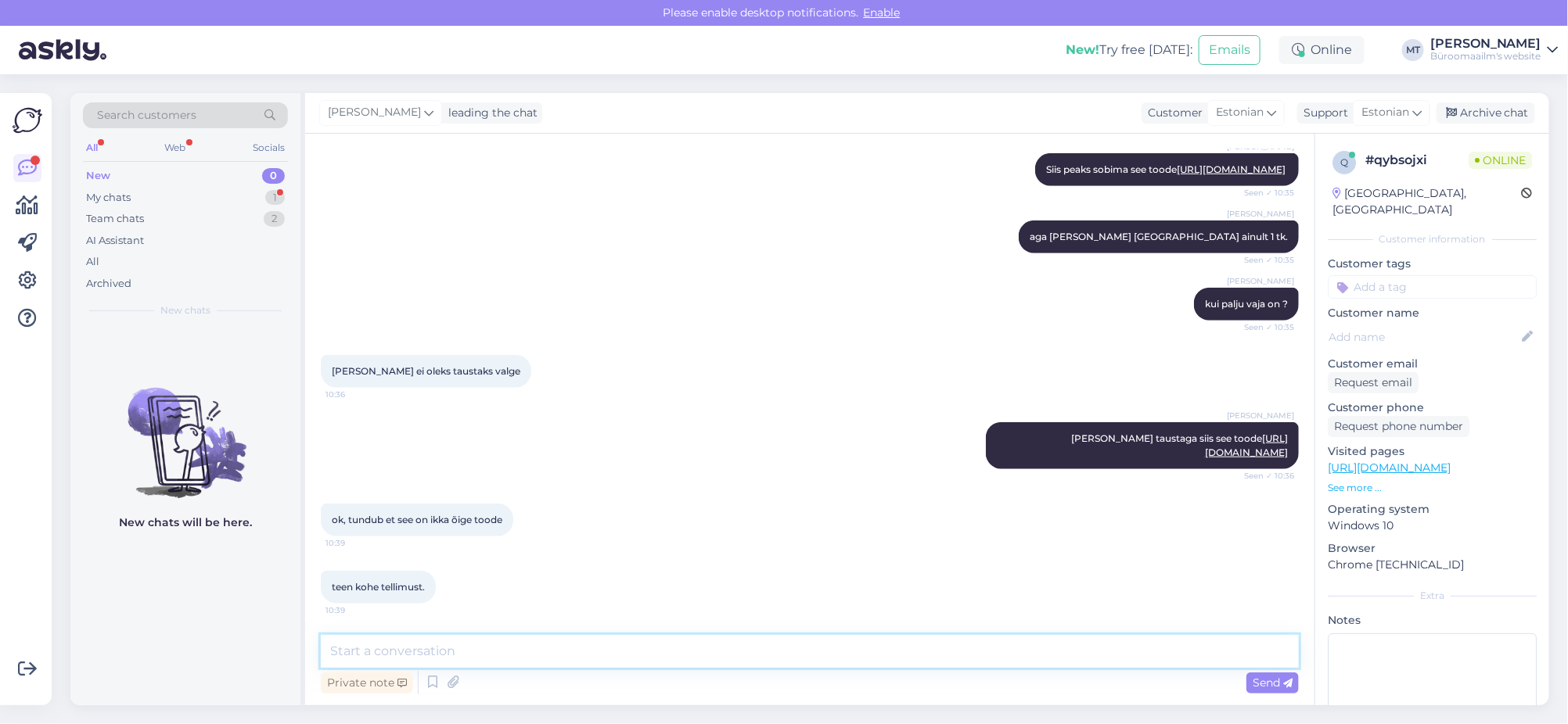
click at [414, 644] on textarea at bounding box center [810, 651] width 978 height 33
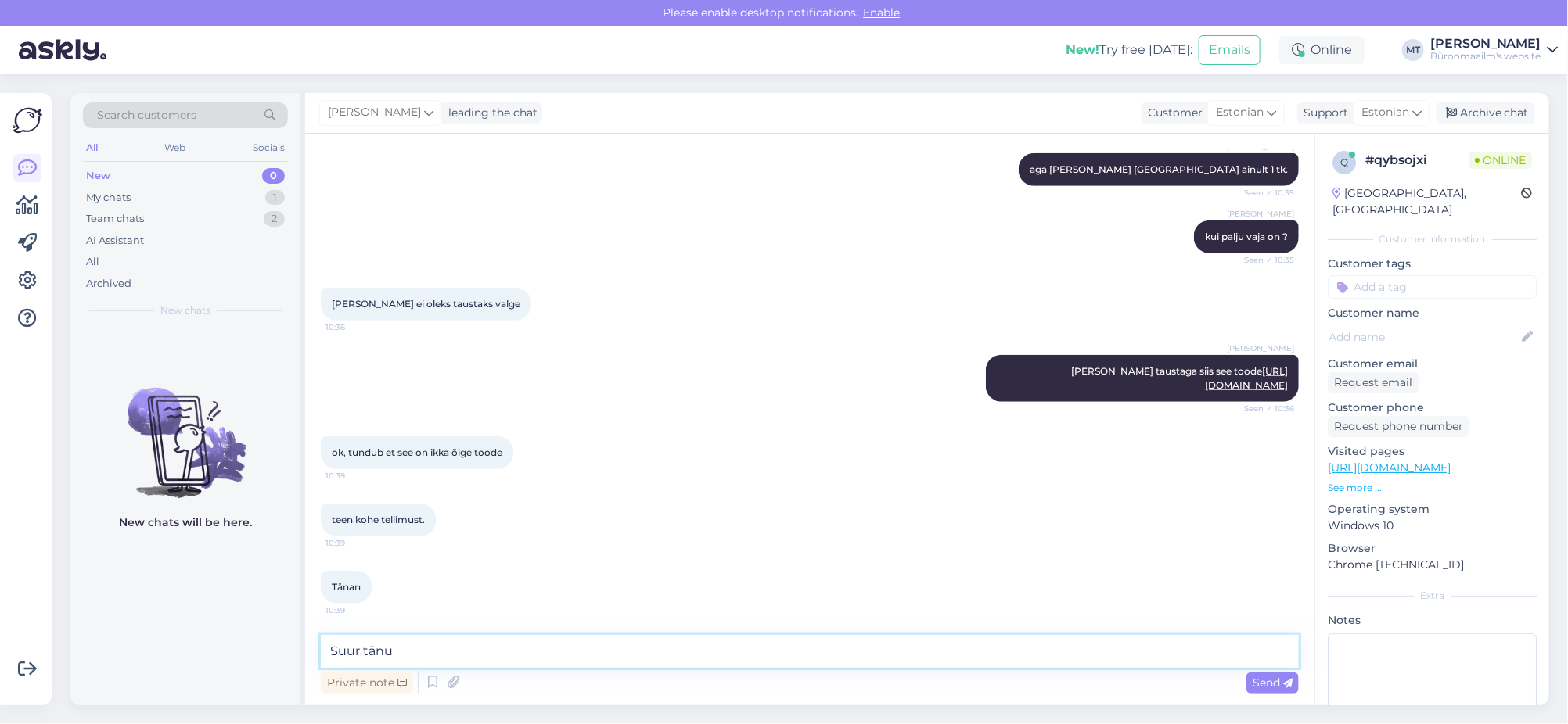
type textarea "Suur tänu."
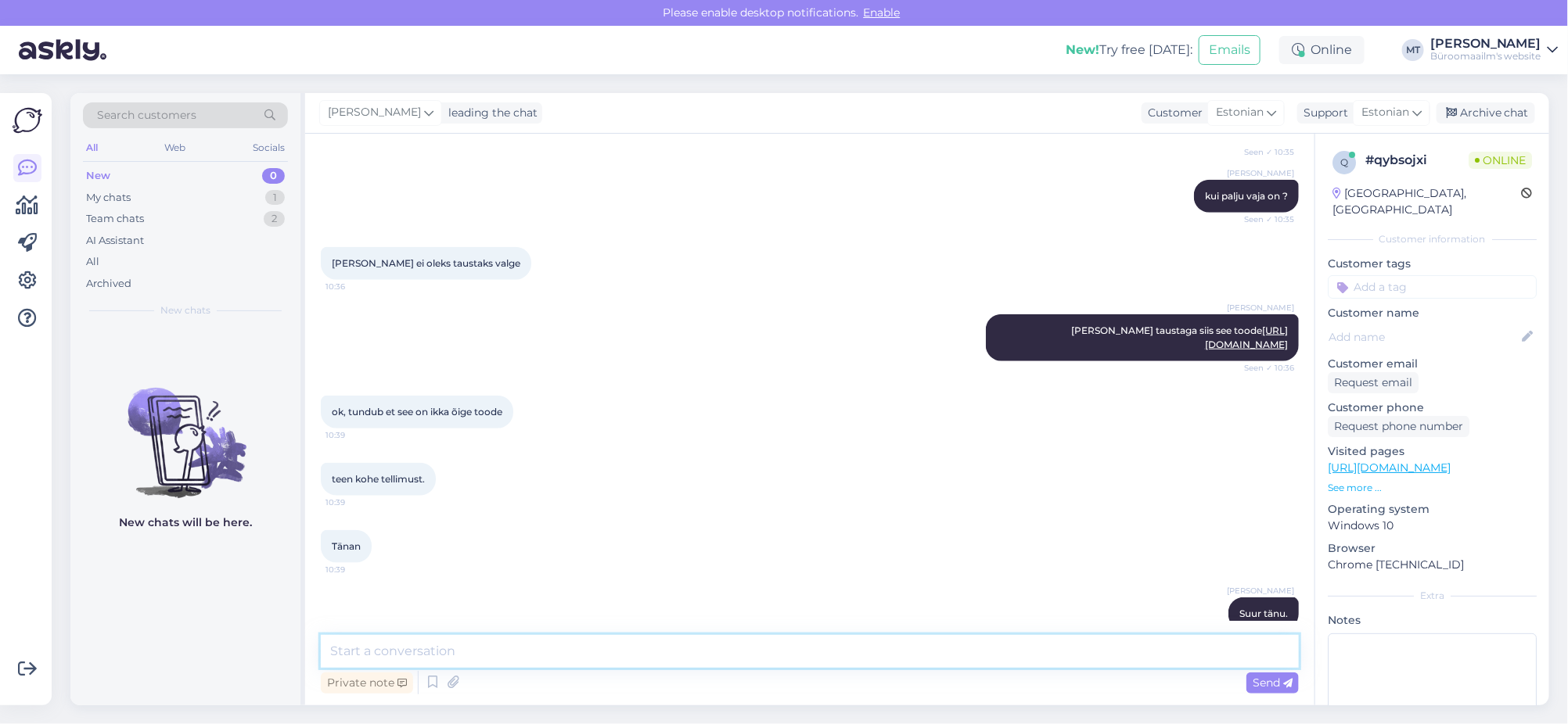
scroll to position [792, 0]
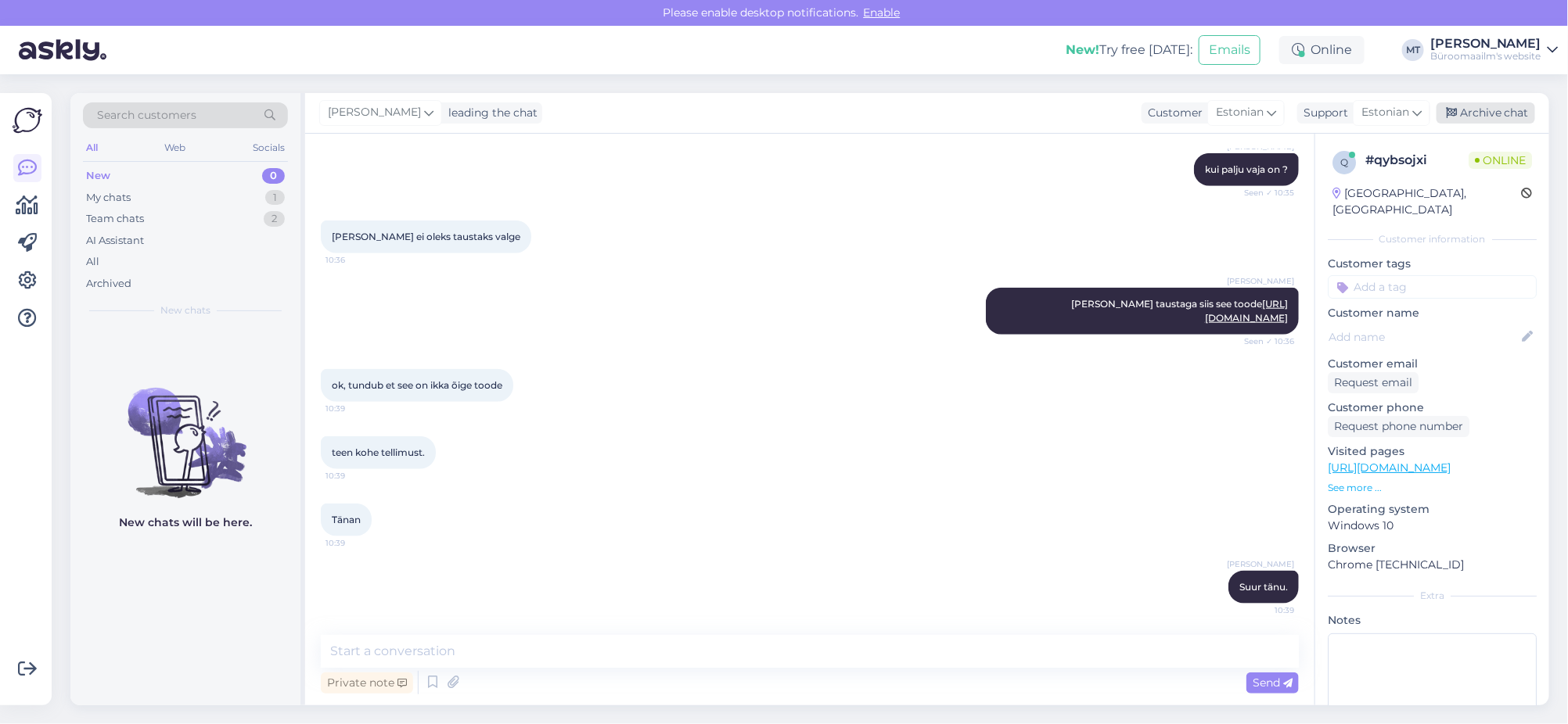
click at [1493, 109] on div "Archive chat" at bounding box center [1485, 113] width 98 height 21
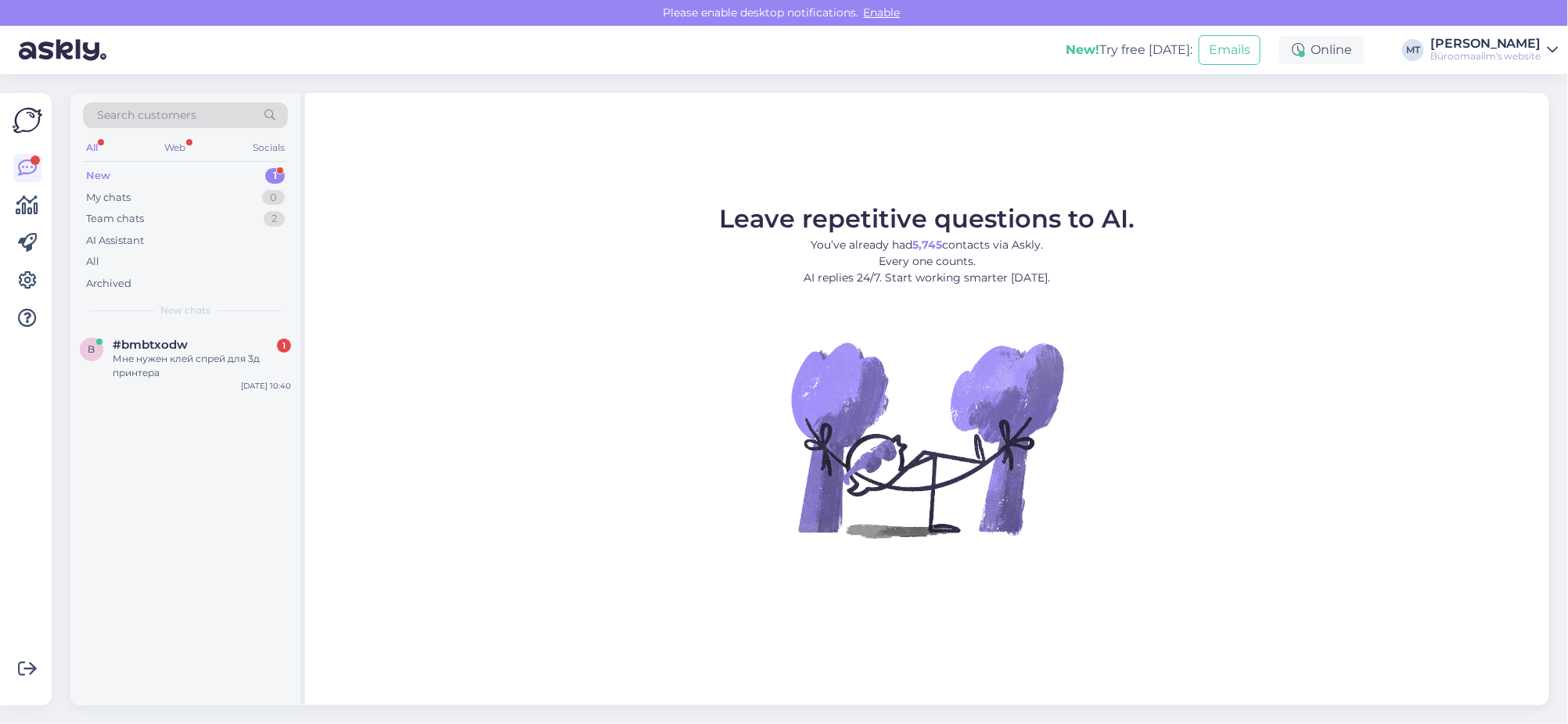
click at [105, 173] on div "New" at bounding box center [98, 175] width 25 height 15
click at [125, 347] on span "#bmbtxodw" at bounding box center [150, 344] width 75 height 14
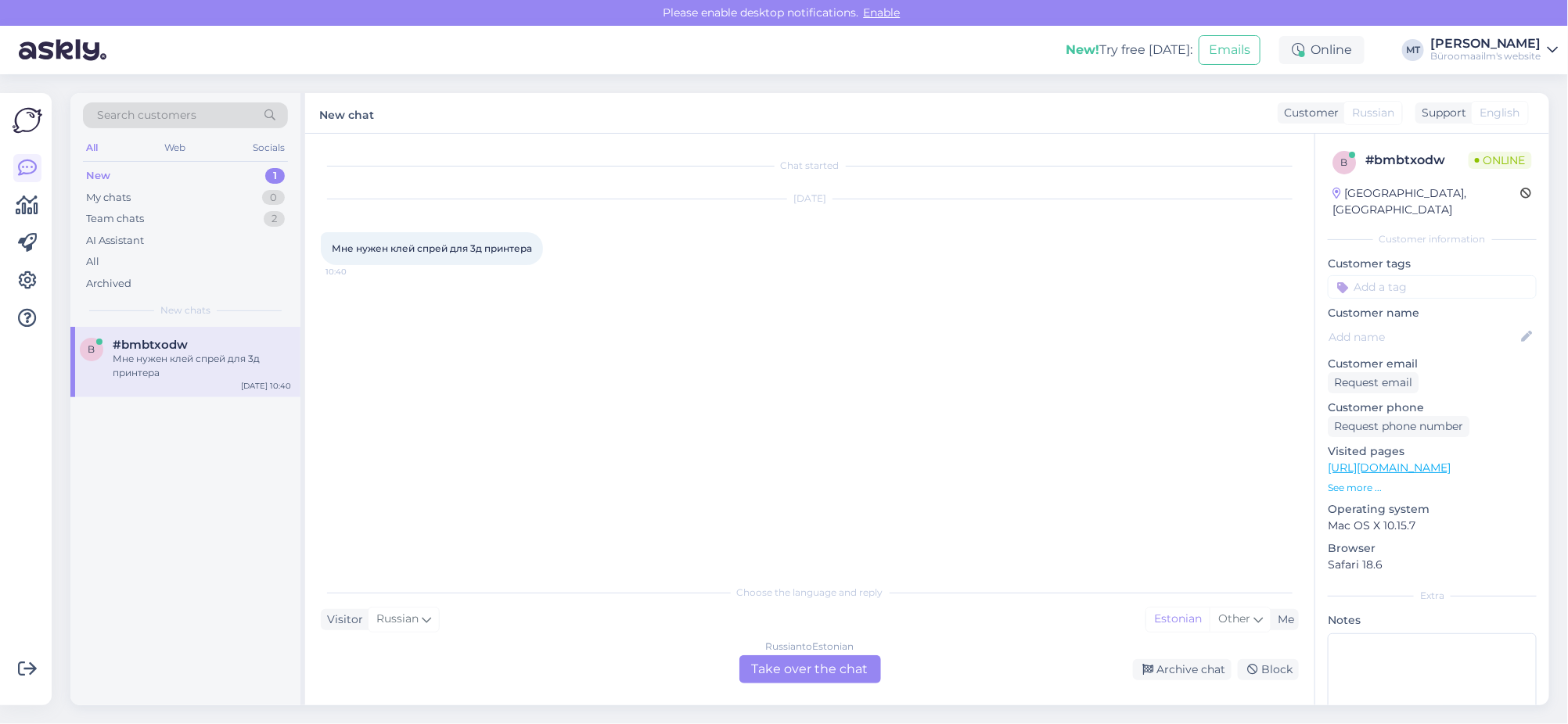
click at [834, 677] on div "Russian to Estonian Take over the chat" at bounding box center [810, 669] width 142 height 28
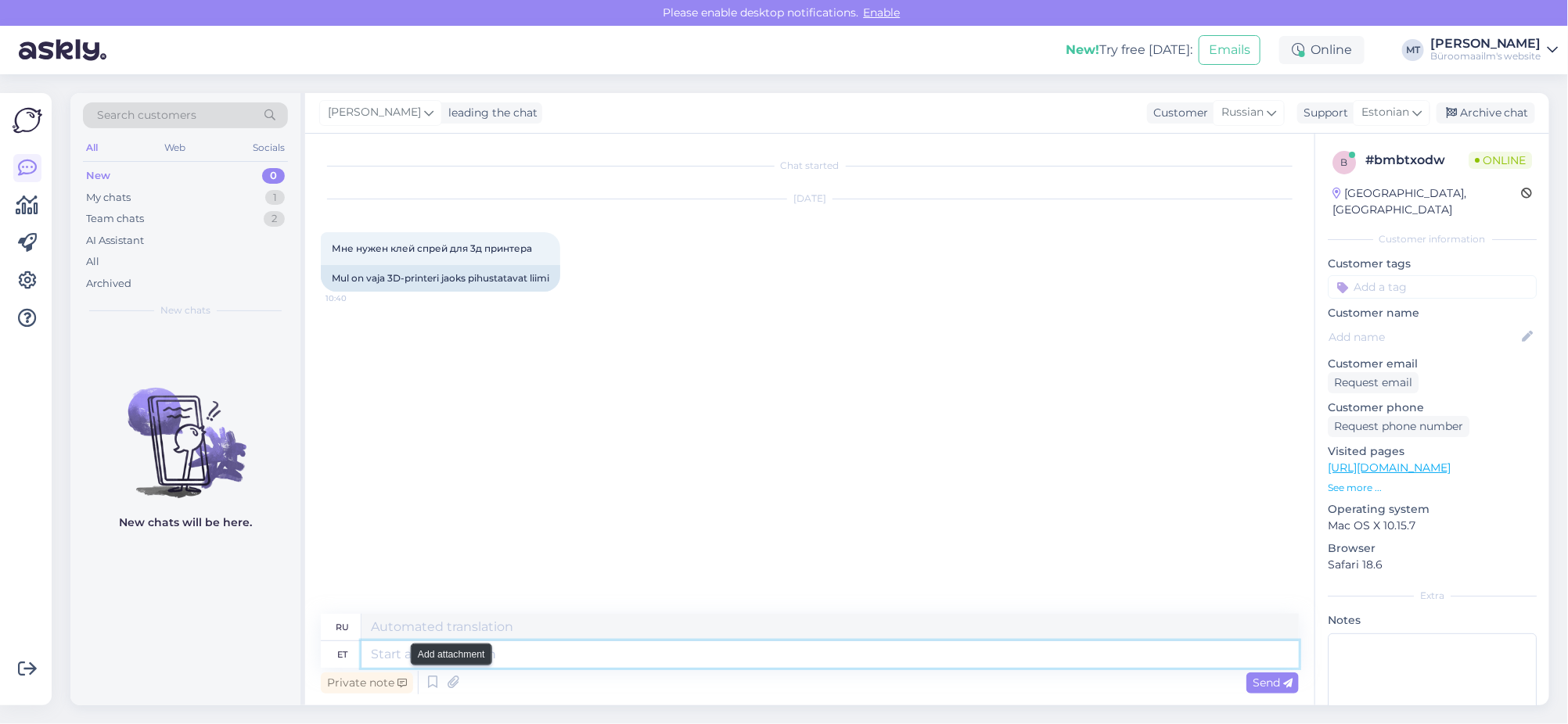
click at [464, 666] on textarea at bounding box center [830, 654] width 937 height 26
type textarea "ter"
type textarea "тер"
type textarea "te"
type textarea "ты"
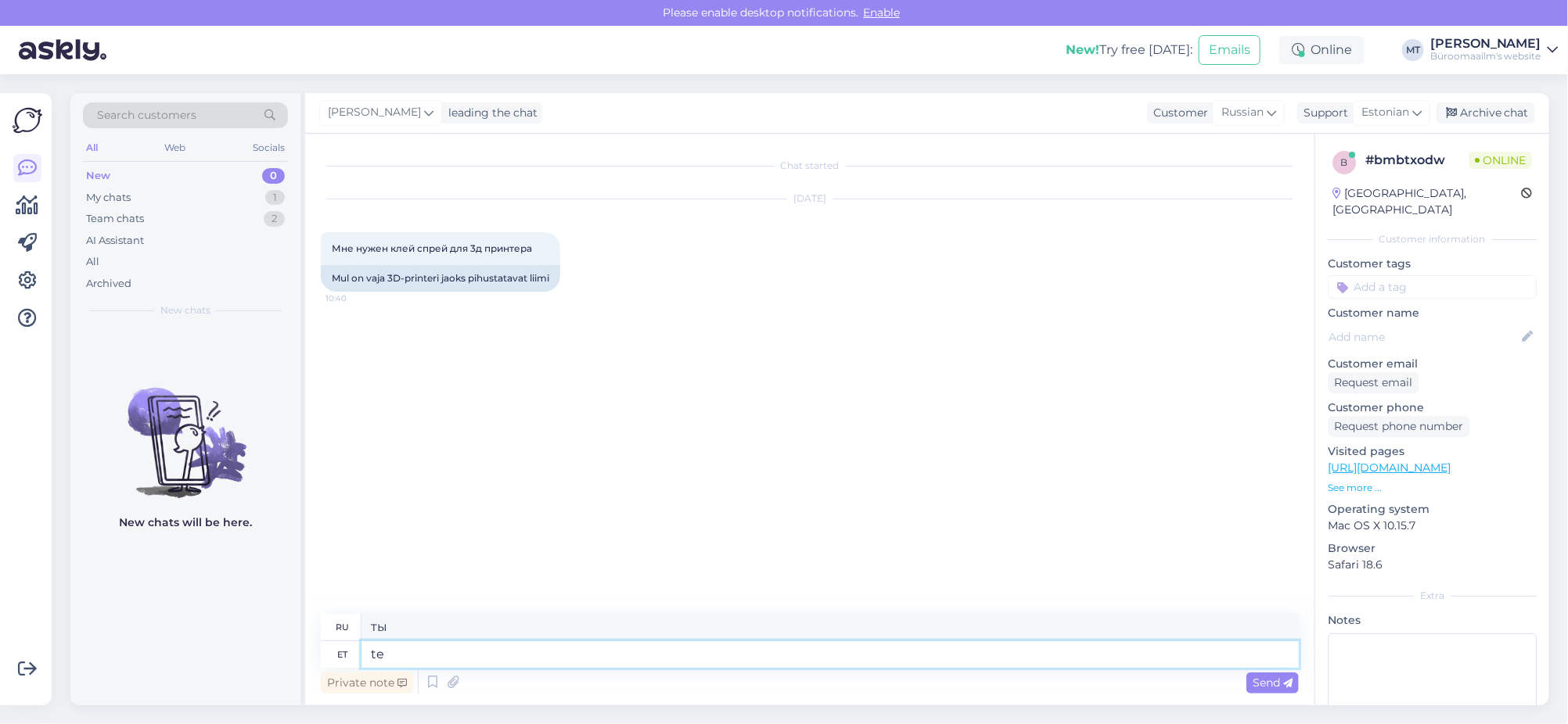
type textarea "t"
type textarea "tere"
type textarea "привет"
type textarea "t"
type textarea "ter"
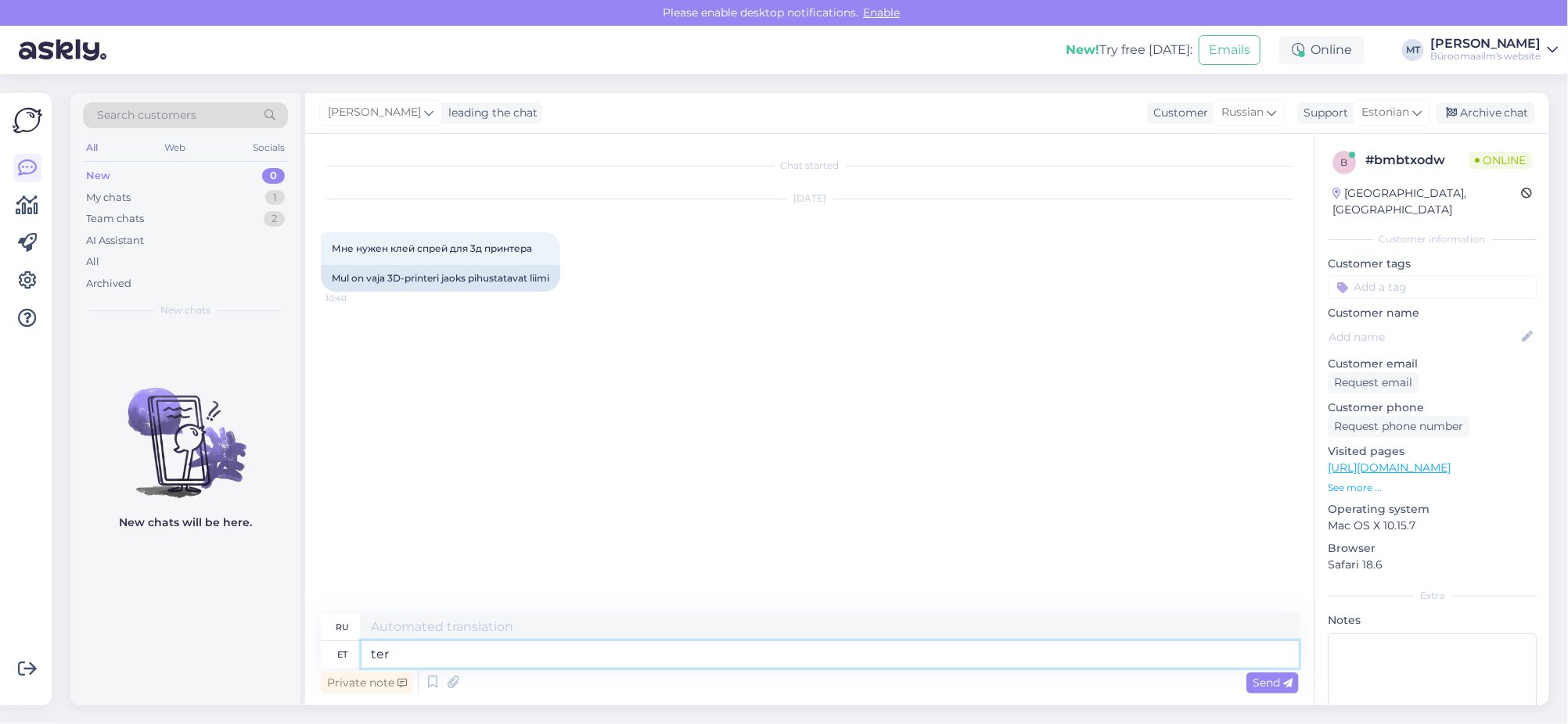
type textarea "привет"
type textarea "t"
type textarea "Tere."
type textarea "Привет."
type textarea "Tere. Kas"
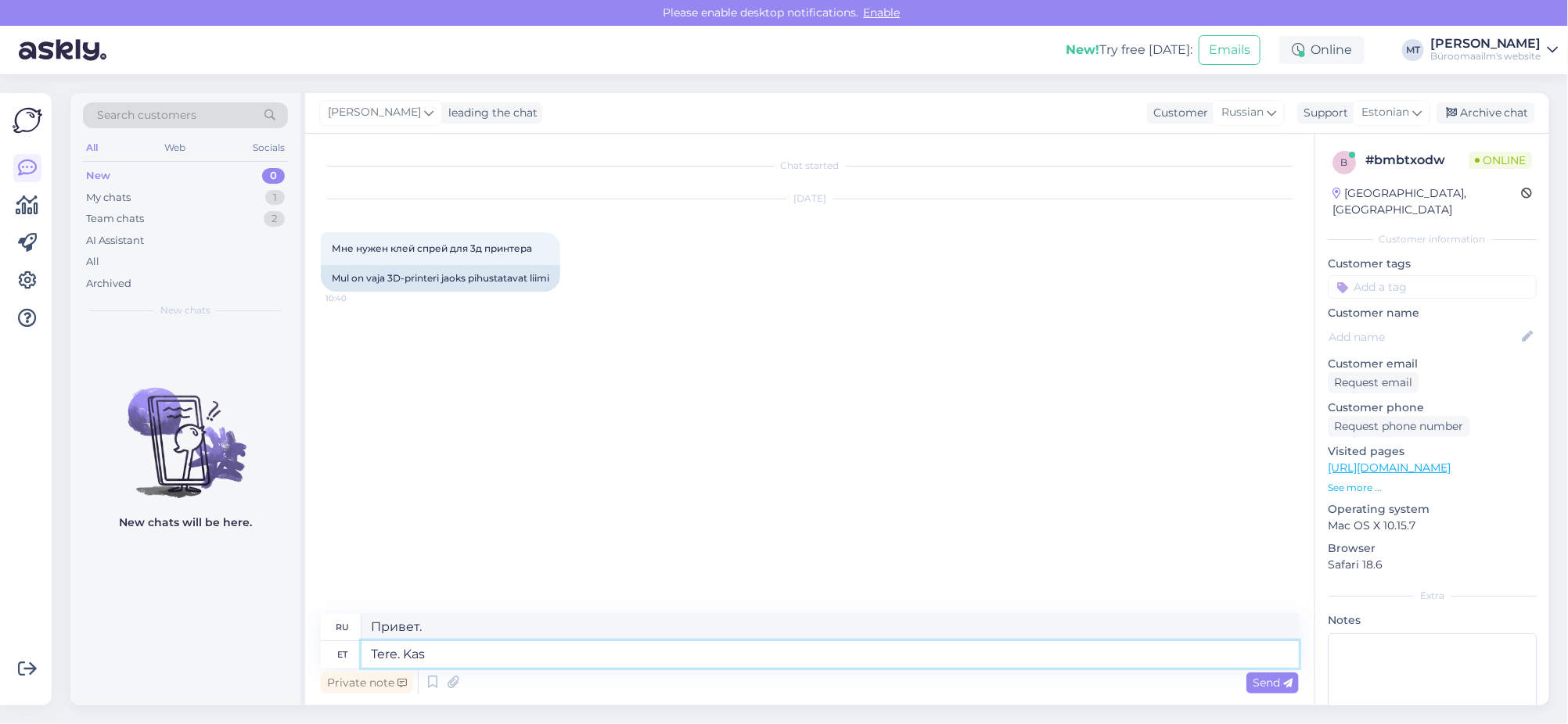
type textarea "Привет. Это"
type textarea "Tere. Kas m"
type textarea "Здравствуйте. Могу ли я"
type textarea "Tere. Kas"
type textarea "Привет. Это"
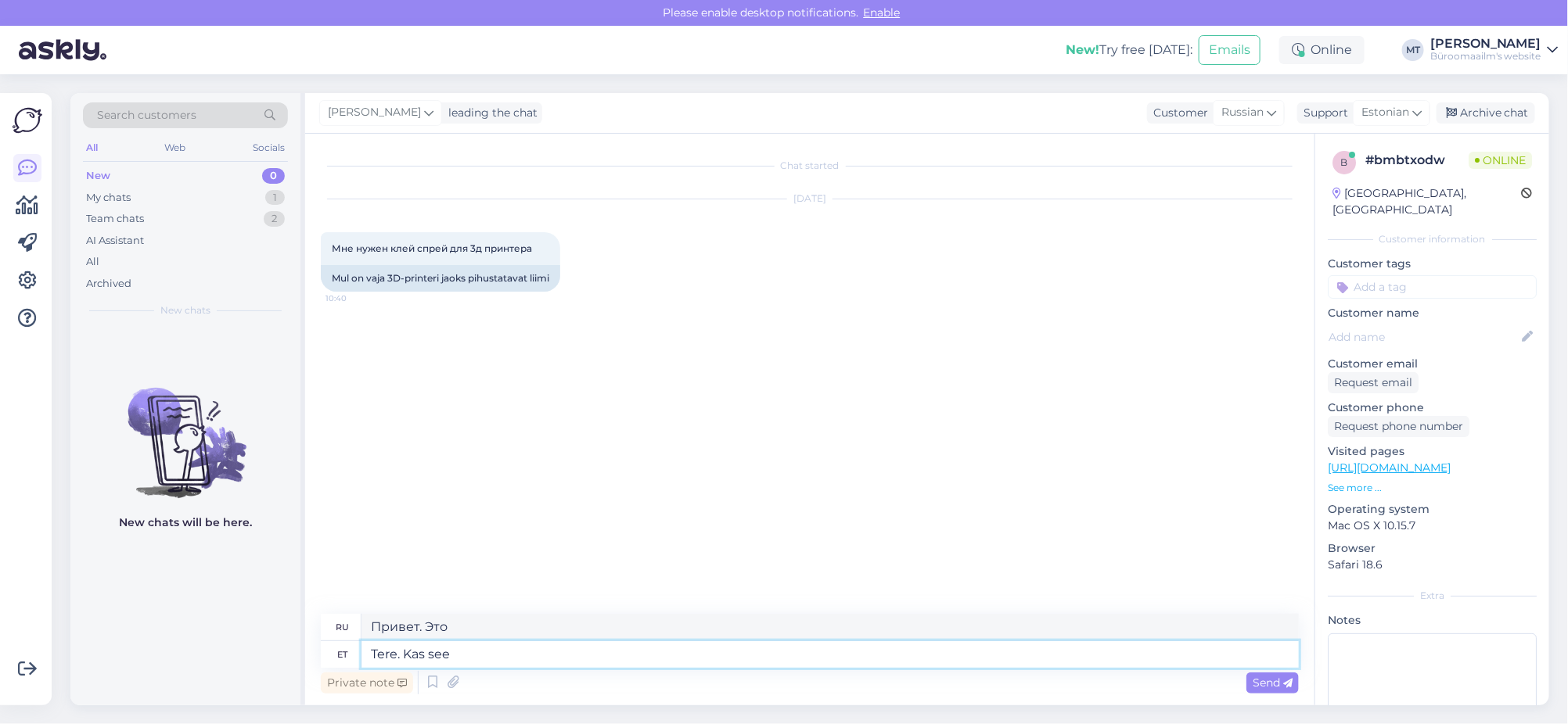
type textarea "Tere. Kas see"
type textarea "Привет. Это?"
type textarea "Tere. Kas see toode"
type textarea "Здравствуйте. Этот продукт?"
paste textarea "https://www.byroomaailm.ee/catalog/product/view/id/160502/s/3d-printeri-liim-ma…"
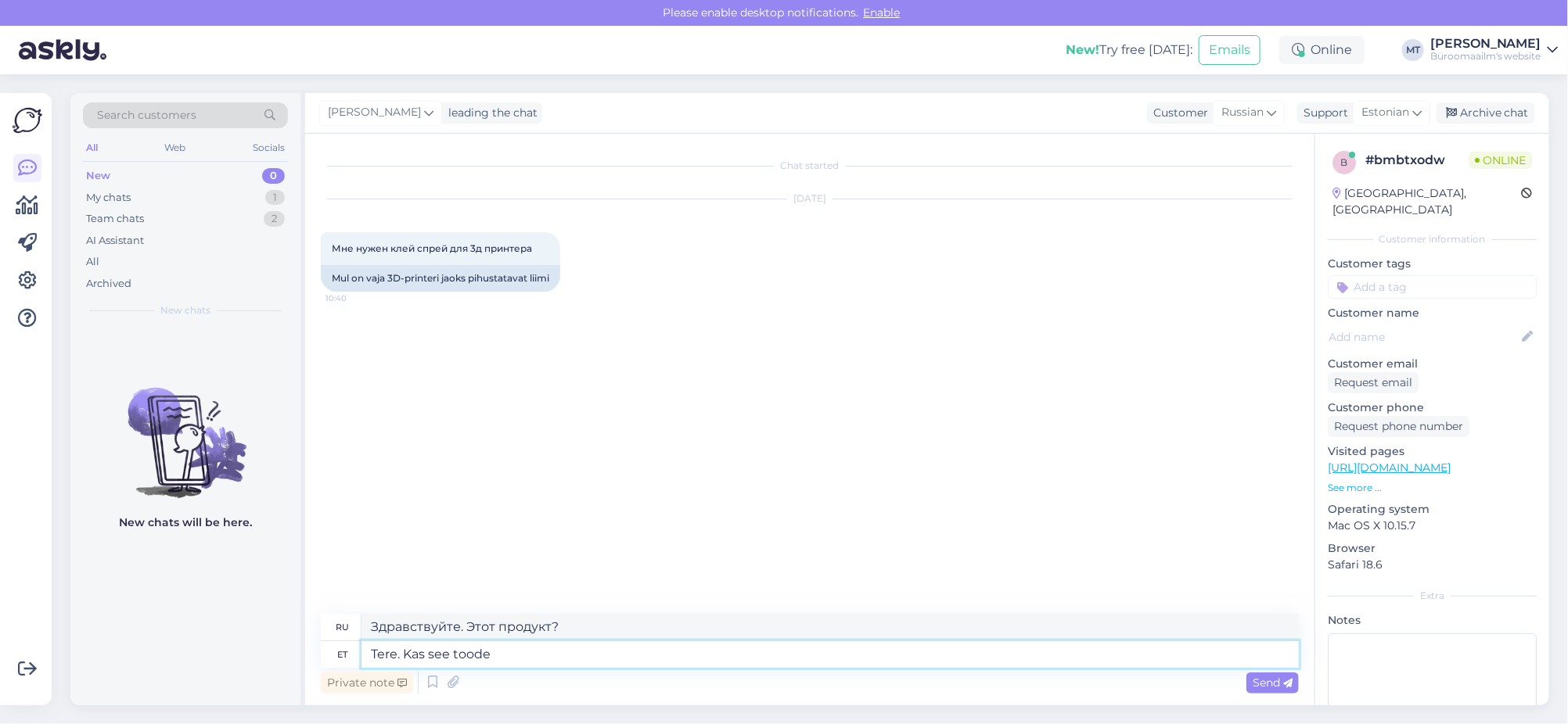
type textarea "Tere. Kas see toode https://www.byroomaailm.ee/catalog/product/view/id/160502/s…"
type textarea "Здравствуйте. Это продукт https://www.byroomaailm.ee/catalog/product/view/id/16…"
drag, startPoint x: 488, startPoint y: 636, endPoint x: 428, endPoint y: 643, distance: 60.4
click at [428, 643] on textarea "Tere. Kas see toode https://www.byroomaailm.ee/catalog/product/view/id/160502/s…" at bounding box center [830, 647] width 937 height 41
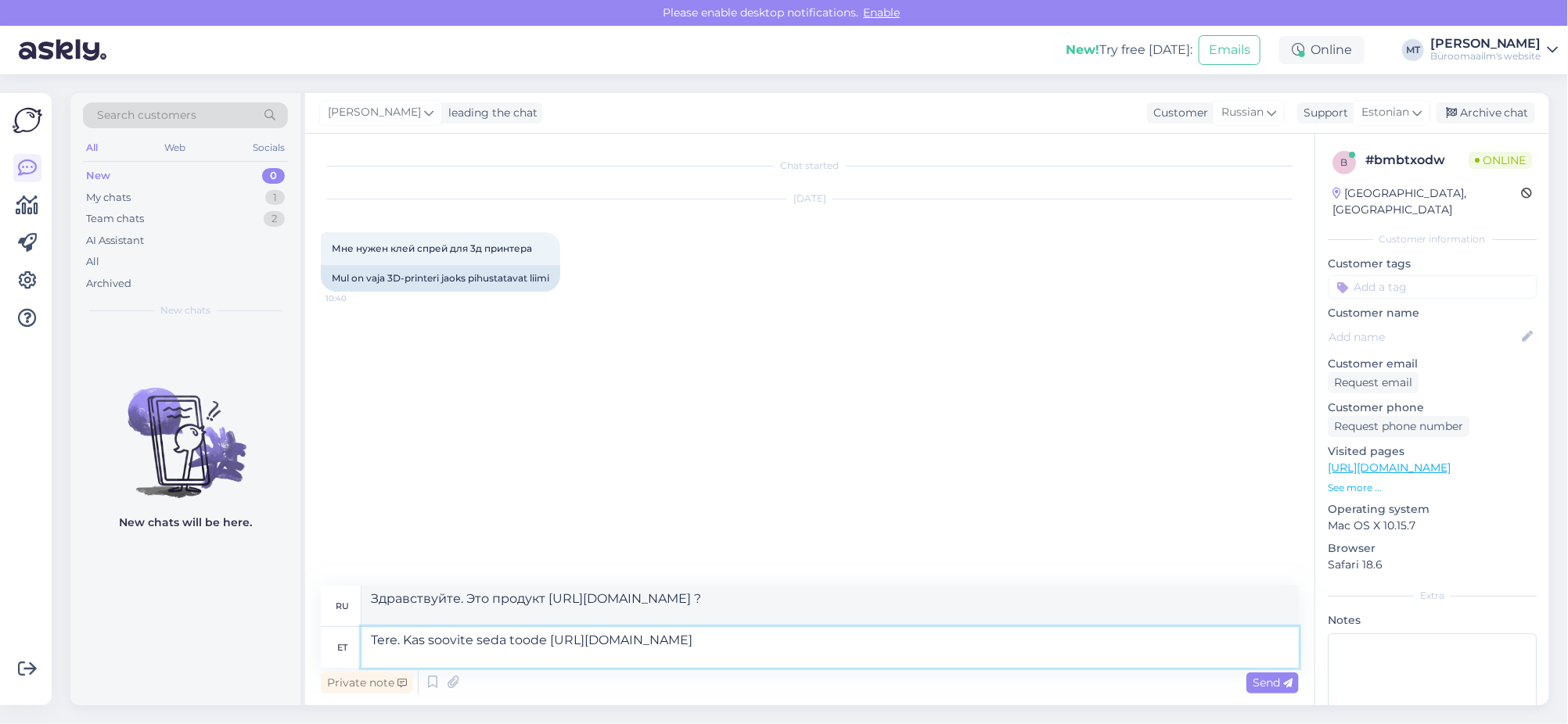
type textarea "Tere. Kas soovite seda toodet https://www.byroomaailm.ee/catalog/product/view/i…"
type textarea "Здравствуйте. Вам нужен этот товар? https://www.byroomaailm.ee/catalog/product/…"
click at [624, 656] on textarea "Tere. Kas soovite seda toodet https://www.byroomaailm.ee/catalog/product/view/i…" at bounding box center [830, 647] width 937 height 41
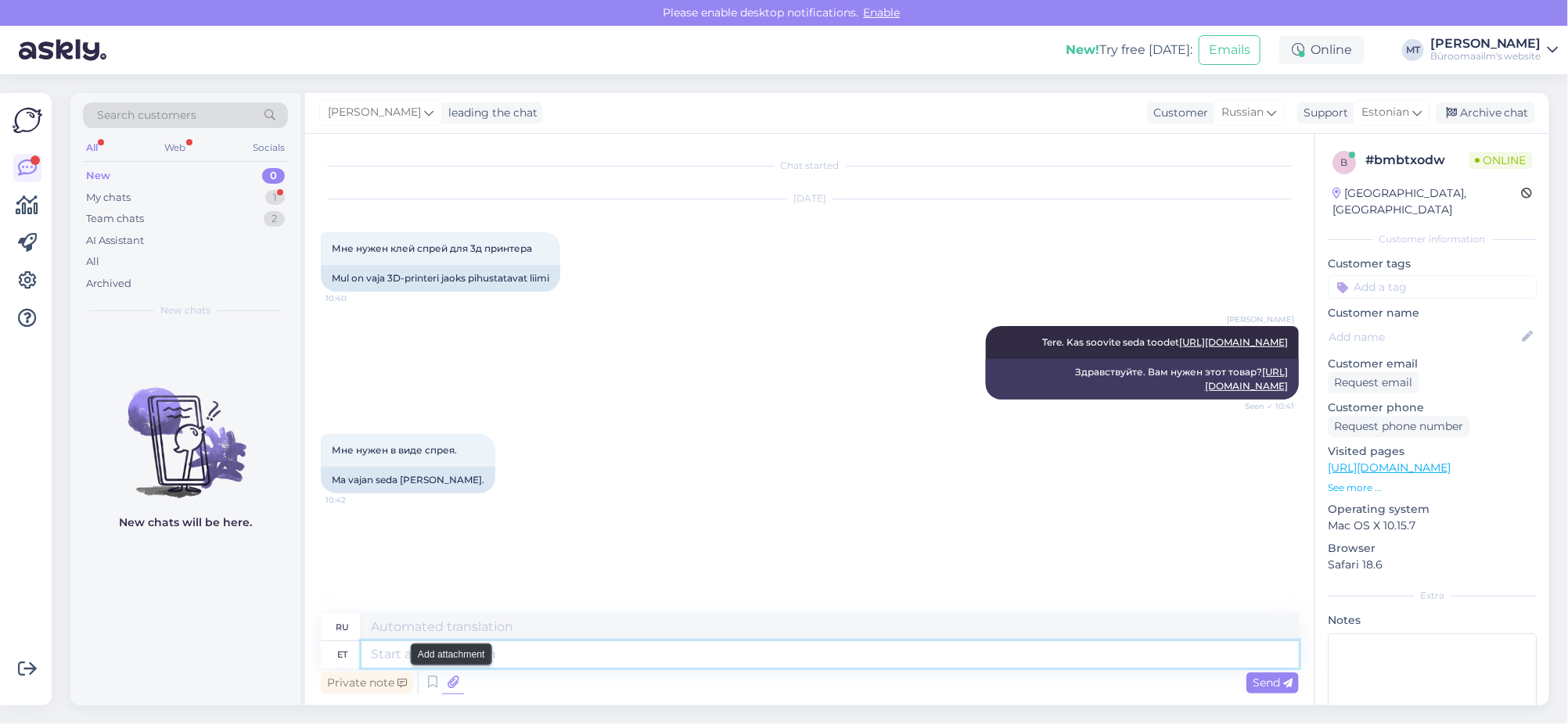
paste textarea "https://www.byroomaailm.ee/arvutustehnika/3d-printerid/3d-printerite-lisad/pinn…"
type textarea "https://www.byroomaailm.ee/arvutustehnika/3d-printerid/3d-printerite-lisad/pinn…"
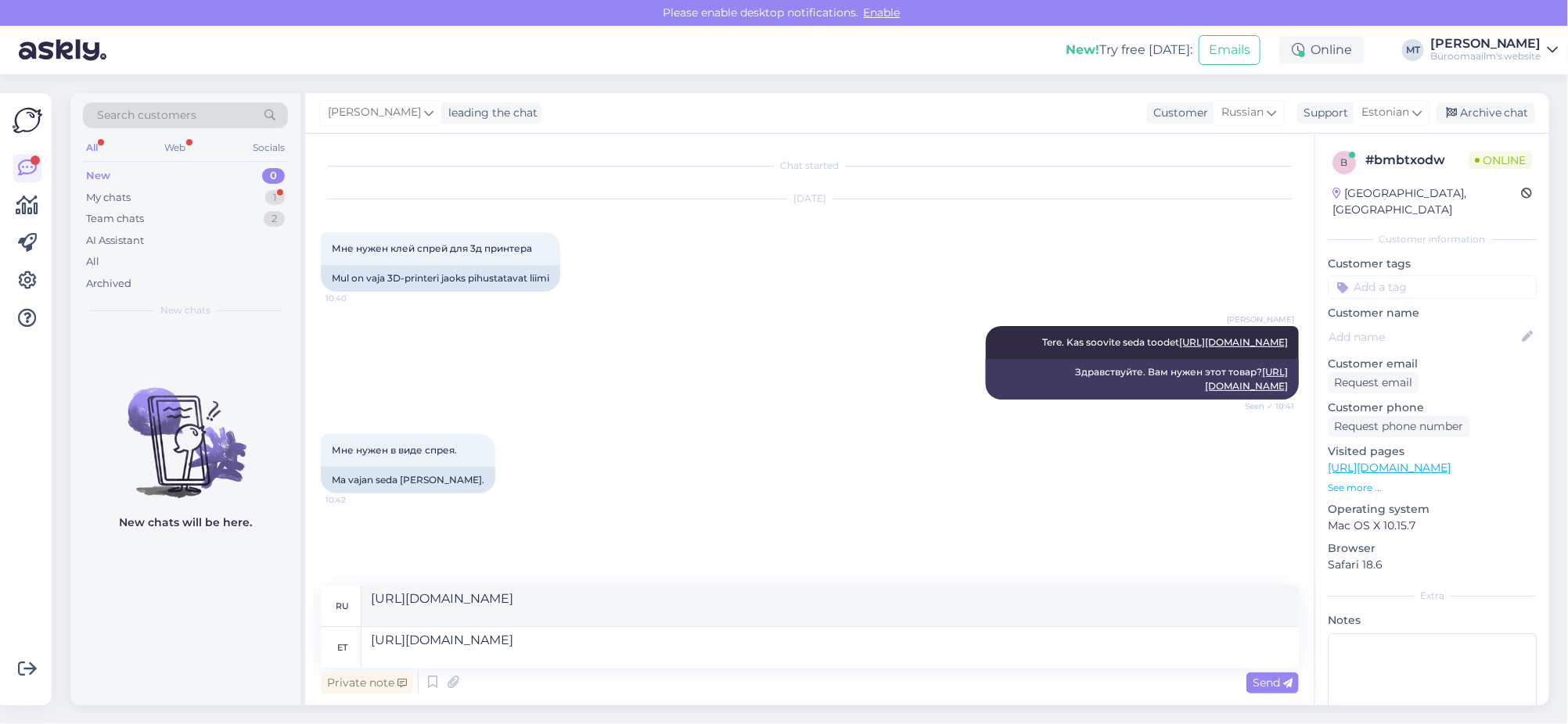
click at [1283, 685] on span "Send" at bounding box center [1273, 682] width 40 height 14
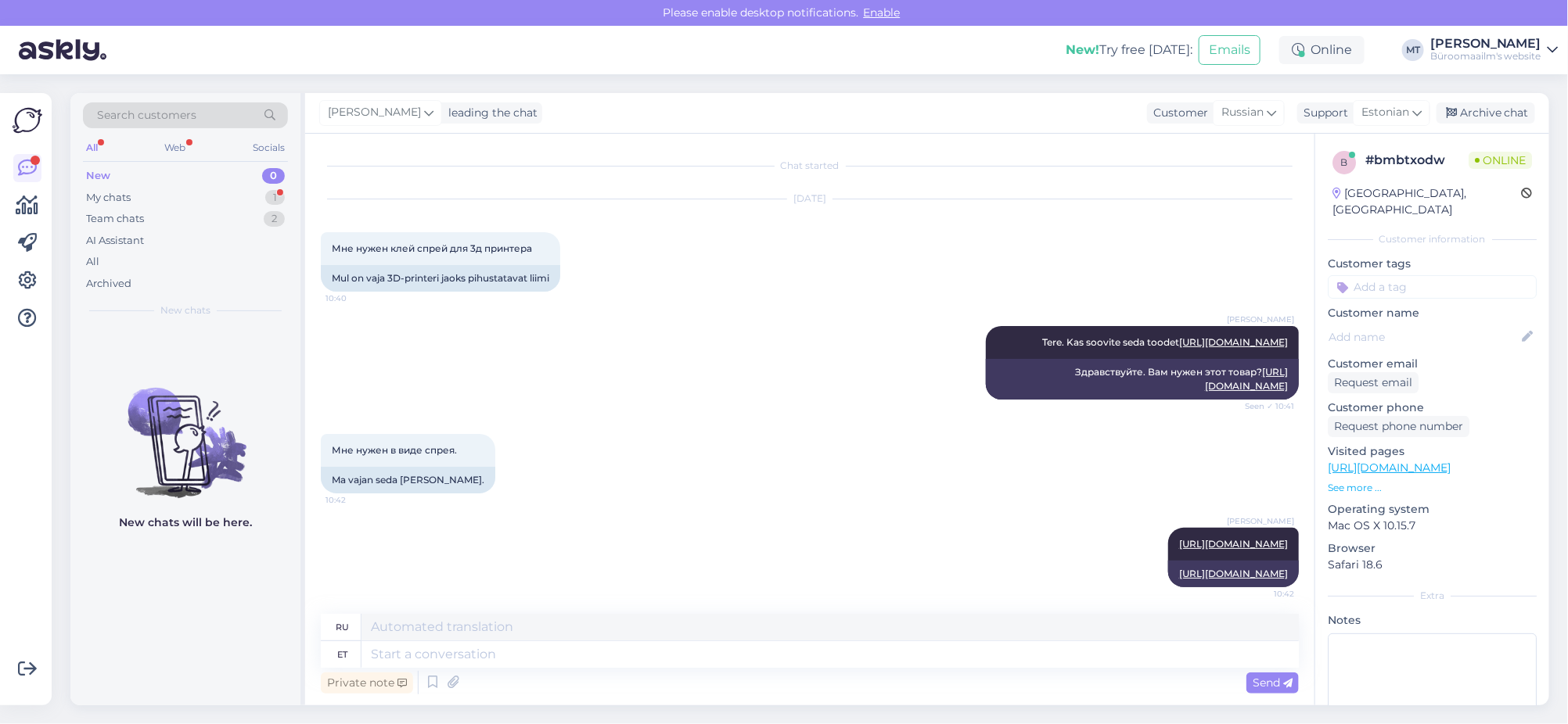
scroll to position [158, 0]
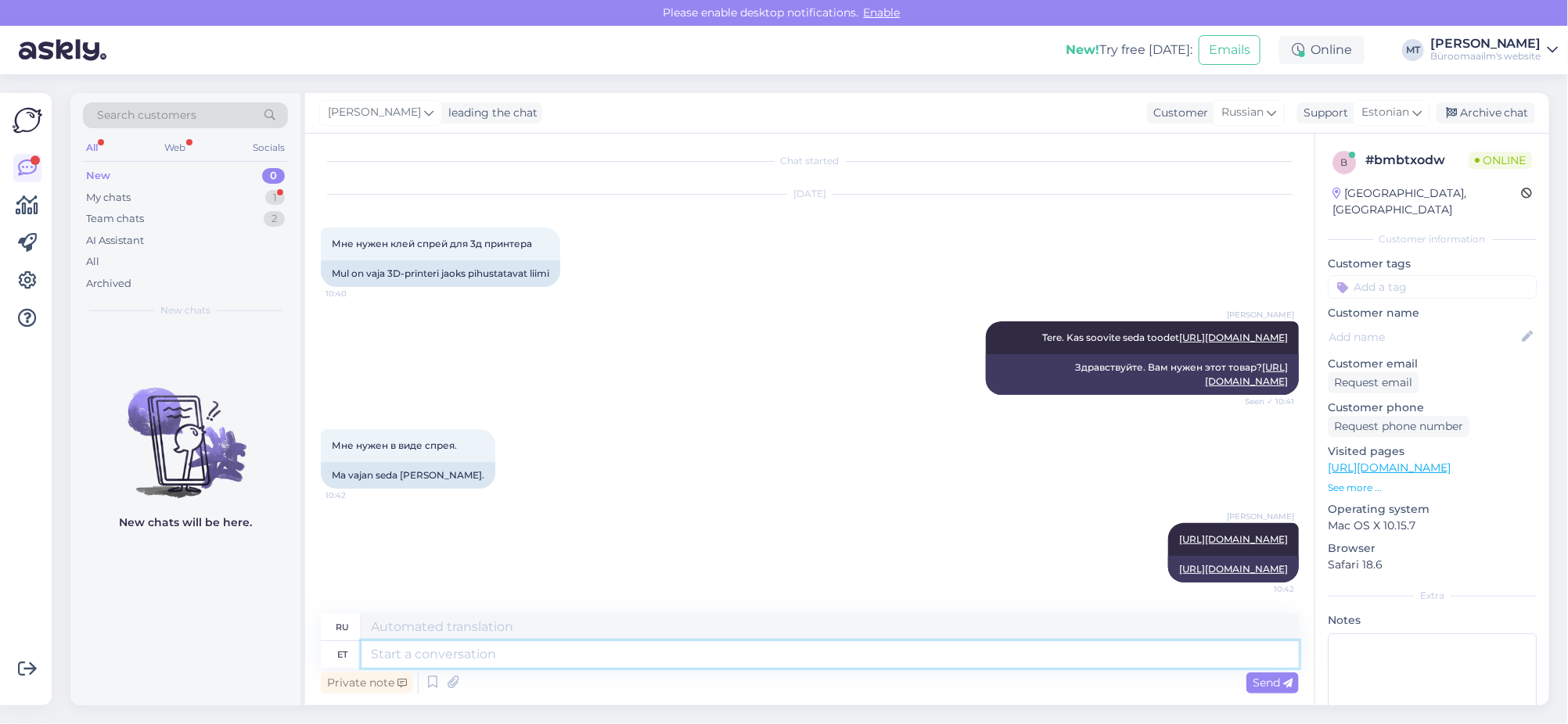
click at [419, 664] on textarea at bounding box center [830, 654] width 937 height 26
paste textarea "https://www.byroomaailm.ee/arvutustehnika/3d-printerid/3d-printerite-lisad/pinn…"
type textarea "https://www.byroomaailm.ee/arvutustehnika/3d-printerid/3d-printerite-lisad/pinn…"
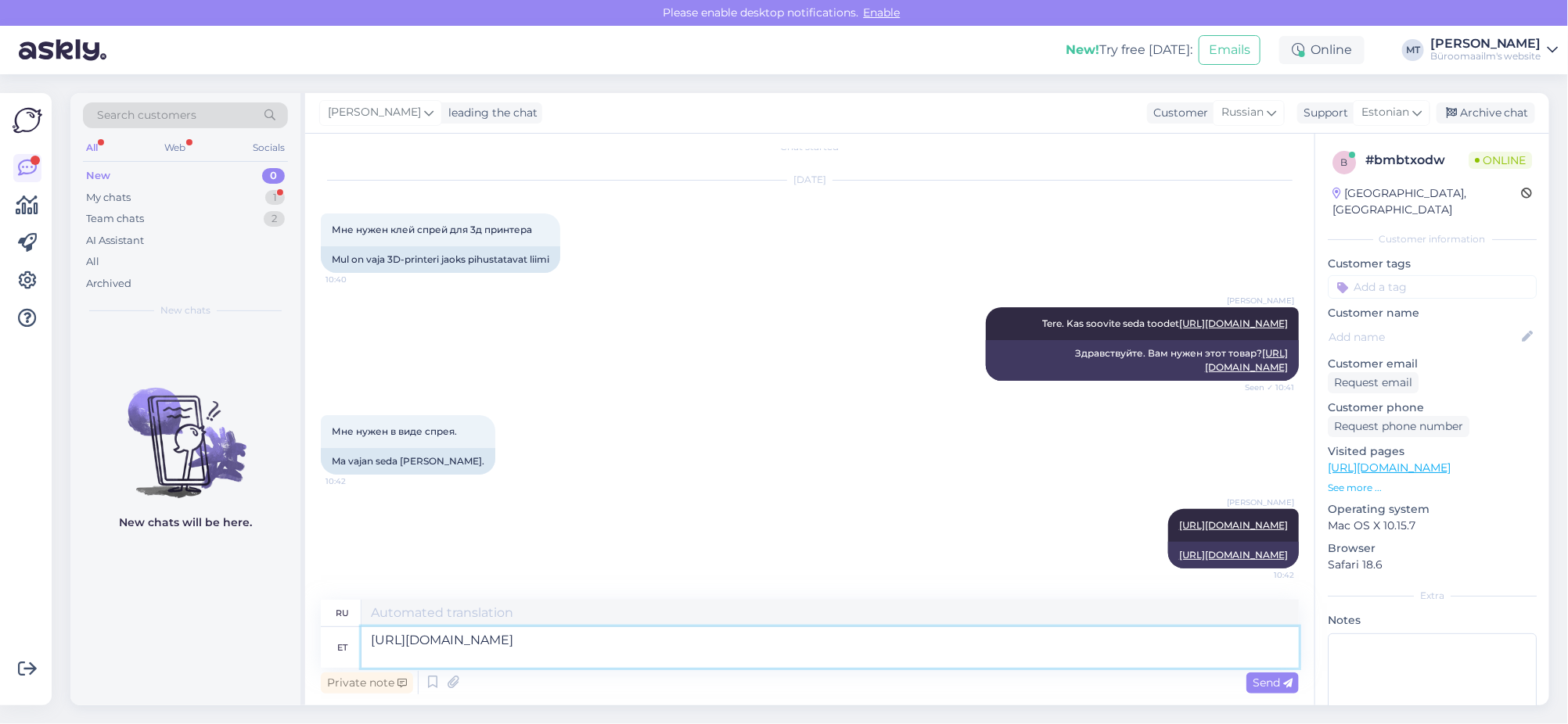
type textarea "https://www.byroomaailm.ee/arvutustehnika/3d-printerid/3d-printerite-lisad/pinn…"
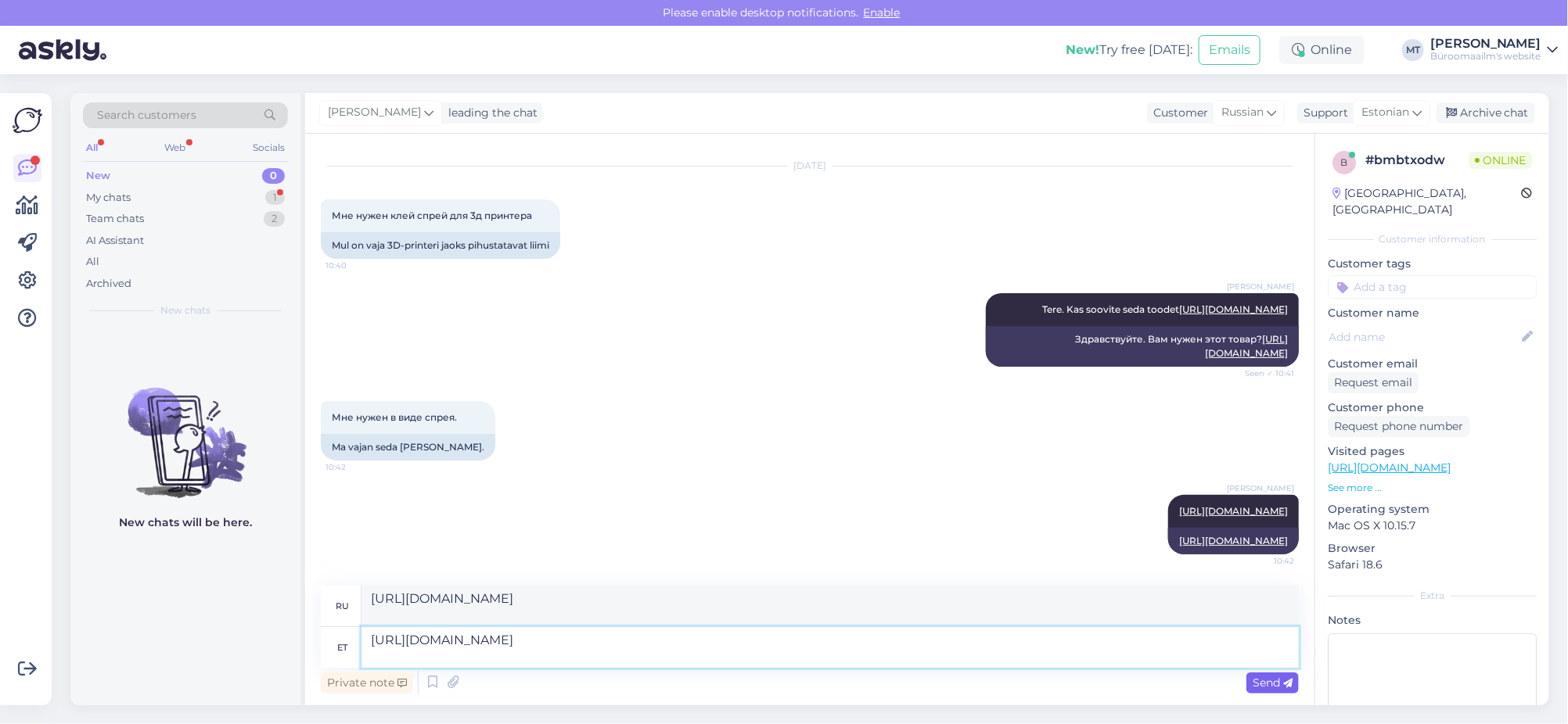
type textarea "https://www.byroomaailm.ee/arvutustehnika/3d-printerid/3d-printerite-lisad/pinn…"
click at [1286, 679] on icon at bounding box center [1288, 683] width 9 height 9
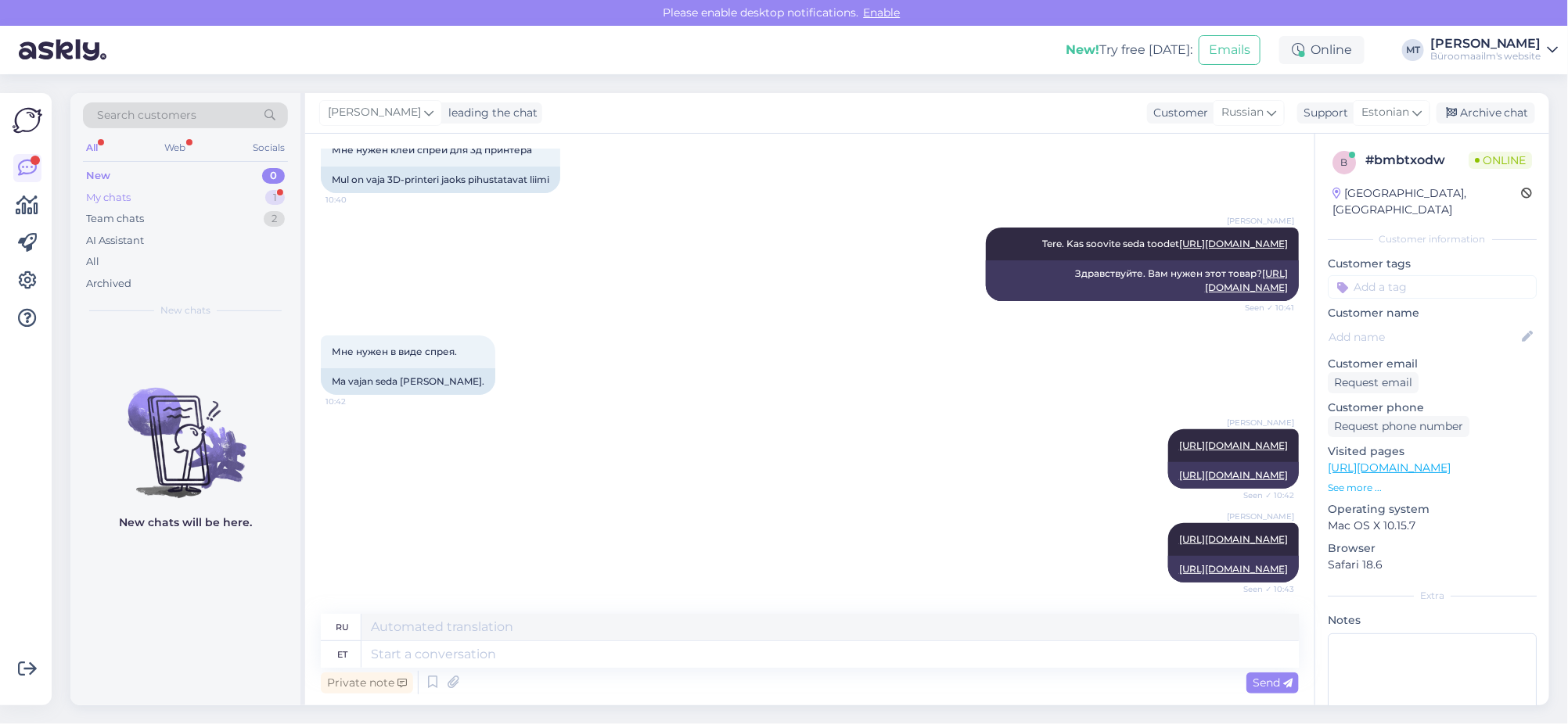
click at [95, 193] on div "My chats" at bounding box center [108, 197] width 45 height 15
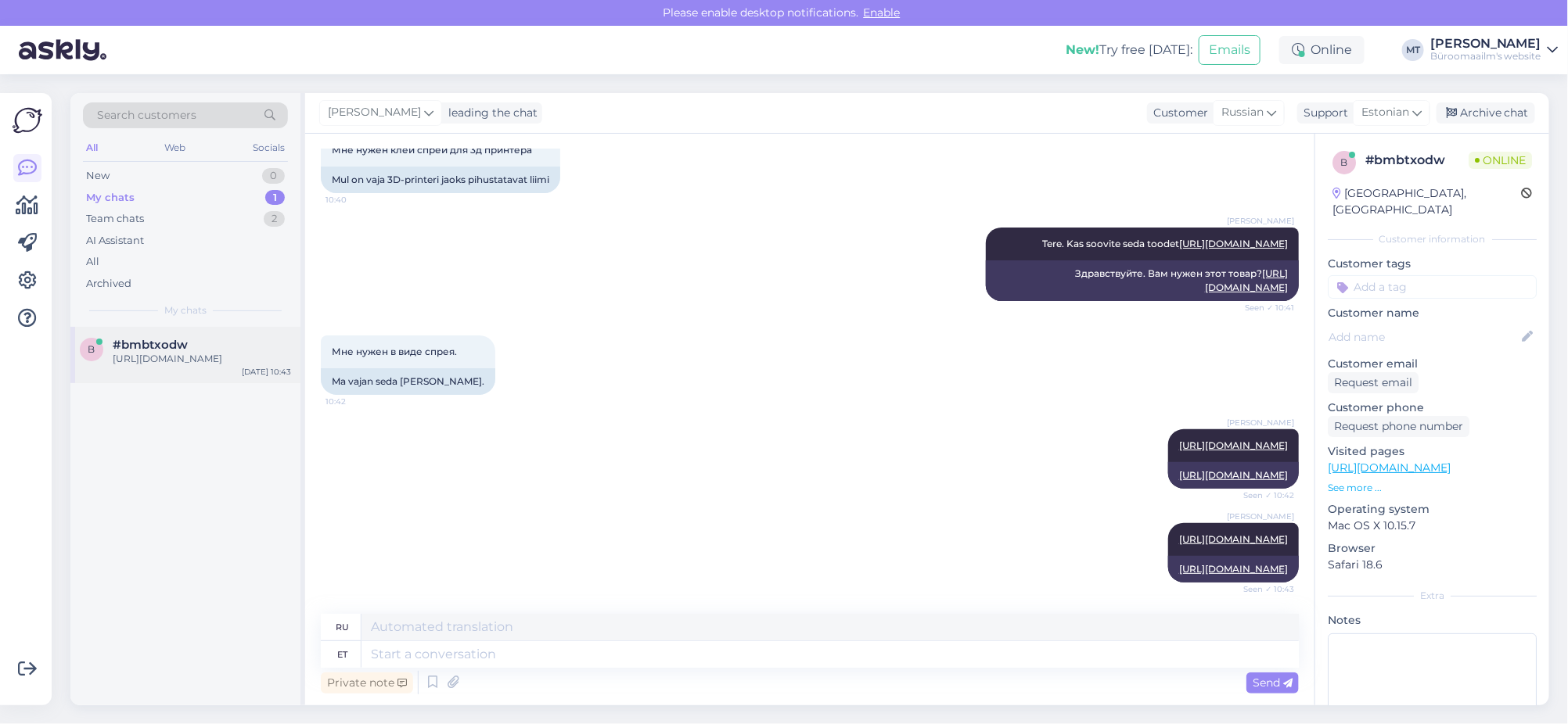
click at [158, 347] on span "#bmbtxodw" at bounding box center [150, 344] width 75 height 14
click at [25, 207] on icon at bounding box center [27, 205] width 23 height 19
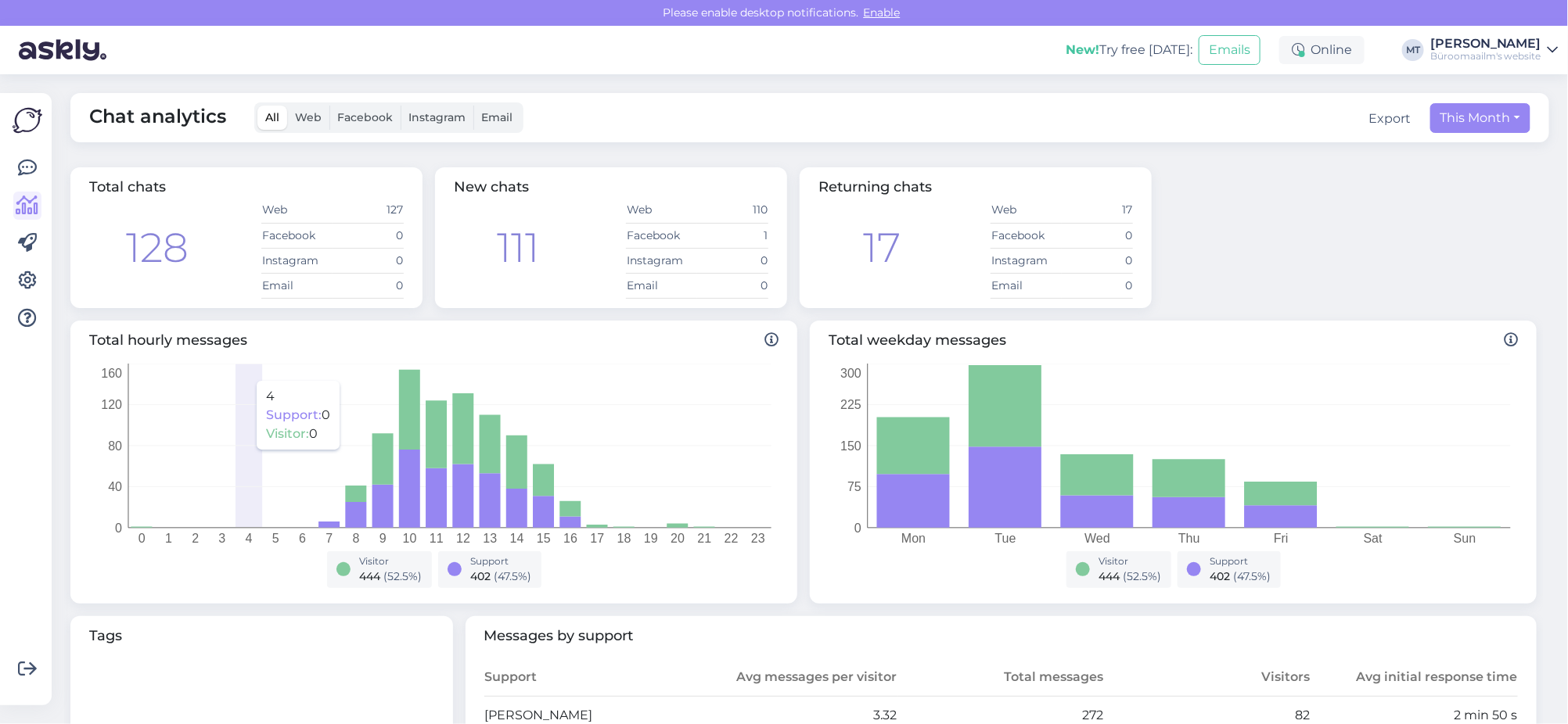
drag, startPoint x: 262, startPoint y: 373, endPoint x: 164, endPoint y: 321, distance: 110.9
drag, startPoint x: 164, startPoint y: 321, endPoint x: 25, endPoint y: 169, distance: 206.0
click at [25, 169] on icon at bounding box center [27, 168] width 19 height 19
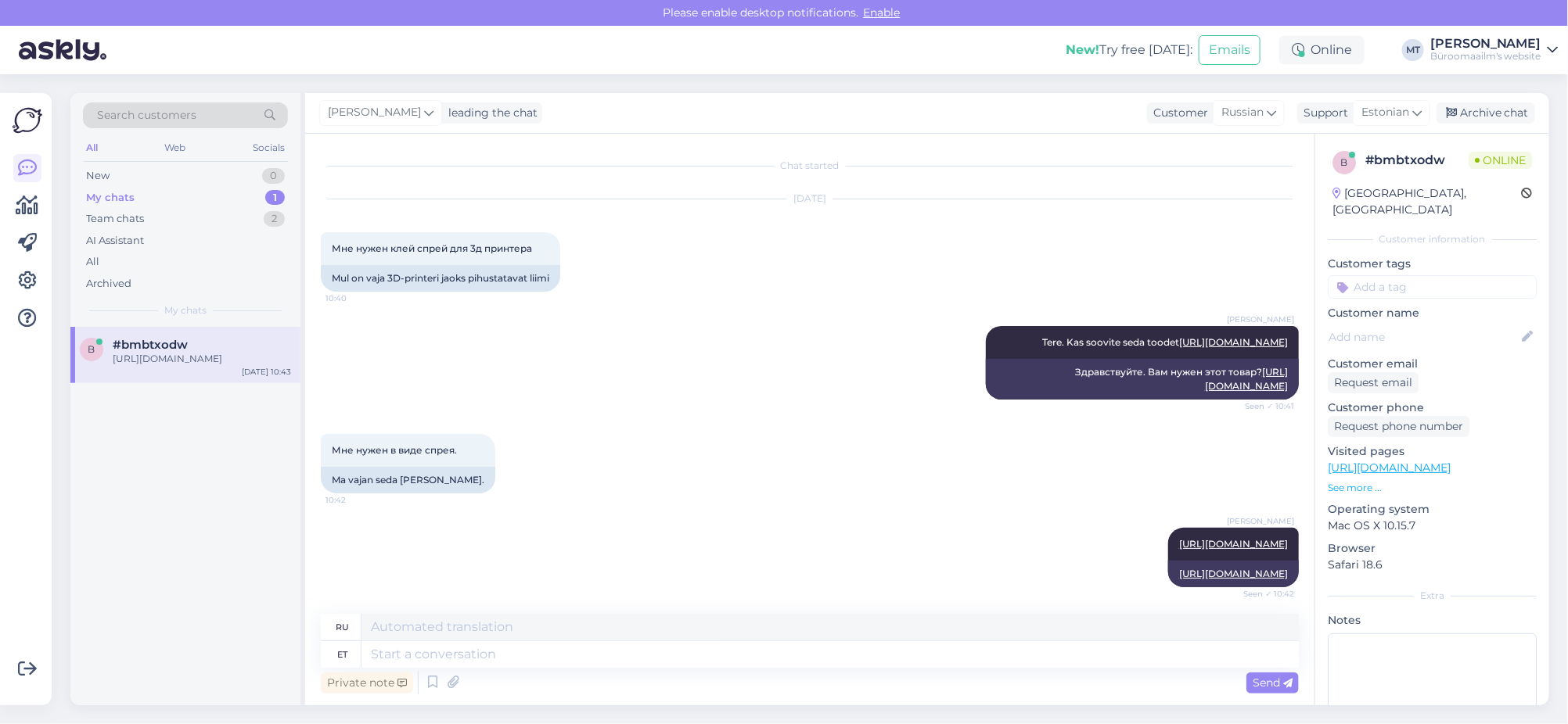
scroll to position [336, 0]
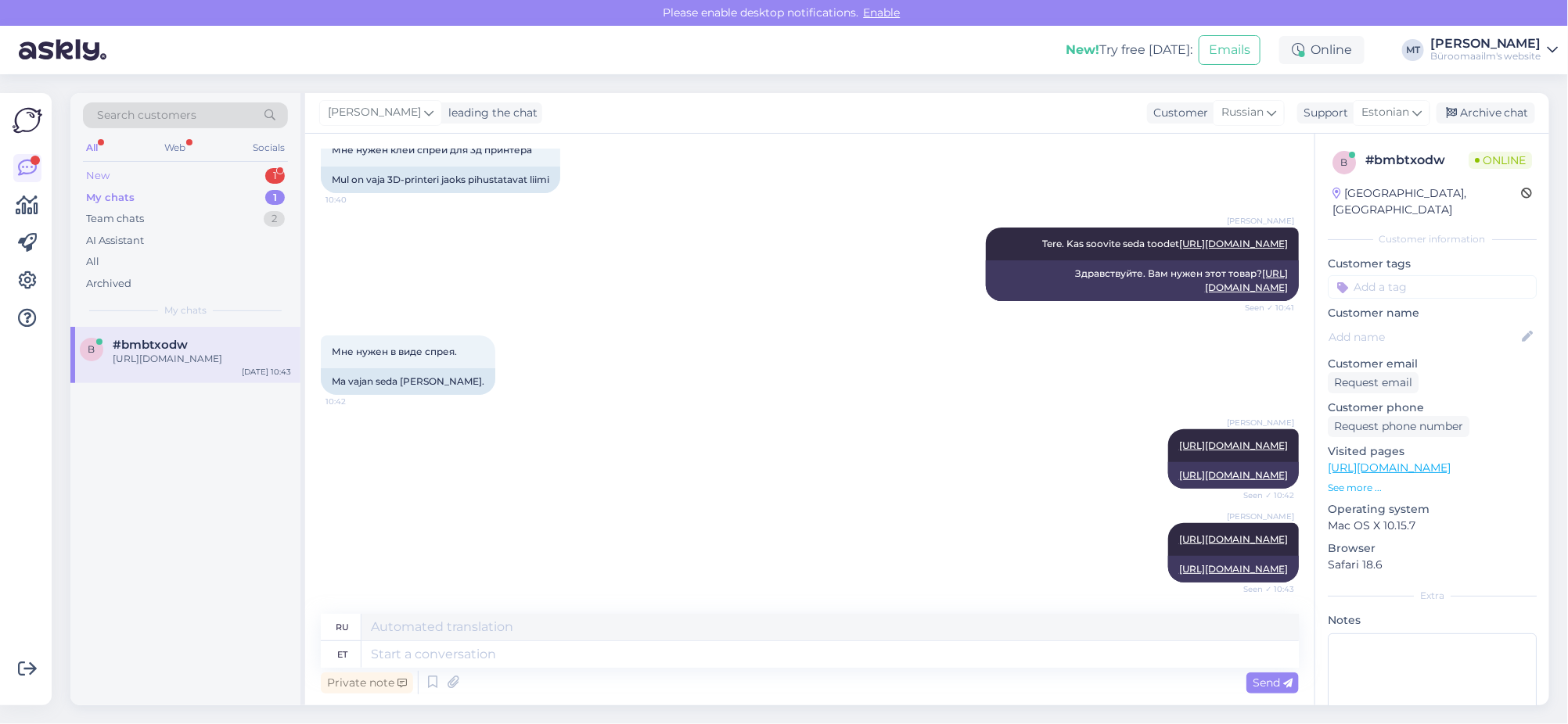
click at [101, 177] on div "New" at bounding box center [98, 175] width 24 height 15
click at [122, 357] on div "Tere, kas minu tellimus 2000262248 tuleb kahes osas ?" at bounding box center [202, 365] width 178 height 28
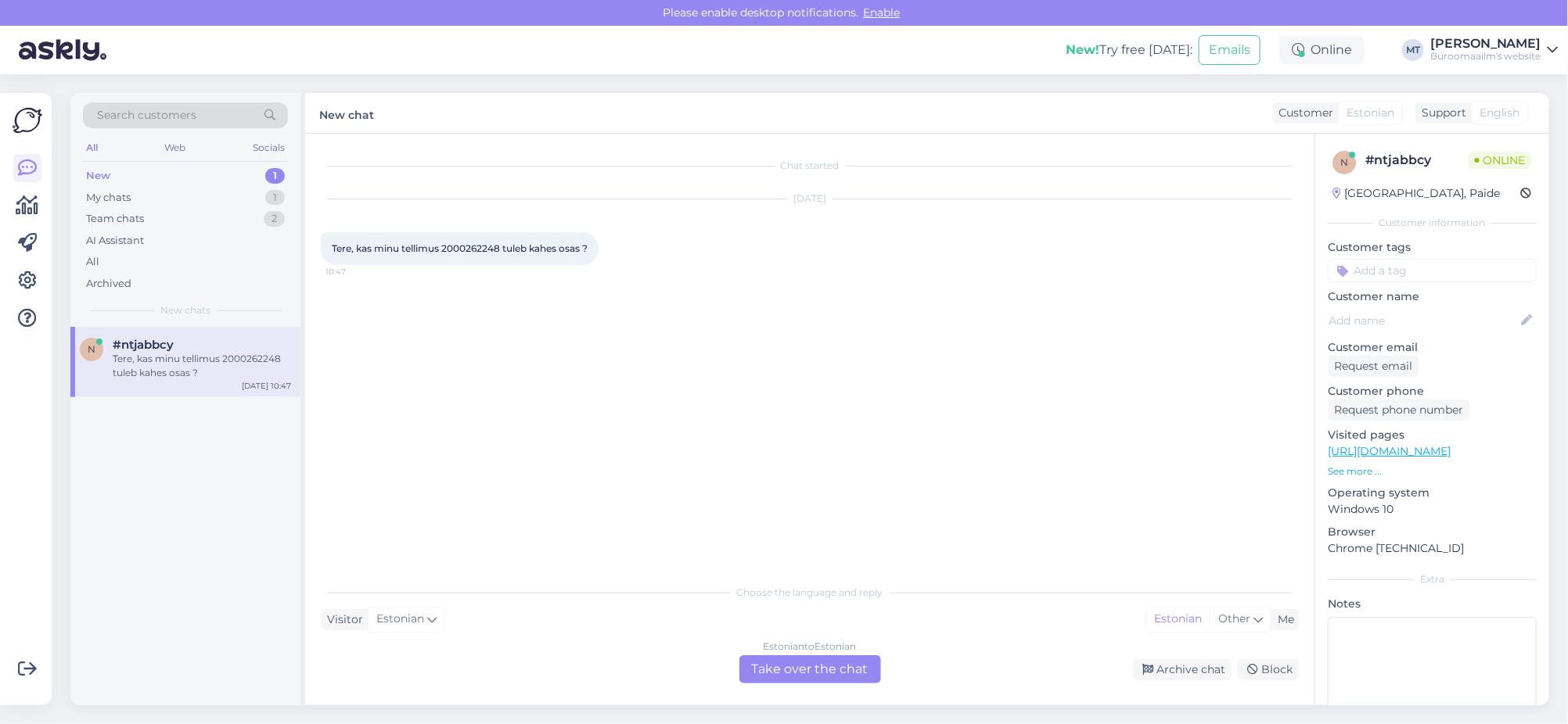
click at [804, 671] on div "Estonian to Estonian Take over the chat" at bounding box center [810, 669] width 142 height 28
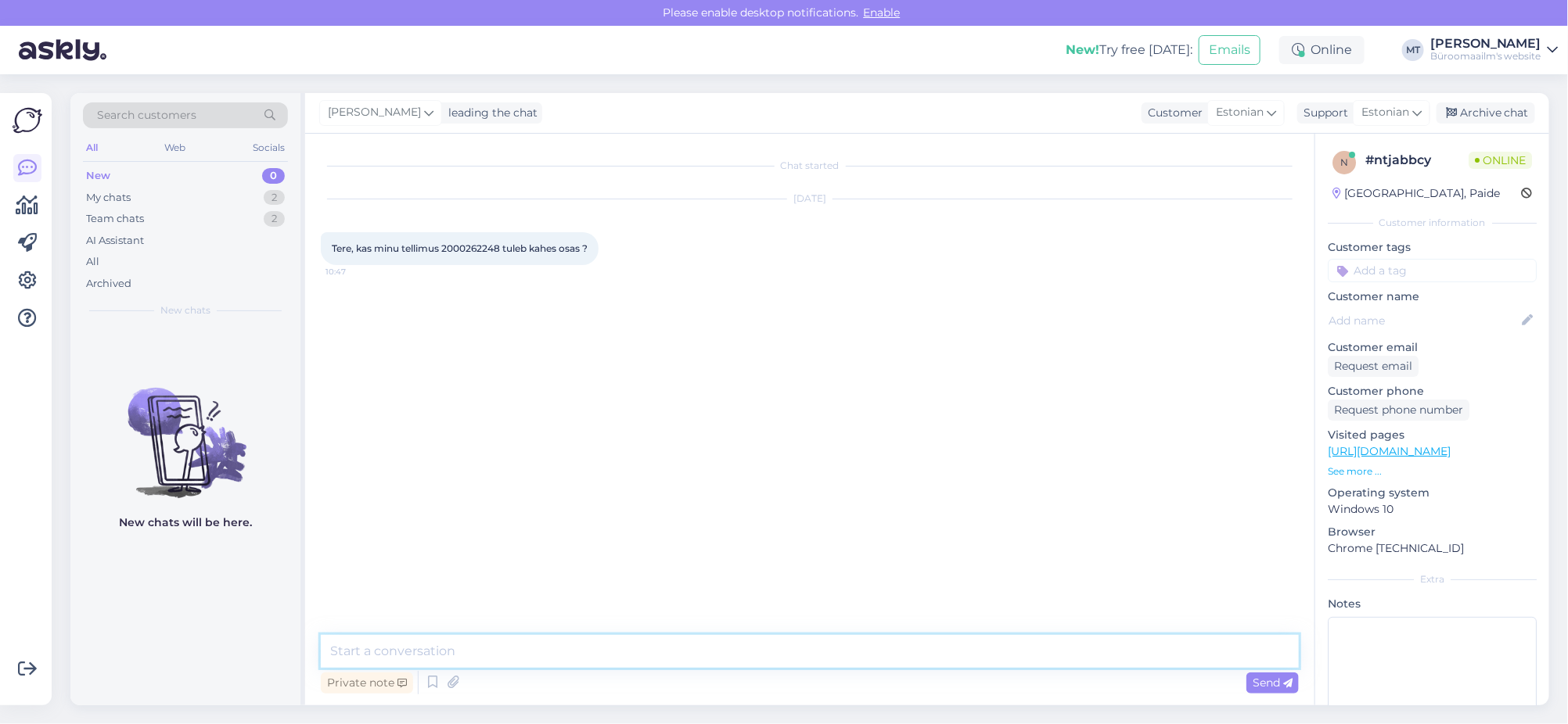
click at [453, 643] on textarea at bounding box center [810, 651] width 978 height 33
click at [470, 250] on span "Tere, kas minu tellimus 2000262248 tuleb kahes osas ?" at bounding box center [459, 248] width 255 height 12
click at [470, 249] on span "Tere, kas minu tellimus 2000262248 tuleb kahes osas ?" at bounding box center [459, 248] width 255 height 12
copy span "2000262248"
click at [392, 656] on textarea at bounding box center [810, 651] width 978 height 33
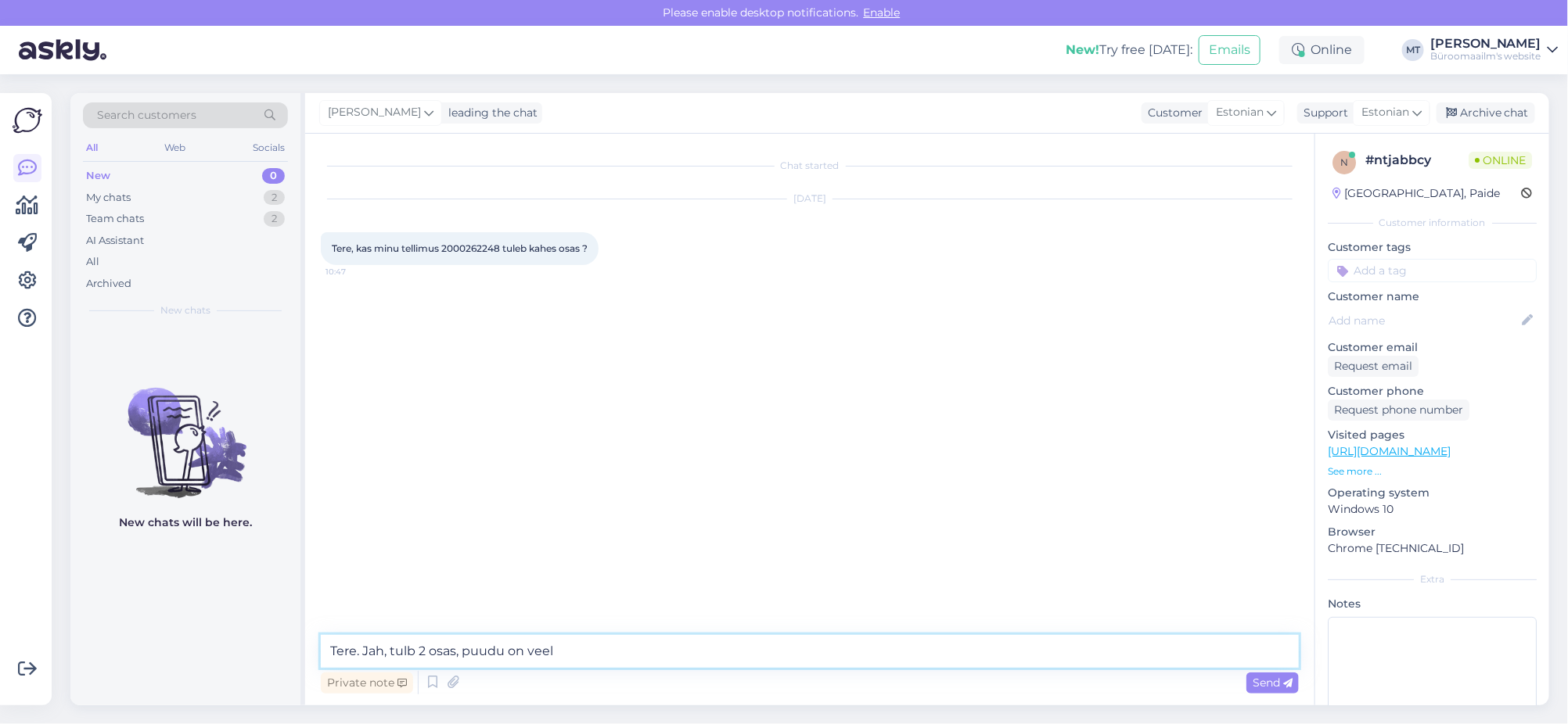
paste textarea "Bluetooth 5.0 USB Adapter | USB-BT500"
click at [407, 656] on textarea "Tere. Jah, tulb 2 osas, puudu on veel Bluetooth 5.0 USB Adapter | USB-BT500 2tk." at bounding box center [810, 651] width 978 height 33
type textarea "Tere. Jah, tuleb 2 osas, puudu on veel Bluetooth 5.0 USB Adapter | USB-BT500 2t…"
click at [890, 656] on textarea "Tere. Jah, tuleb 2 osas, puudu on veel Bluetooth 5.0 USB Adapter | USB-BT500 2t…" at bounding box center [810, 651] width 978 height 33
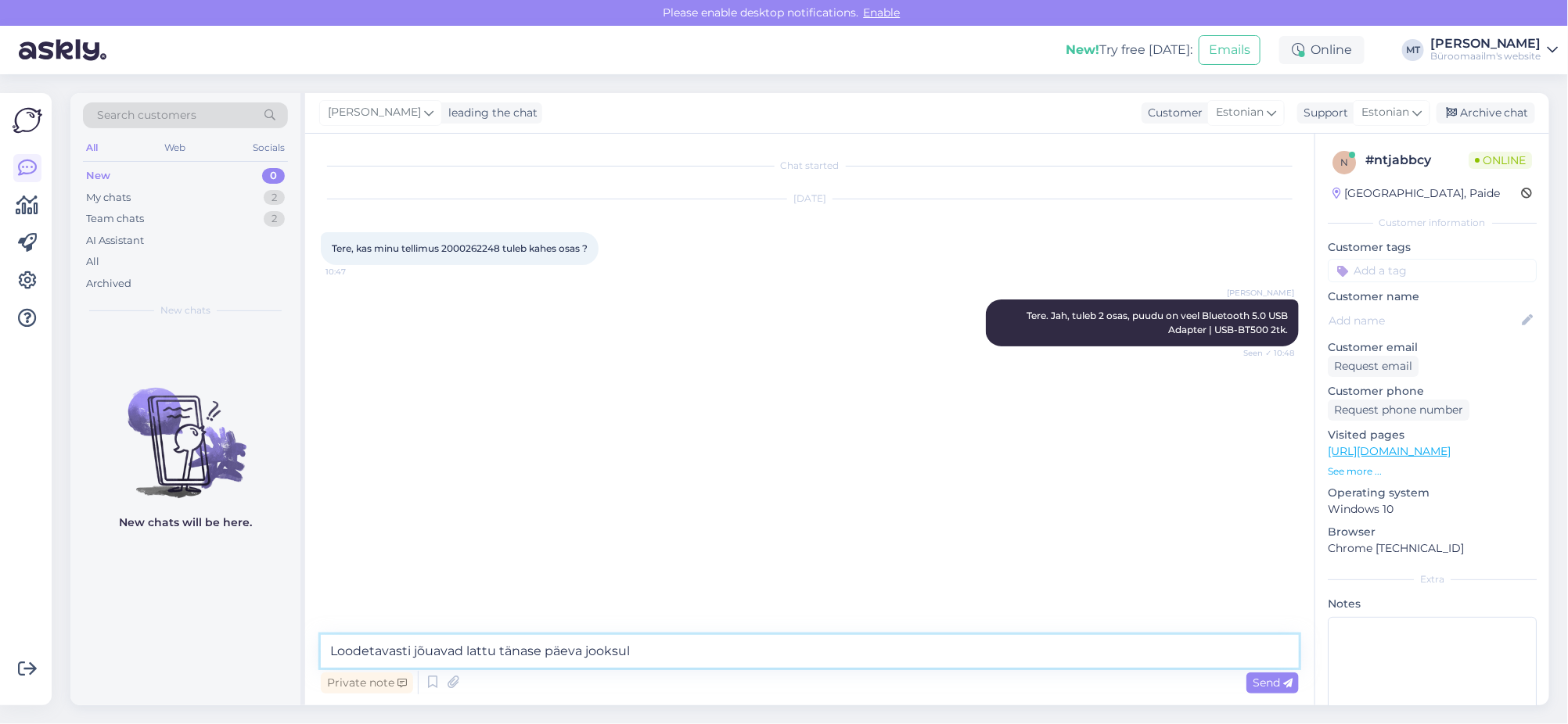
type textarea "Loodetavasti jõuavad lattu tänase päeva jooksul."
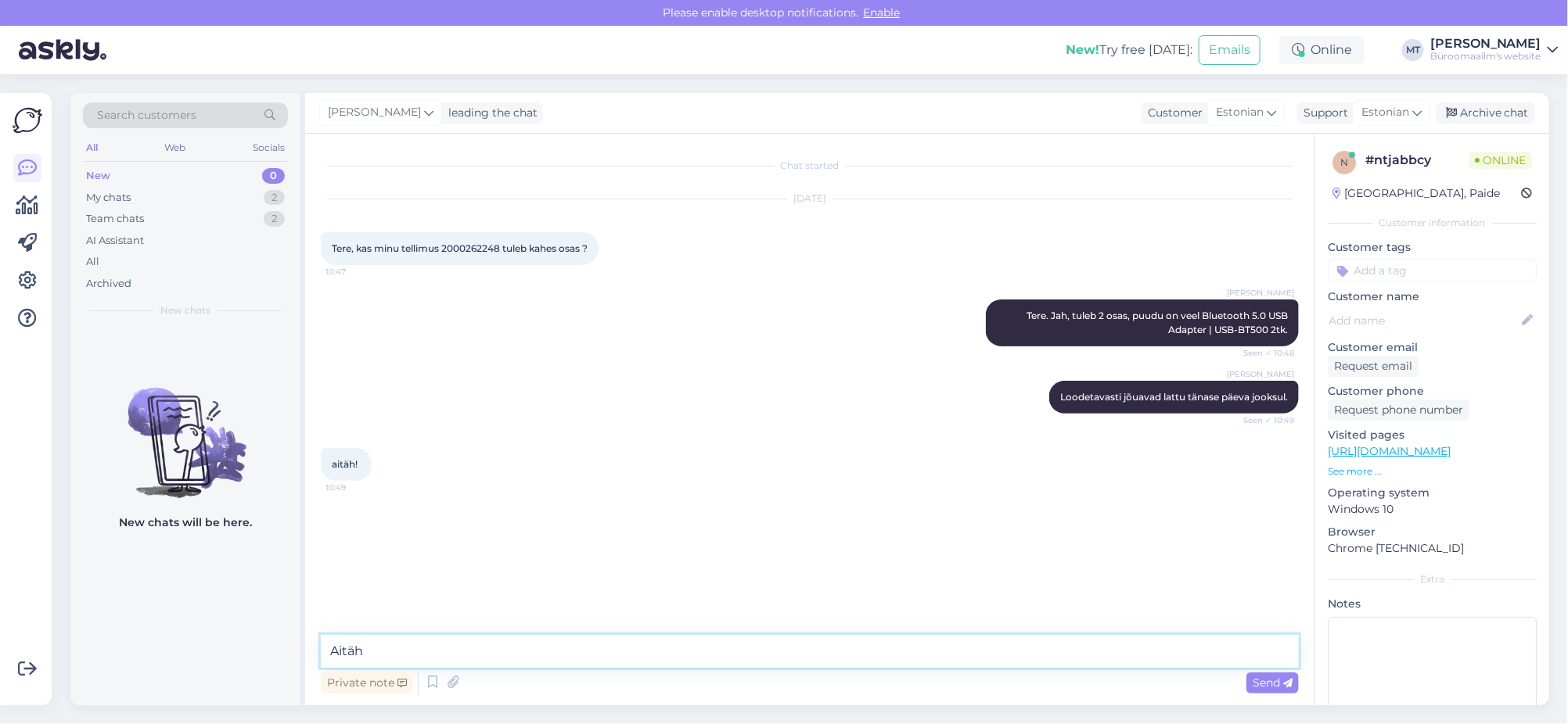
type textarea "Aitäh."
click at [1464, 115] on div "Archive chat" at bounding box center [1485, 113] width 98 height 21
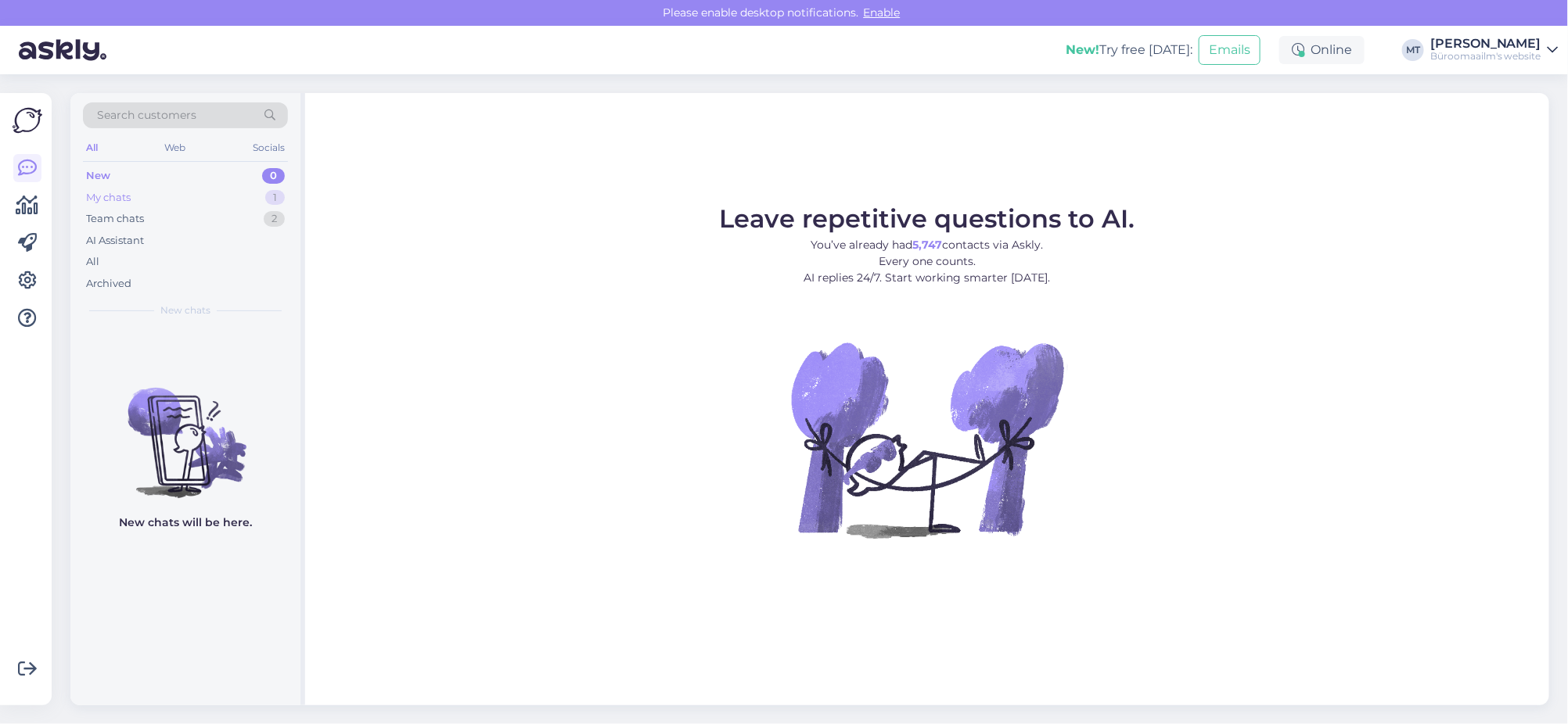
click at [110, 199] on div "My chats" at bounding box center [108, 197] width 45 height 15
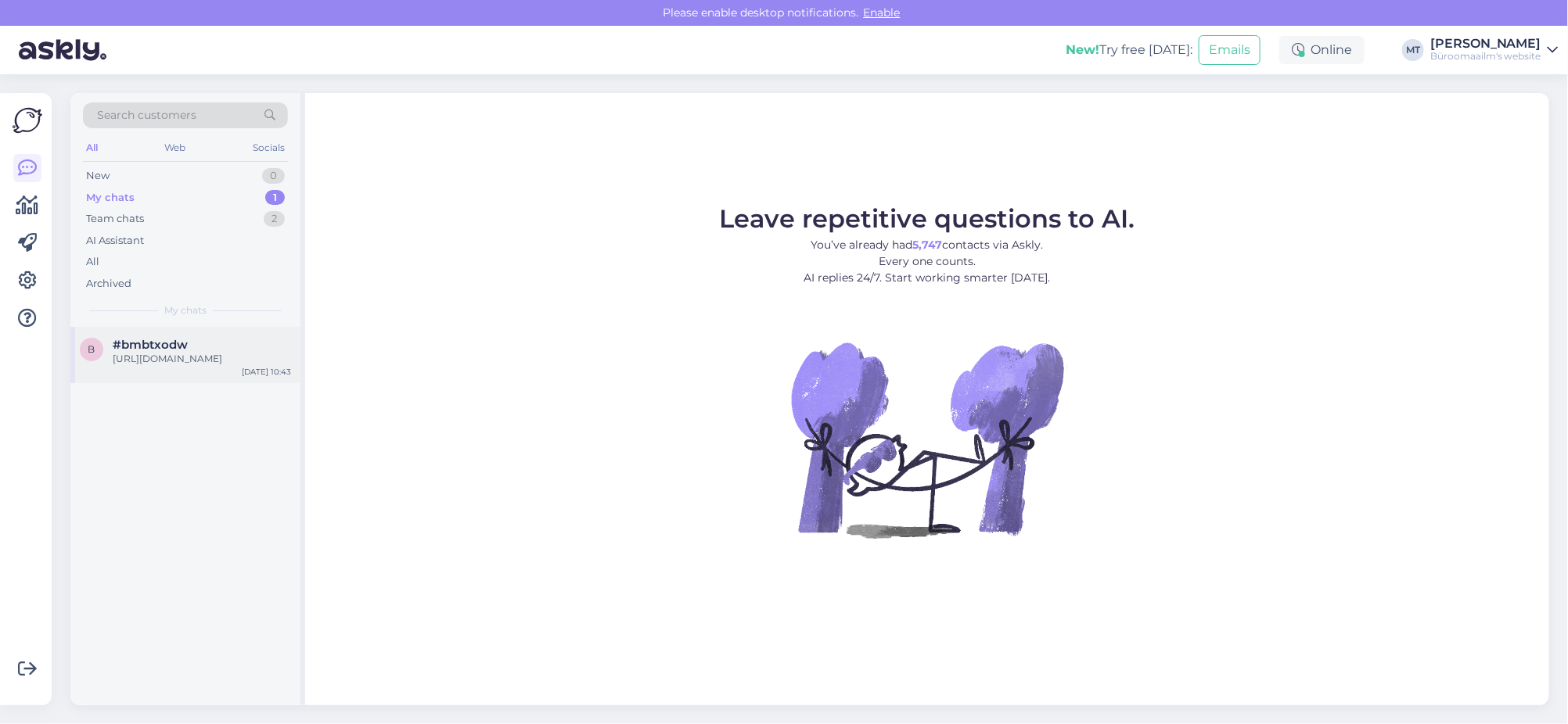
click at [128, 343] on span "#bmbtxodw" at bounding box center [150, 344] width 75 height 14
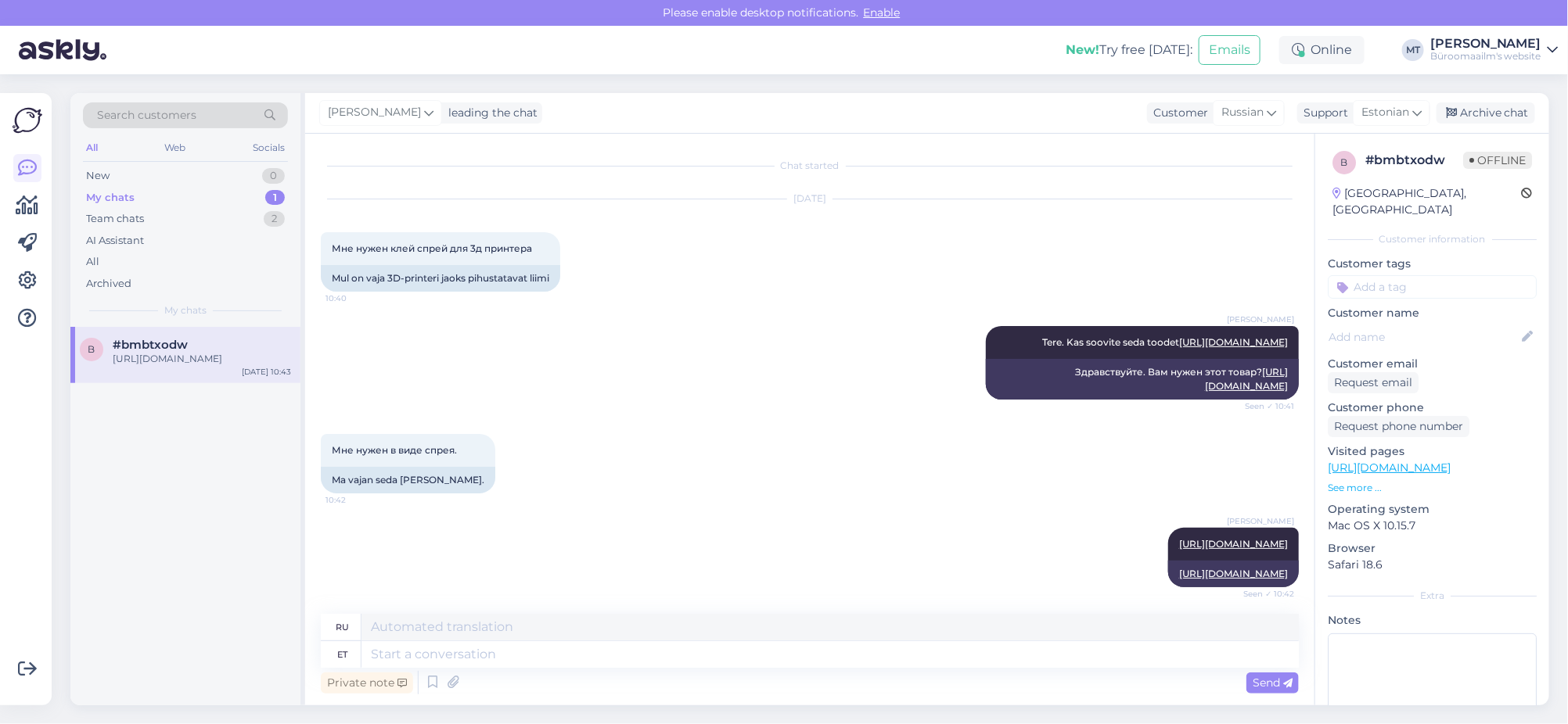
scroll to position [336, 0]
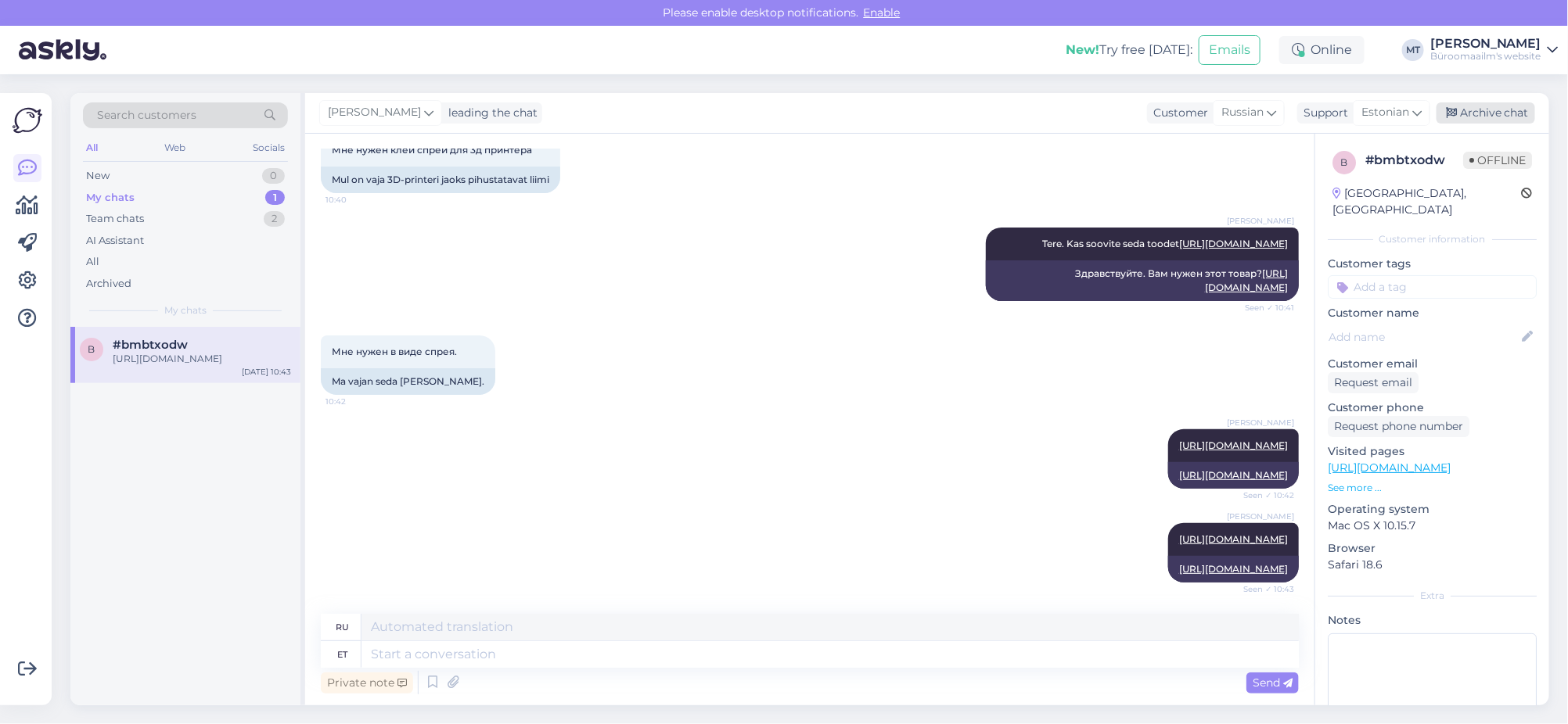
click at [1503, 114] on div "Archive chat" at bounding box center [1485, 113] width 98 height 21
